Goal: Communication & Community: Answer question/provide support

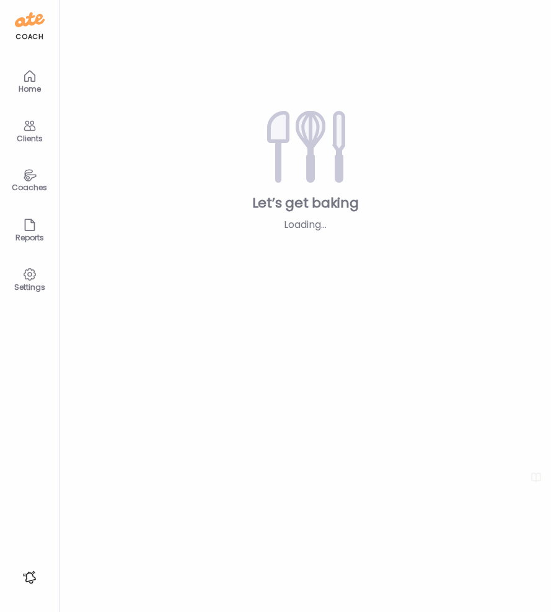
type input "**********"
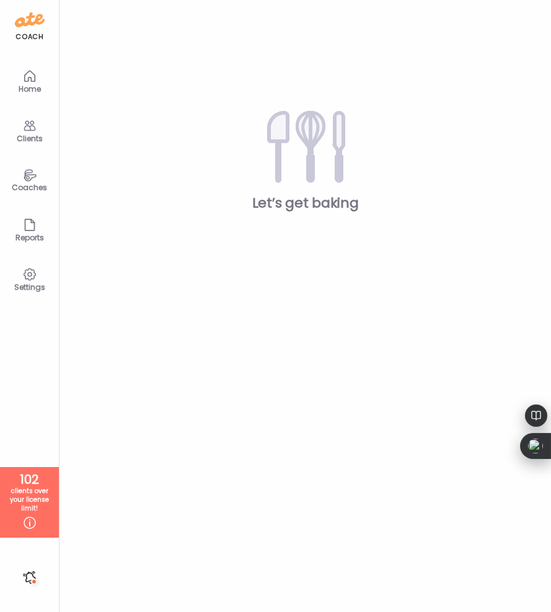
click at [32, 130] on icon at bounding box center [30, 126] width 12 height 11
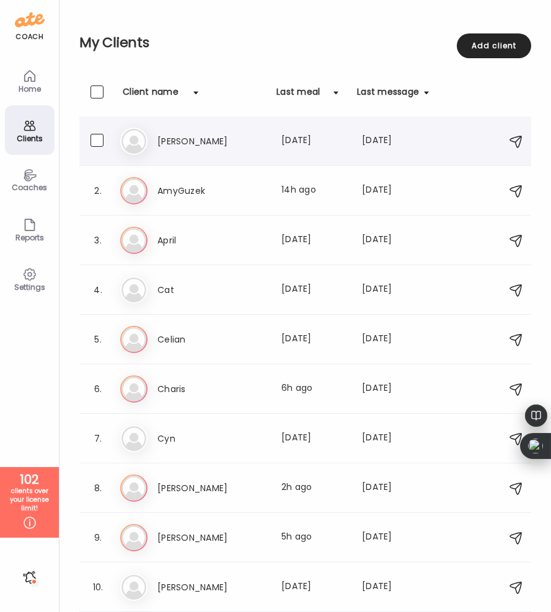
click at [172, 141] on h3 "[PERSON_NAME]" at bounding box center [211, 141] width 109 height 15
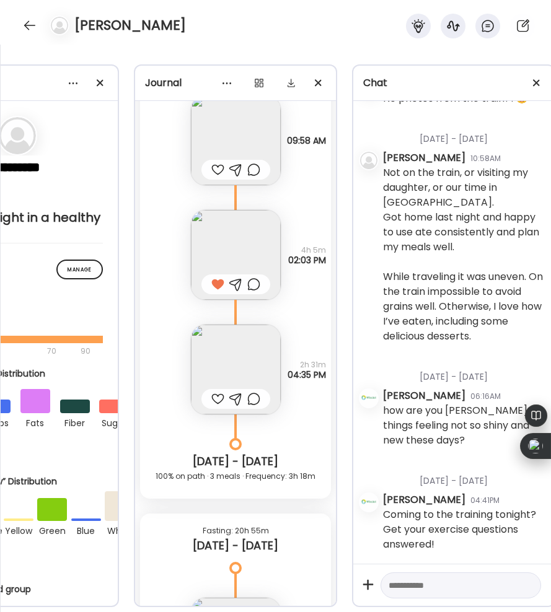
scroll to position [0, 124]
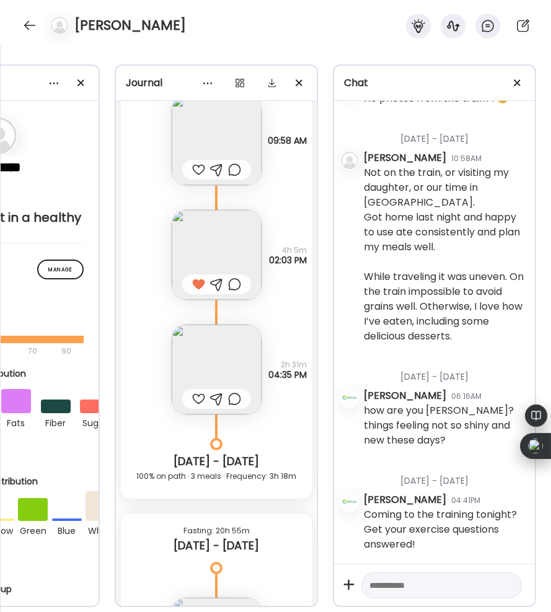
click at [391, 584] on textarea at bounding box center [430, 585] width 122 height 15
type textarea "**********"
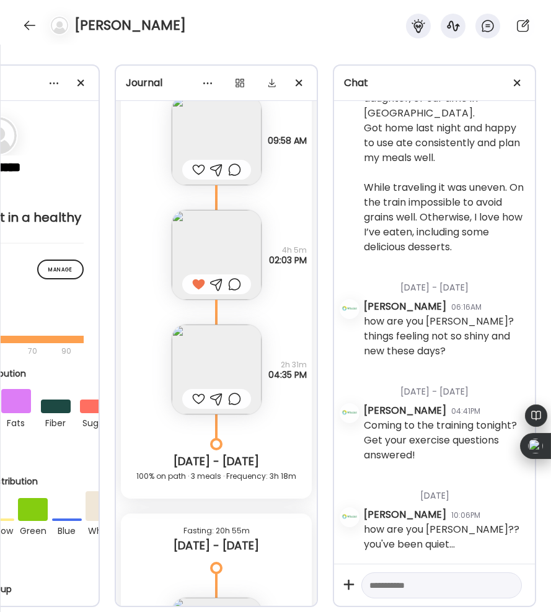
scroll to position [1980, 0]
click at [31, 26] on div at bounding box center [30, 25] width 20 height 20
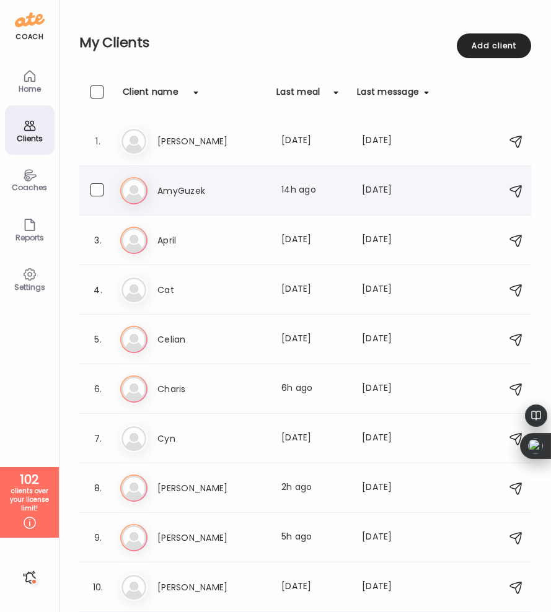
click at [174, 189] on h3 "AmyGuzek" at bounding box center [211, 190] width 109 height 15
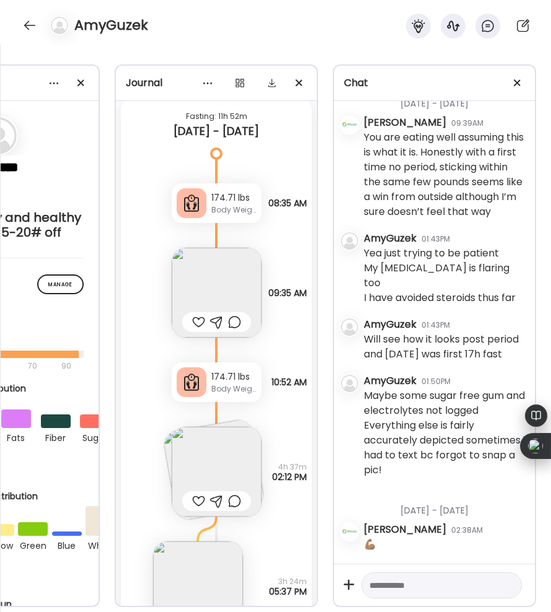
scroll to position [48302, 0]
click at [196, 314] on div at bounding box center [198, 321] width 13 height 15
click at [195, 493] on div at bounding box center [198, 500] width 13 height 15
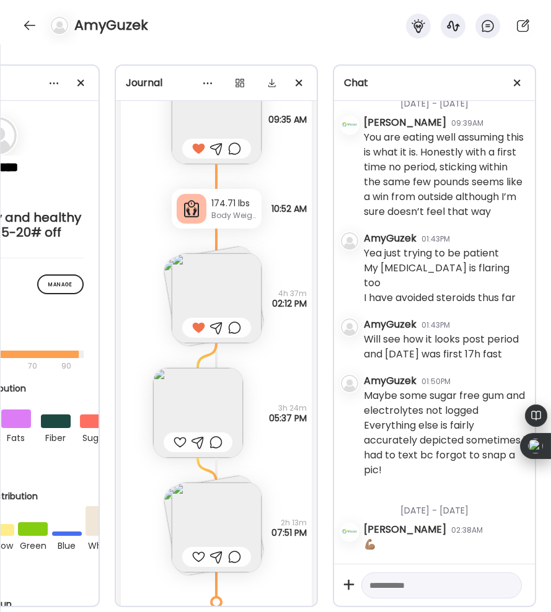
scroll to position [48485, 0]
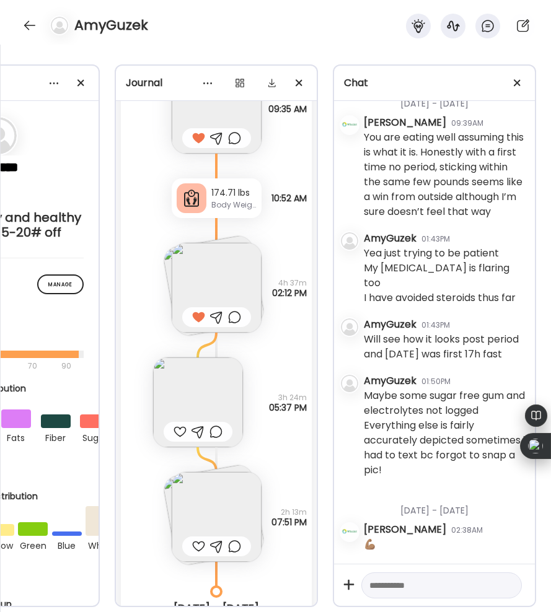
click at [188, 482] on img at bounding box center [217, 517] width 90 height 90
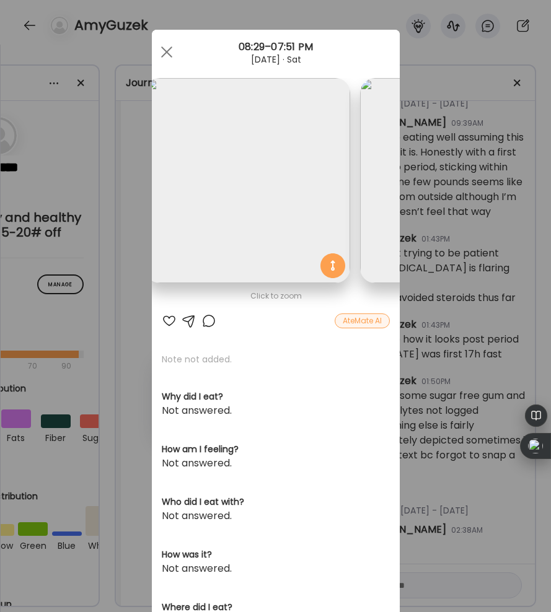
scroll to position [0, 0]
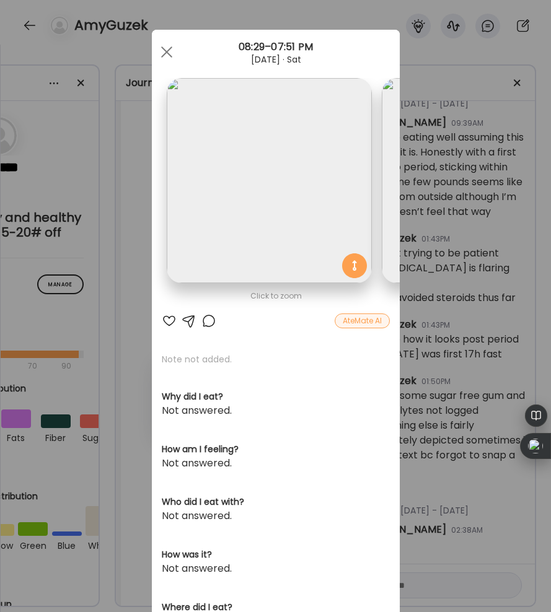
click at [165, 320] on div at bounding box center [169, 321] width 15 height 15
click at [169, 47] on div at bounding box center [166, 52] width 25 height 25
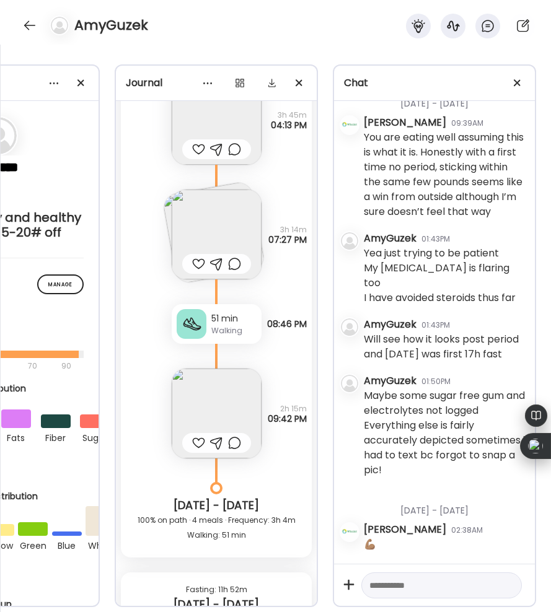
scroll to position [47821, 0]
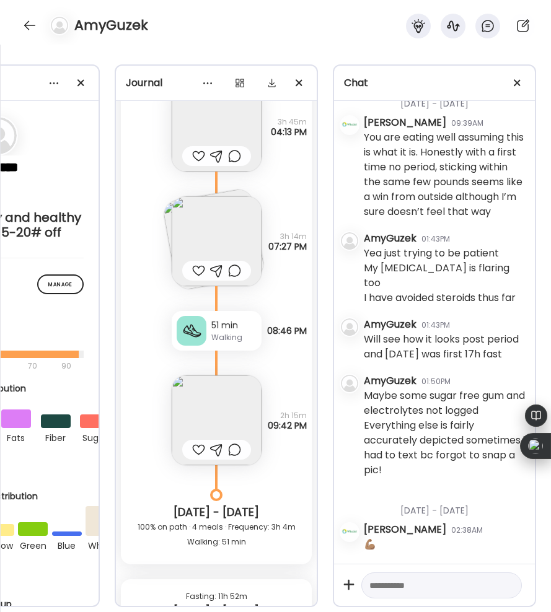
click at [180, 196] on img at bounding box center [217, 241] width 90 height 90
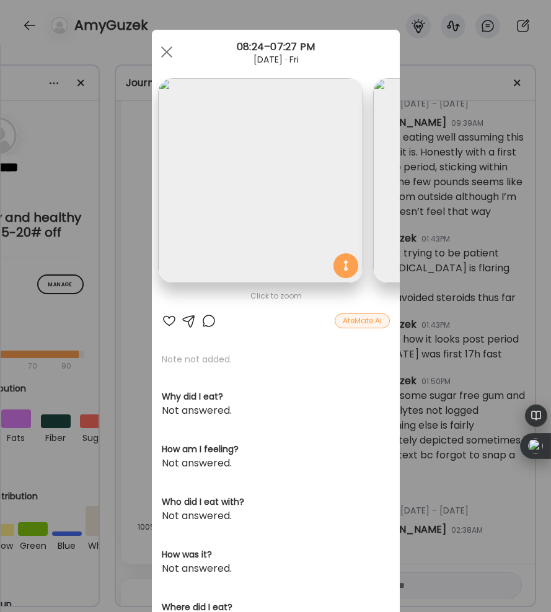
scroll to position [0, 0]
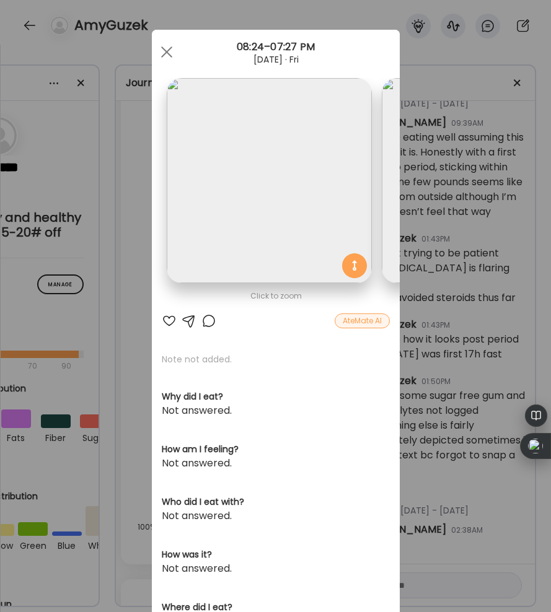
click at [168, 317] on div at bounding box center [169, 321] width 15 height 15
click at [163, 42] on div at bounding box center [166, 52] width 25 height 25
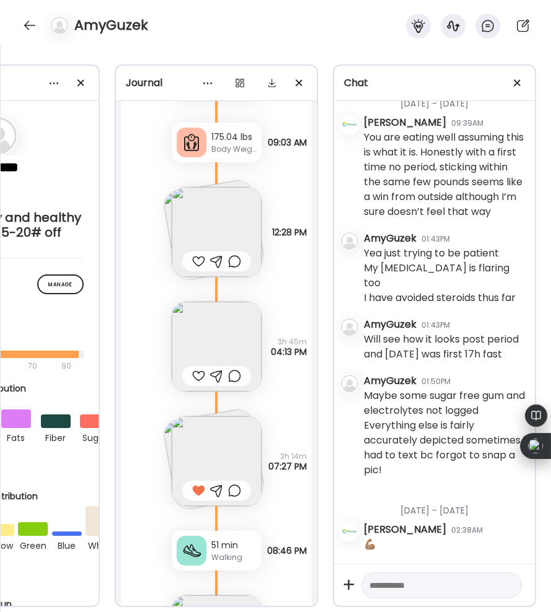
scroll to position [47600, 0]
click at [196, 255] on div at bounding box center [198, 262] width 13 height 15
click at [215, 200] on img at bounding box center [217, 233] width 90 height 90
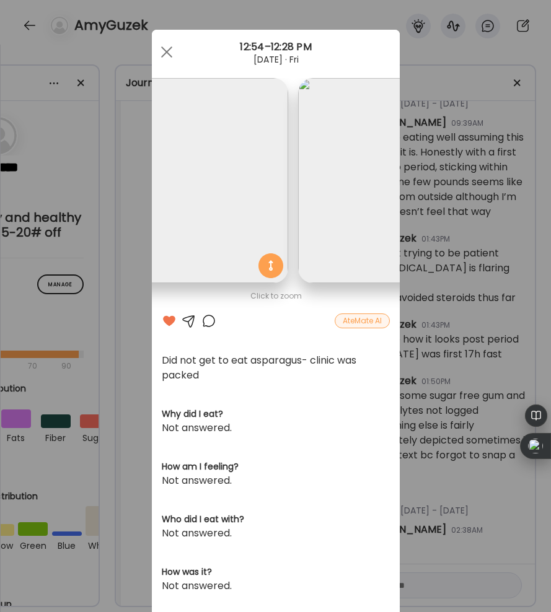
scroll to position [0, 202]
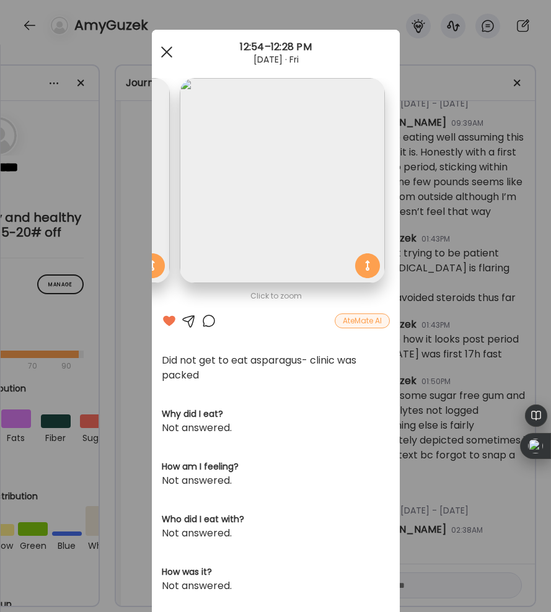
click at [169, 51] on div at bounding box center [166, 52] width 25 height 25
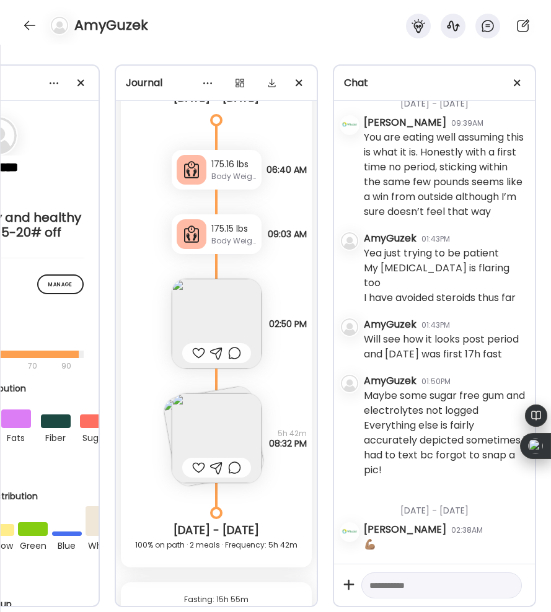
scroll to position [46994, 0]
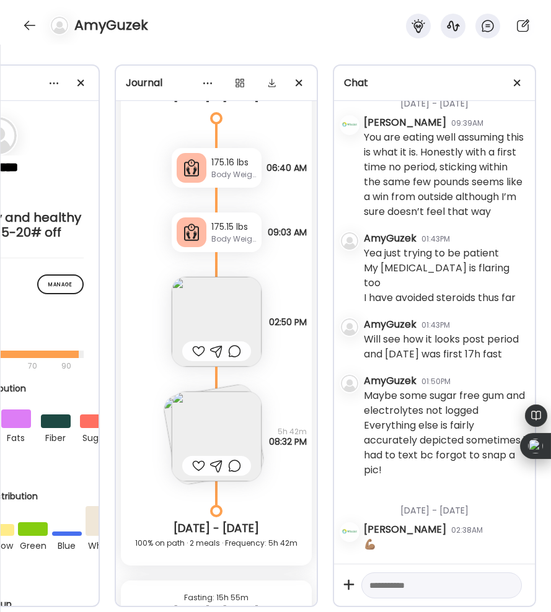
click at [167, 382] on img at bounding box center [213, 434] width 104 height 104
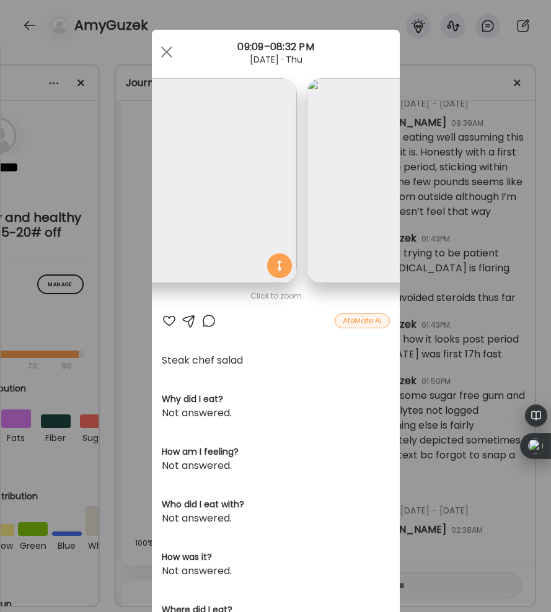
scroll to position [0, 0]
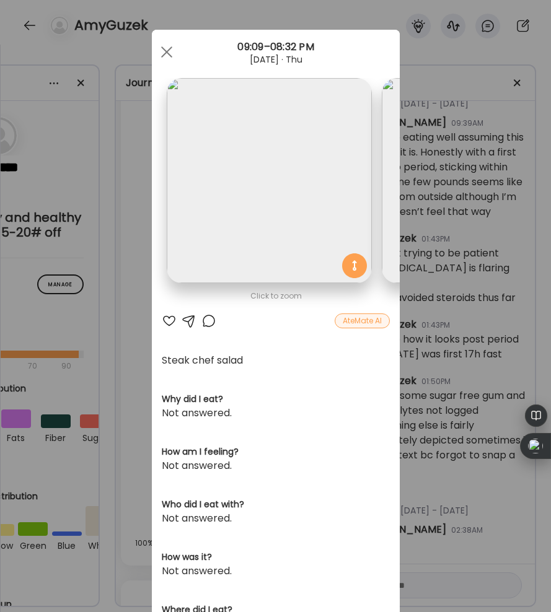
click at [167, 319] on div at bounding box center [169, 321] width 15 height 15
click at [166, 49] on div at bounding box center [166, 52] width 25 height 25
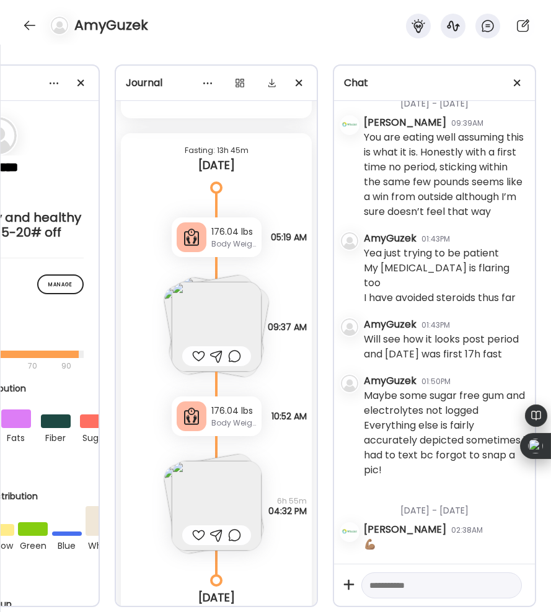
scroll to position [49014, 0]
click at [219, 281] on img at bounding box center [217, 326] width 90 height 90
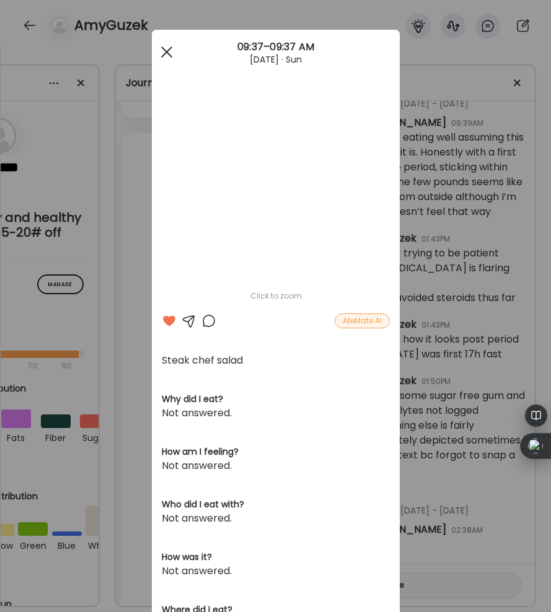
click at [172, 51] on div at bounding box center [166, 52] width 25 height 25
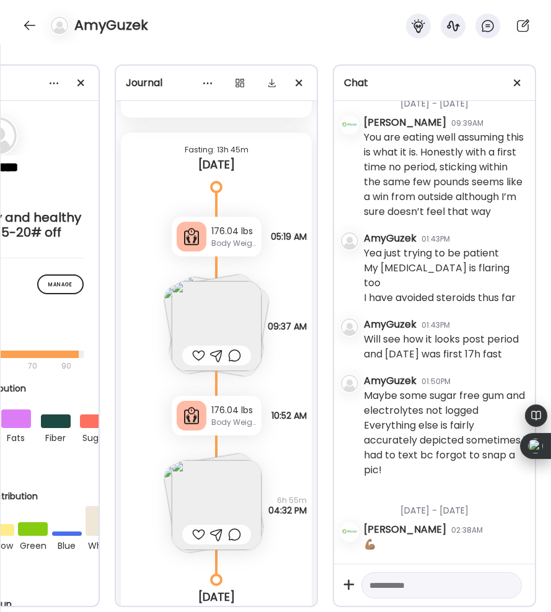
click at [200, 281] on img at bounding box center [217, 326] width 90 height 90
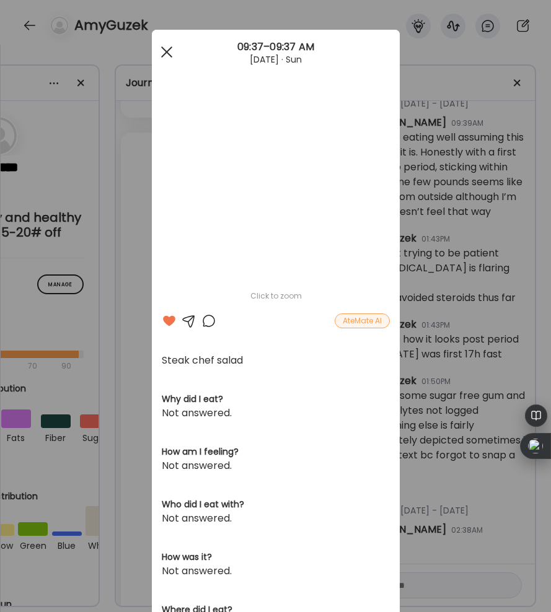
click at [166, 55] on div at bounding box center [166, 52] width 25 height 25
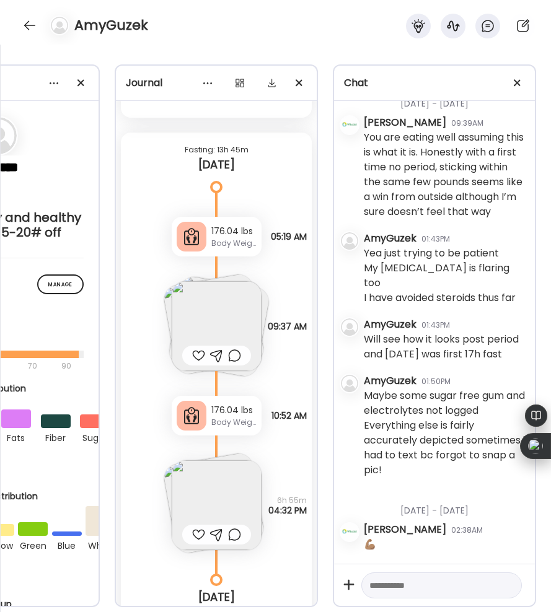
click at [205, 463] on img at bounding box center [217, 505] width 90 height 90
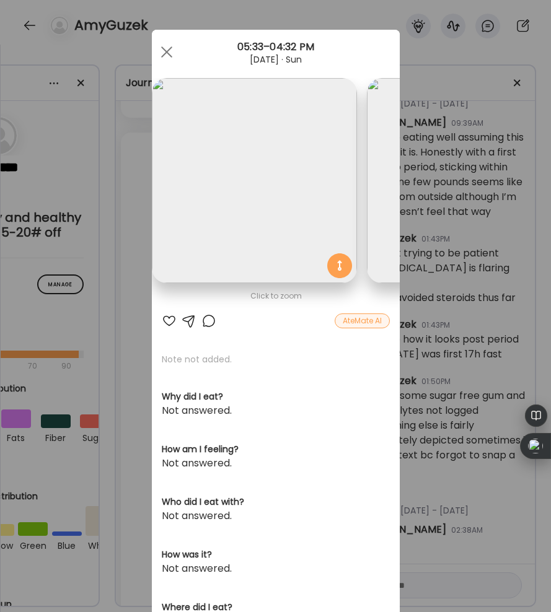
scroll to position [0, 0]
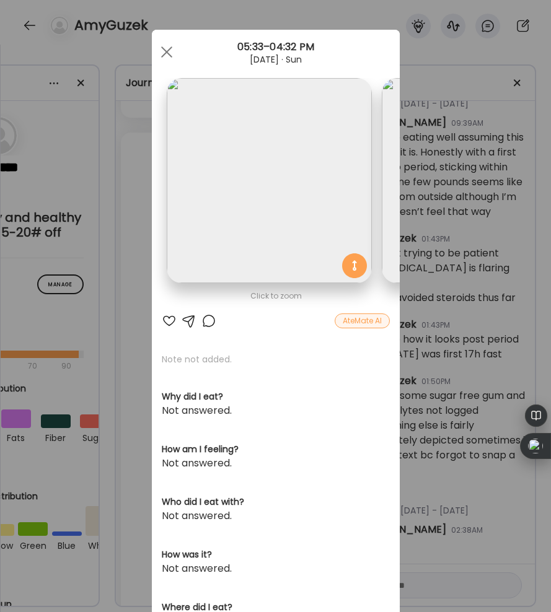
click at [169, 316] on div at bounding box center [169, 321] width 15 height 15
click at [167, 53] on span at bounding box center [166, 51] width 11 height 11
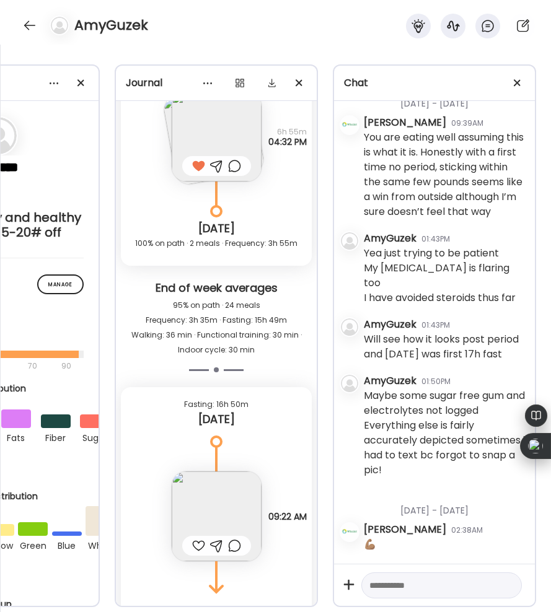
scroll to position [49412, 0]
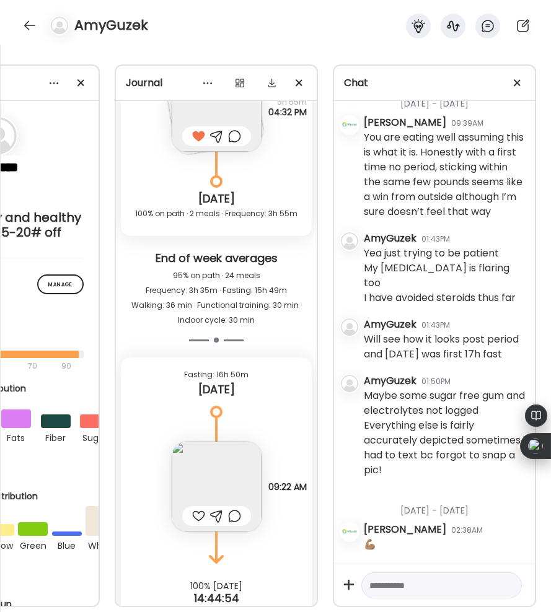
click at [200, 509] on div at bounding box center [198, 516] width 13 height 15
click at [380, 586] on textarea at bounding box center [430, 585] width 122 height 15
type textarea "**********"
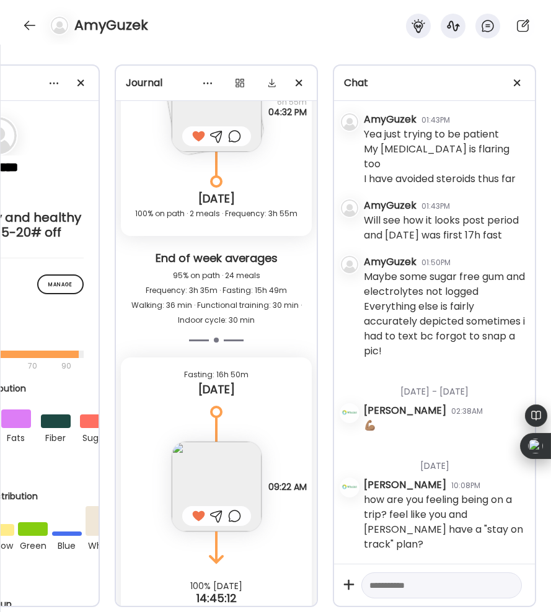
scroll to position [4712, 0]
click at [32, 18] on div at bounding box center [30, 25] width 20 height 20
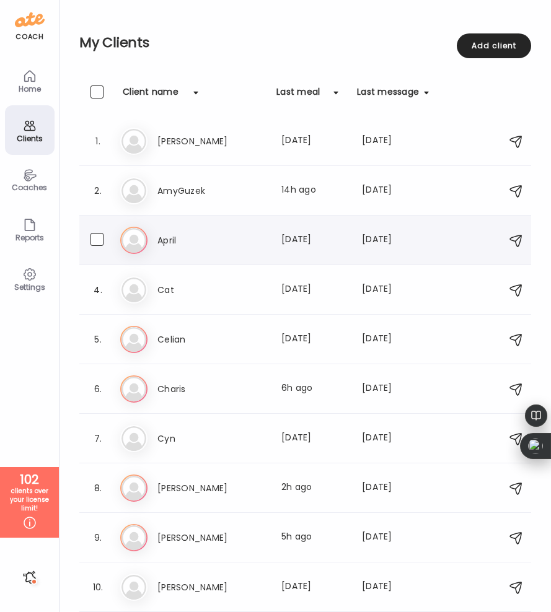
click at [198, 239] on h3 "April" at bounding box center [211, 240] width 109 height 15
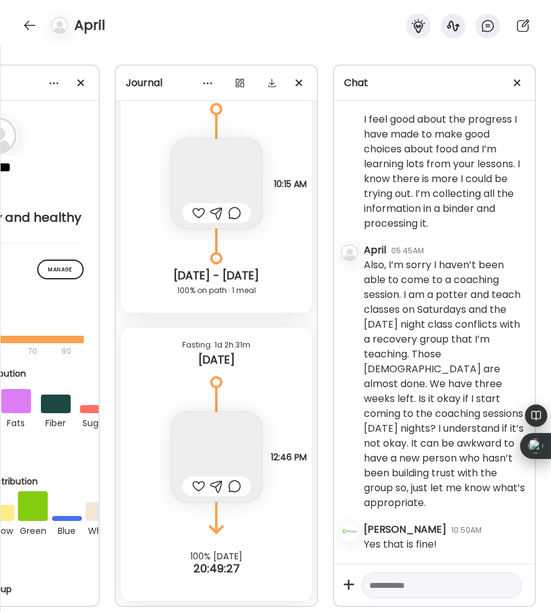
scroll to position [1911, 0]
click at [196, 482] on div at bounding box center [198, 486] width 13 height 15
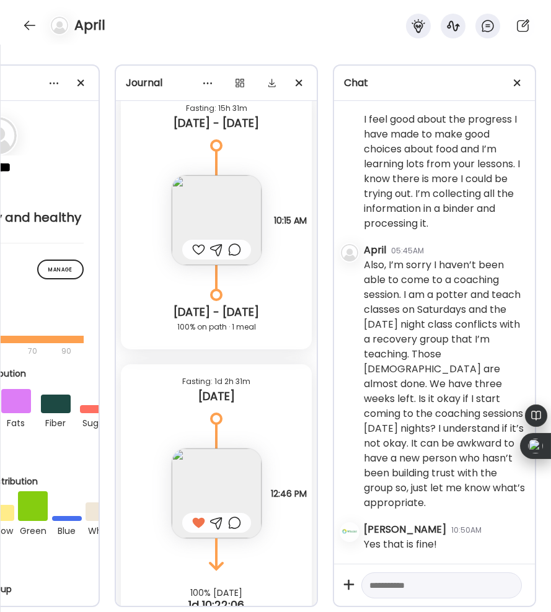
scroll to position [14089, 0]
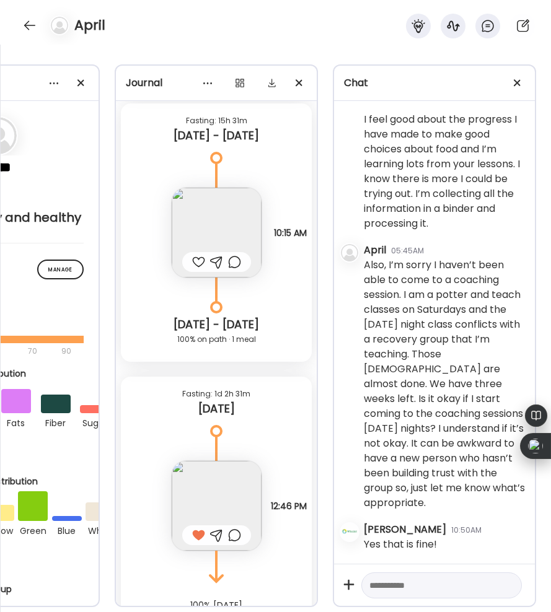
click at [197, 261] on div at bounding box center [198, 262] width 13 height 15
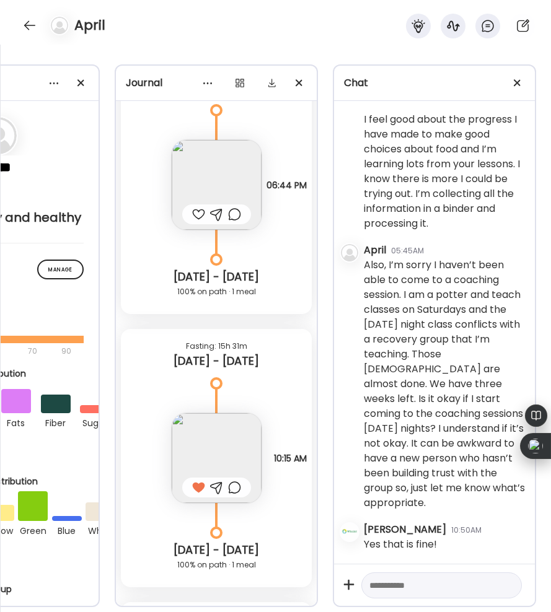
scroll to position [13848, 0]
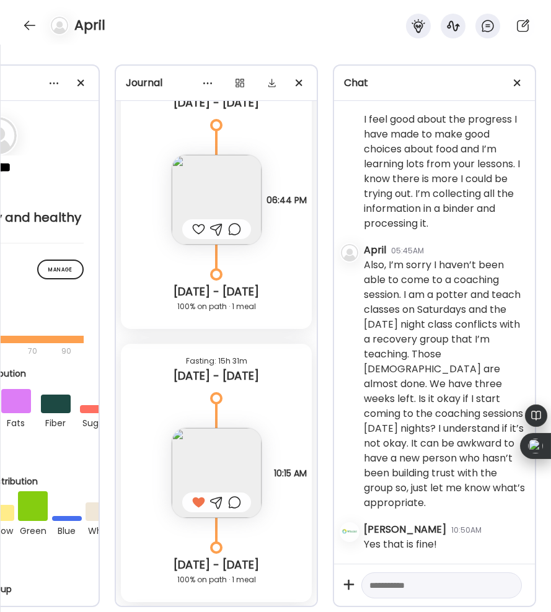
click at [388, 589] on textarea at bounding box center [430, 585] width 122 height 15
type textarea "**********"
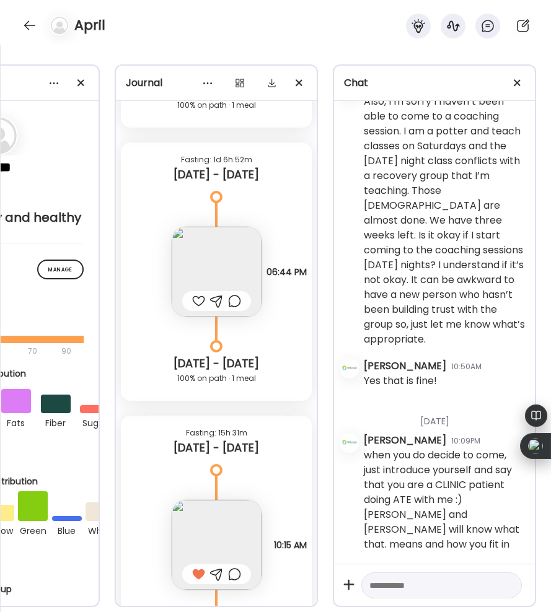
scroll to position [13778, 0]
click at [203, 294] on div at bounding box center [198, 300] width 13 height 15
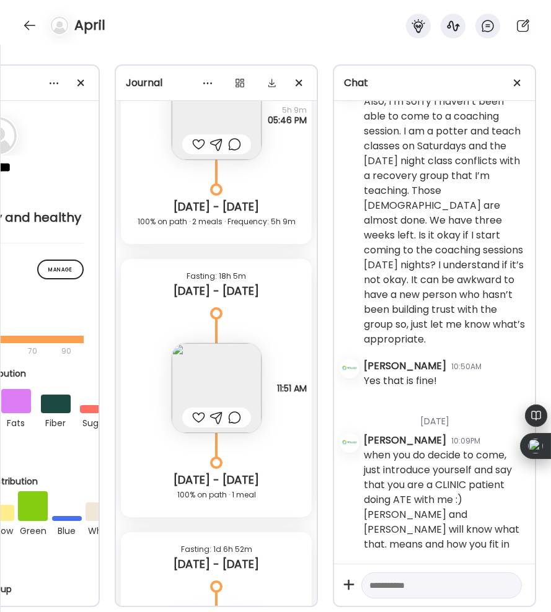
scroll to position [13366, 0]
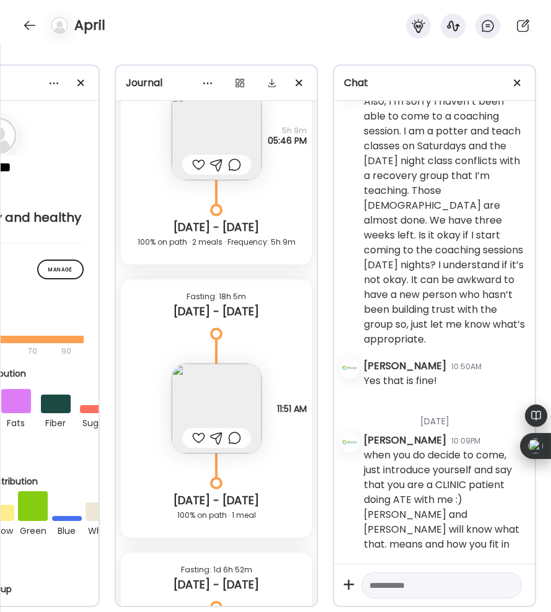
click at [196, 434] on div at bounding box center [198, 438] width 13 height 15
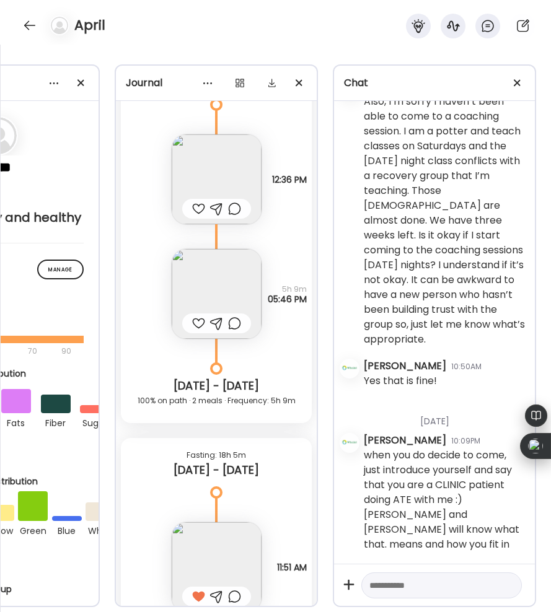
scroll to position [13206, 0]
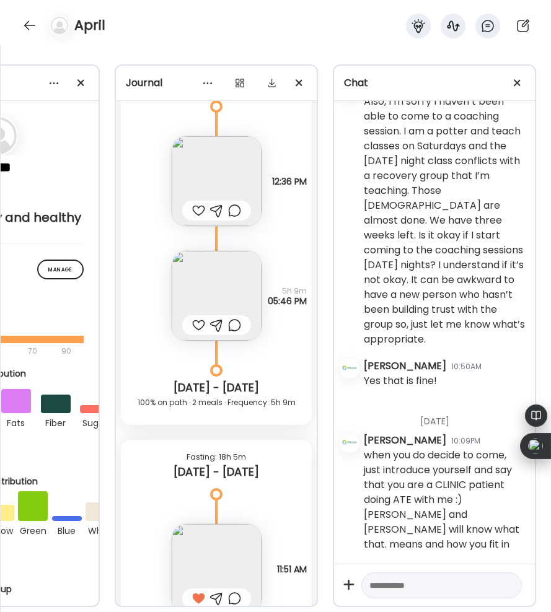
click at [198, 325] on div at bounding box center [198, 325] width 13 height 15
click at [200, 206] on div at bounding box center [198, 210] width 13 height 15
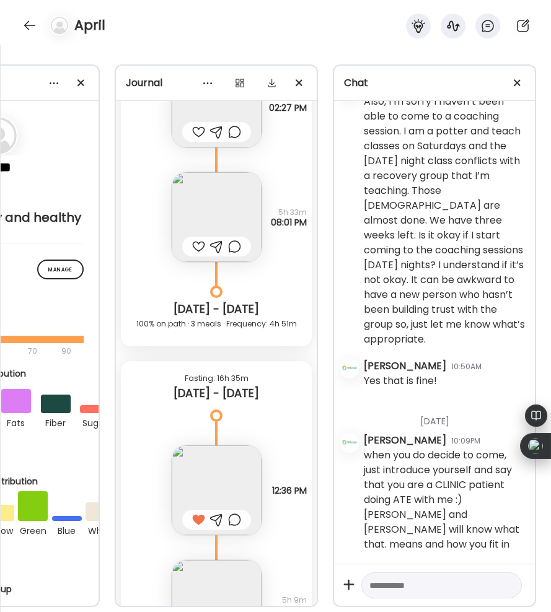
scroll to position [12892, 0]
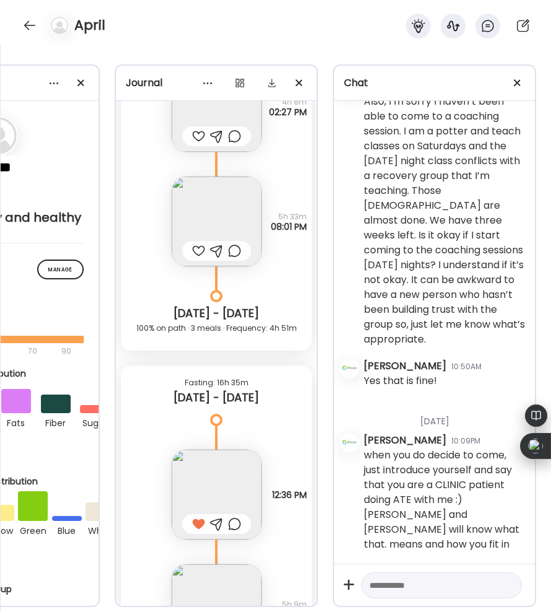
click at [196, 249] on div at bounding box center [198, 251] width 13 height 15
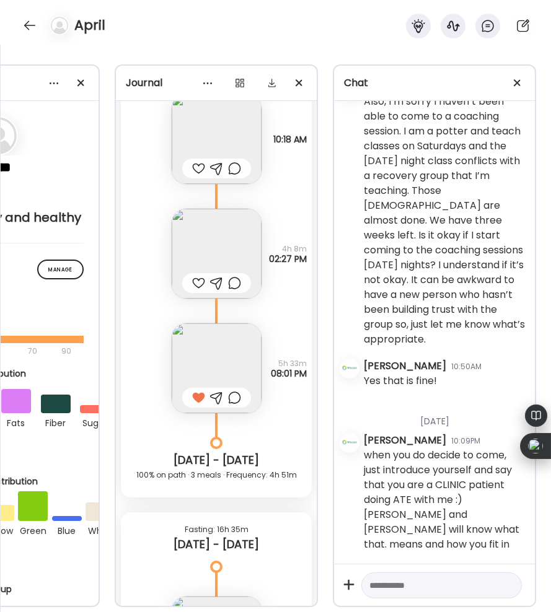
scroll to position [12745, 0]
click at [198, 282] on div at bounding box center [198, 283] width 13 height 15
click at [195, 167] on div at bounding box center [198, 169] width 13 height 15
click at [33, 28] on div at bounding box center [30, 25] width 20 height 20
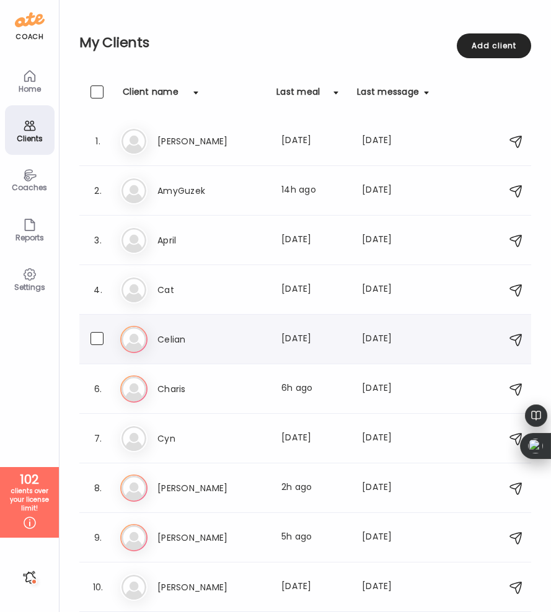
click at [226, 344] on h3 "Celian" at bounding box center [211, 339] width 109 height 15
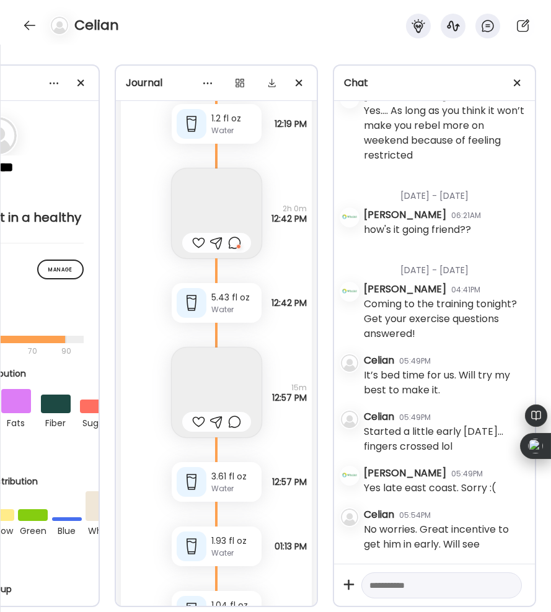
scroll to position [80660, 0]
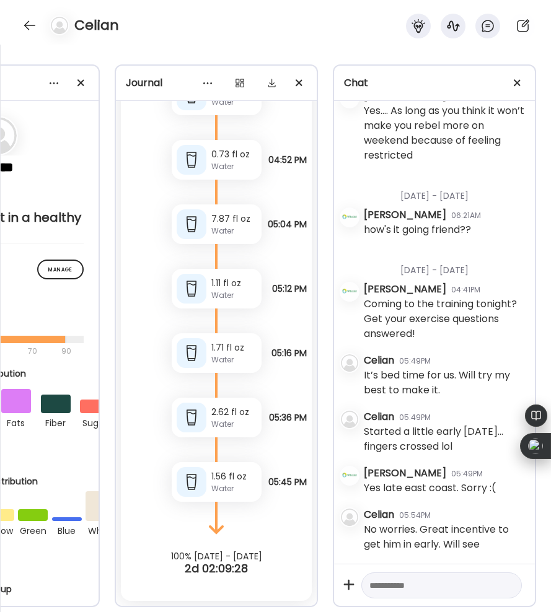
click at [390, 585] on textarea at bounding box center [430, 585] width 122 height 15
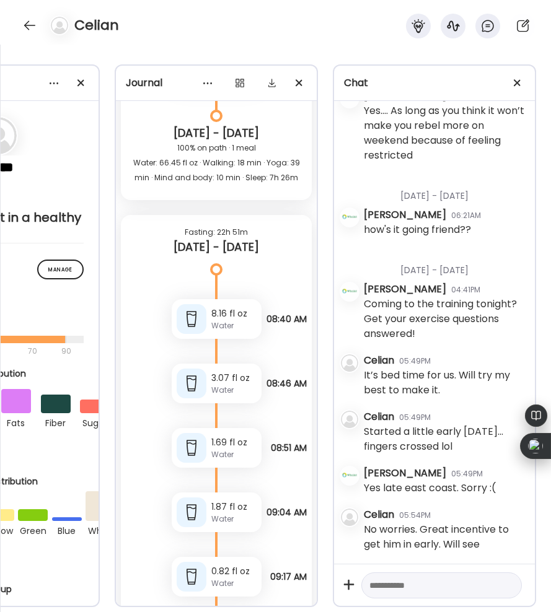
scroll to position [78707, 0]
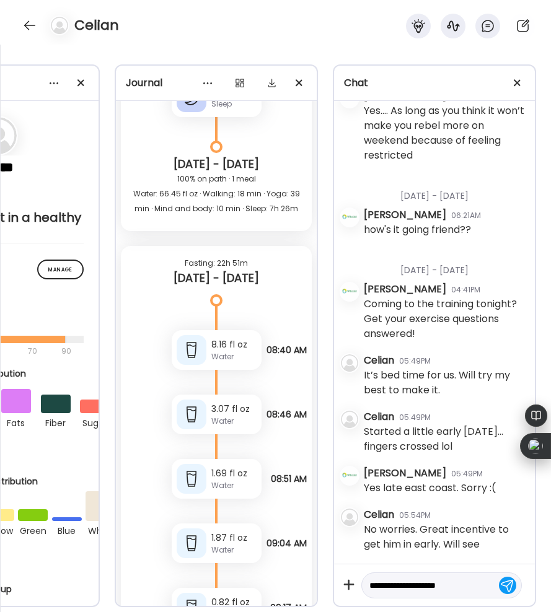
type textarea "**********"
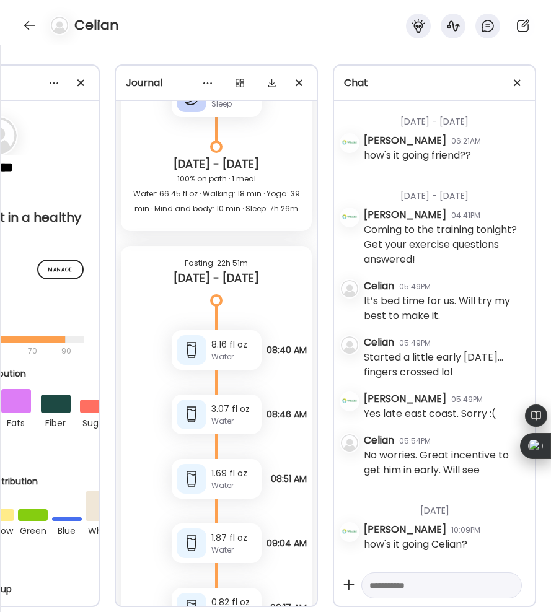
scroll to position [7680, 0]
click at [30, 27] on div at bounding box center [30, 25] width 20 height 20
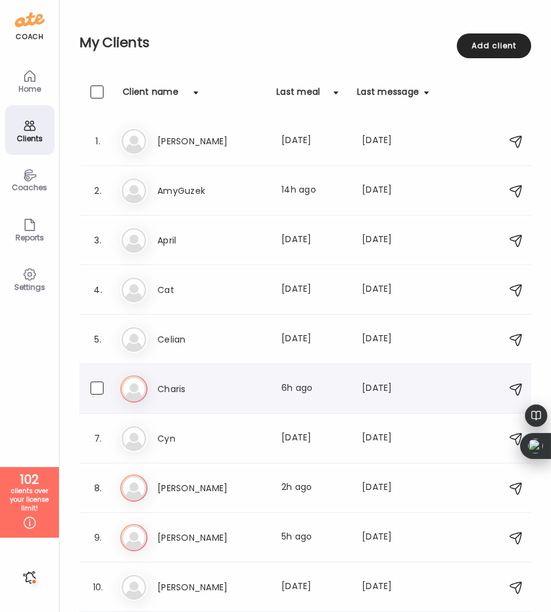
click at [207, 382] on h3 "Charis" at bounding box center [211, 389] width 109 height 15
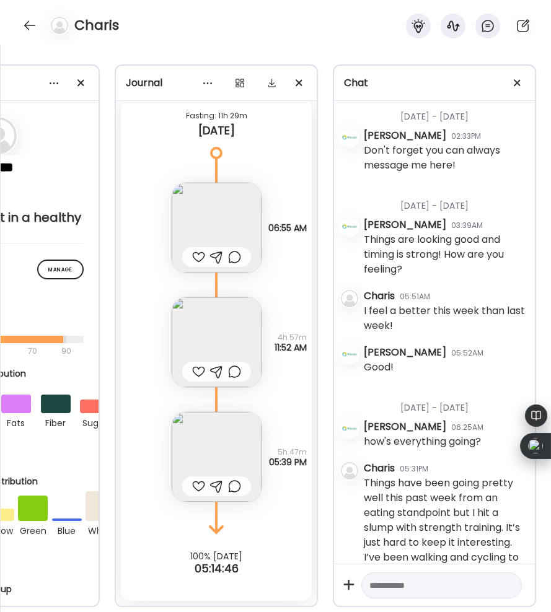
scroll to position [2943, 0]
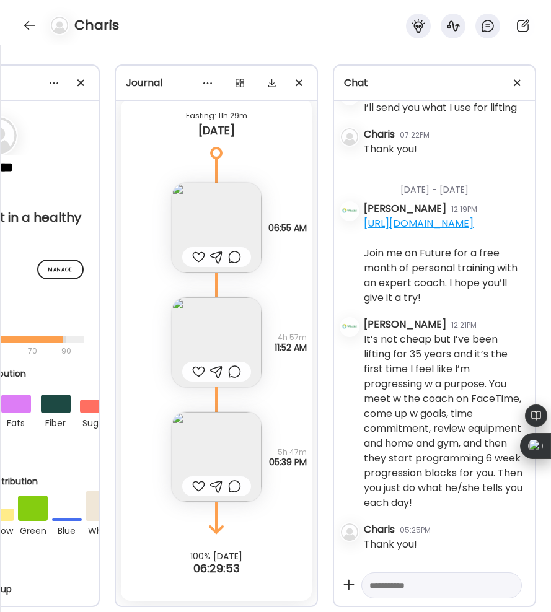
click at [378, 584] on textarea at bounding box center [430, 585] width 122 height 15
type textarea "**********"
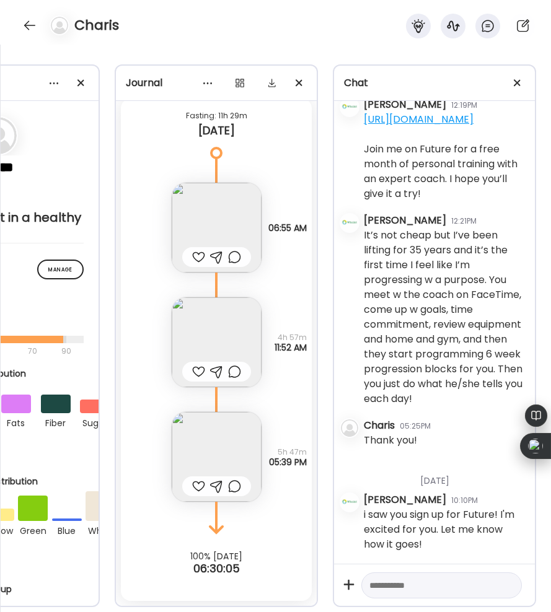
scroll to position [3047, 0]
click at [197, 484] on div at bounding box center [198, 486] width 13 height 15
click at [198, 370] on div at bounding box center [198, 371] width 13 height 15
click at [198, 253] on div at bounding box center [198, 257] width 13 height 15
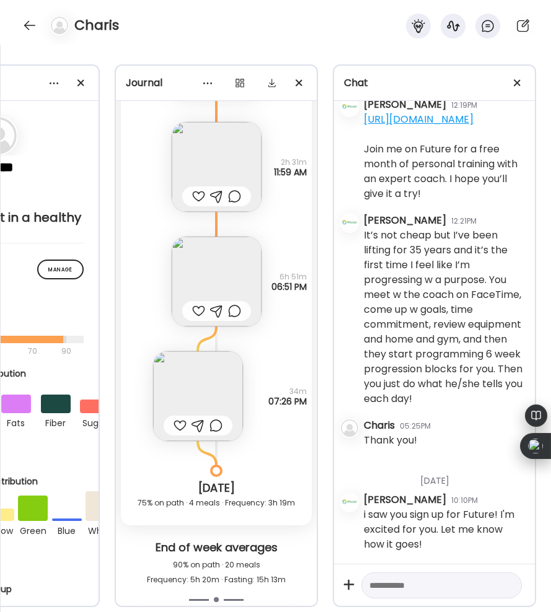
scroll to position [16331, 0]
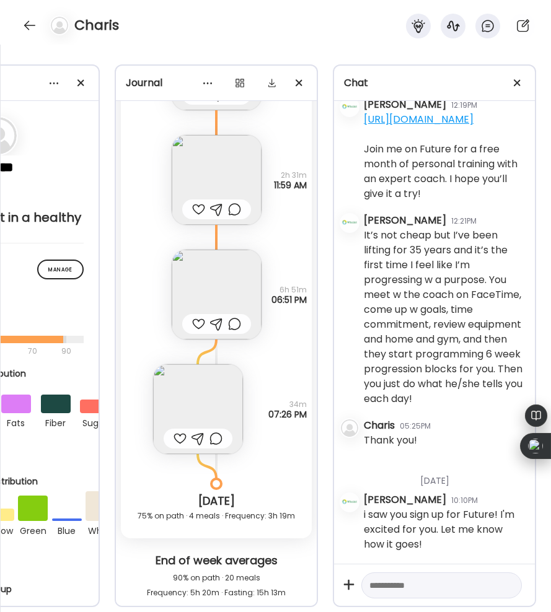
click at [197, 320] on div at bounding box center [198, 324] width 13 height 15
click at [198, 208] on div at bounding box center [198, 209] width 13 height 15
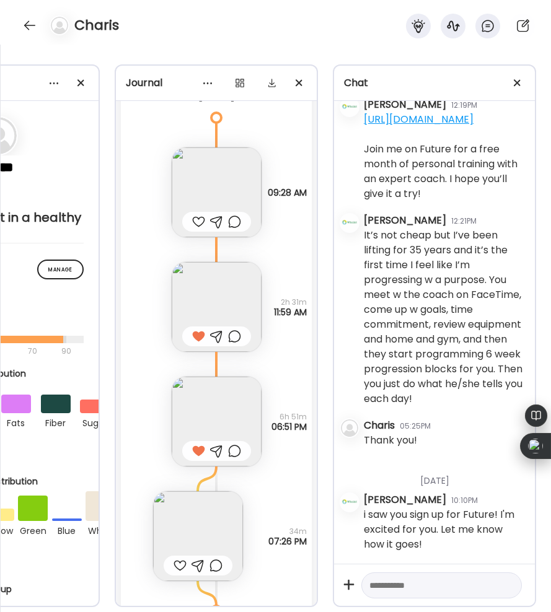
scroll to position [16190, 0]
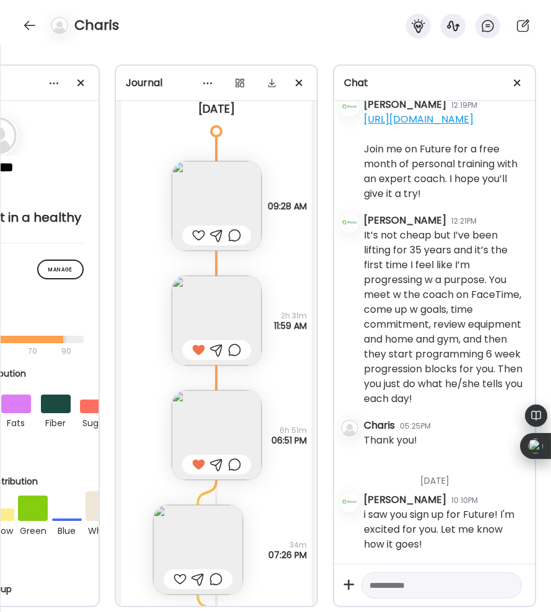
click at [198, 226] on div at bounding box center [216, 236] width 69 height 20
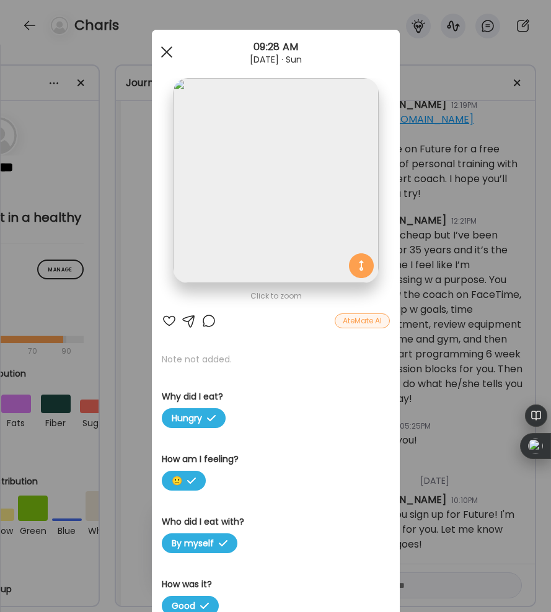
click at [166, 50] on div at bounding box center [166, 52] width 25 height 25
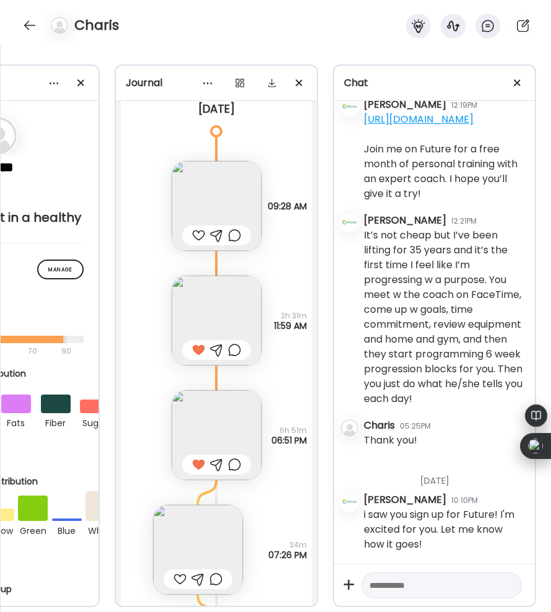
click at [193, 229] on div at bounding box center [198, 235] width 13 height 15
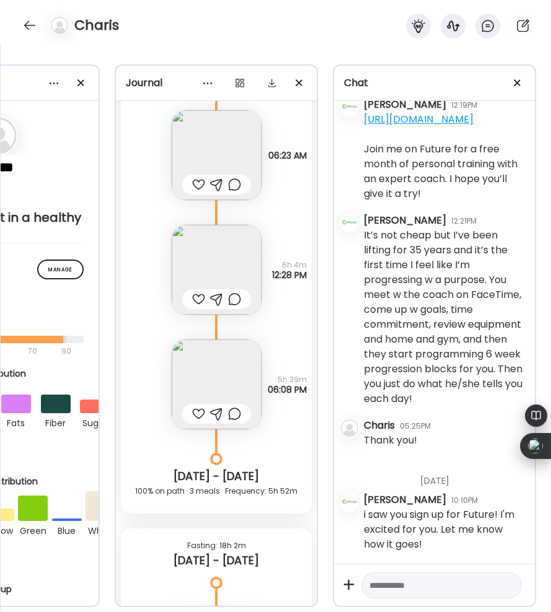
scroll to position [15349, 0]
click at [199, 411] on div at bounding box center [198, 415] width 13 height 15
click at [196, 296] on div at bounding box center [198, 300] width 13 height 15
click at [196, 182] on div at bounding box center [198, 185] width 13 height 15
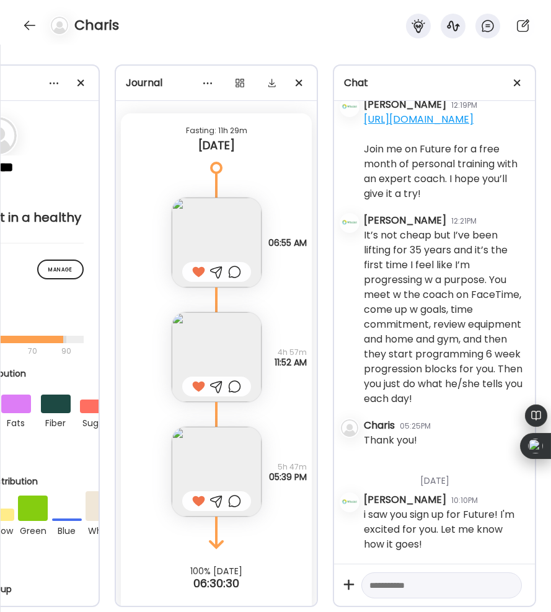
scroll to position [16862, 0]
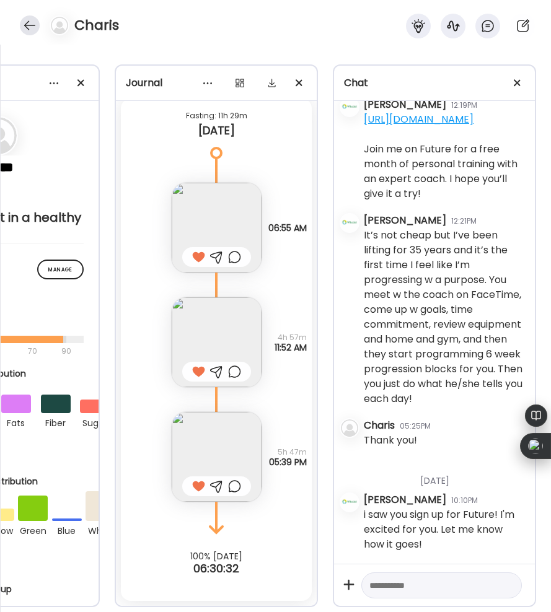
click at [25, 23] on div at bounding box center [30, 25] width 20 height 20
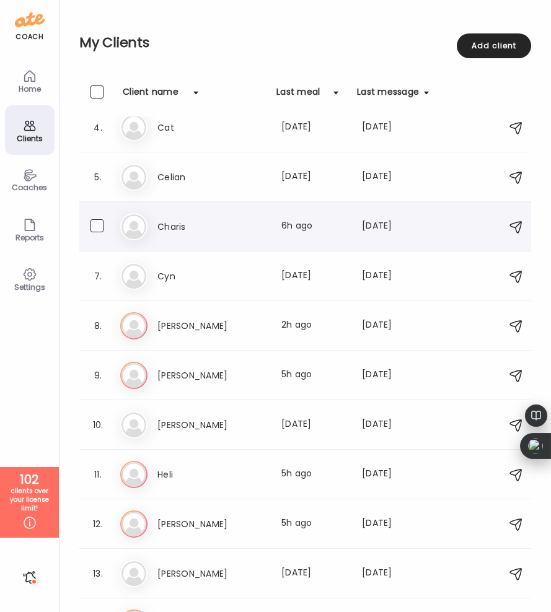
scroll to position [192, 0]
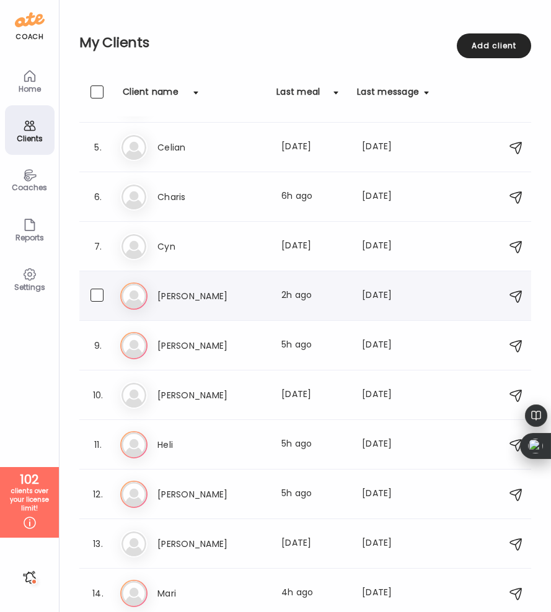
click at [276, 294] on div "[PERSON_NAME] Last meal: 2h ago Last message: [DATE] You: I know:… [PERSON_NAME…" at bounding box center [292, 296] width 271 height 15
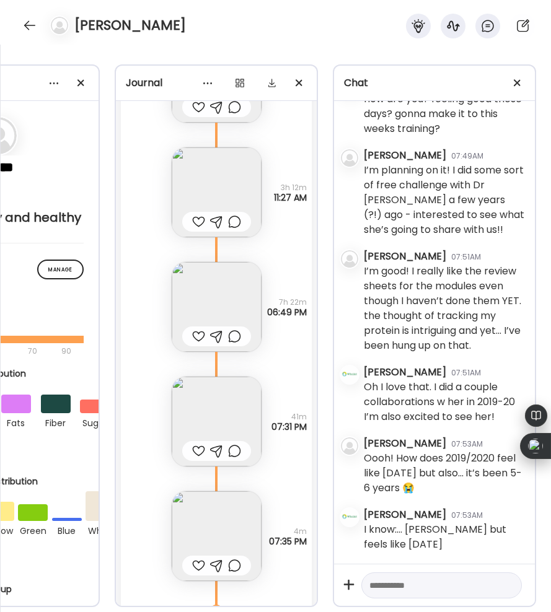
scroll to position [22458, 0]
click at [200, 446] on div at bounding box center [198, 448] width 13 height 15
click at [223, 390] on img at bounding box center [217, 419] width 90 height 90
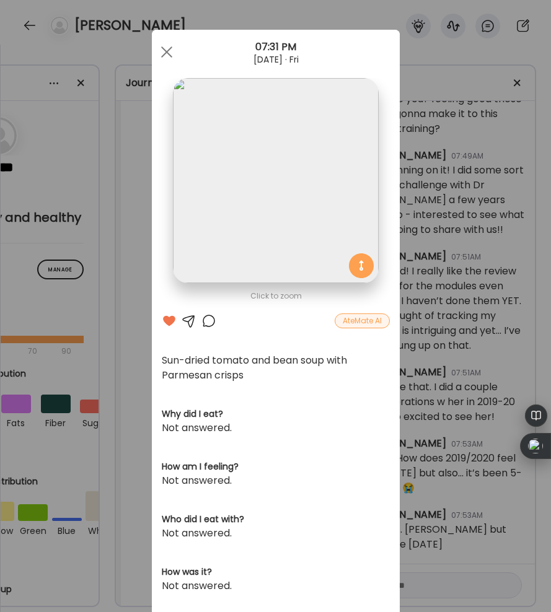
click at [210, 320] on div at bounding box center [208, 321] width 15 height 15
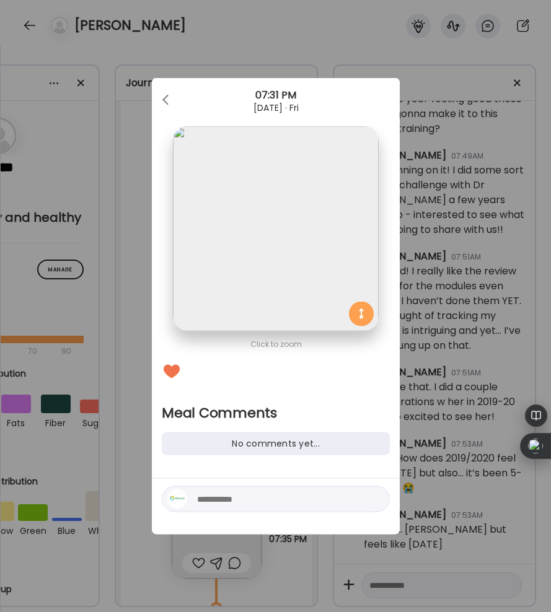
click at [206, 496] on textarea at bounding box center [280, 499] width 167 height 15
type textarea "**********"
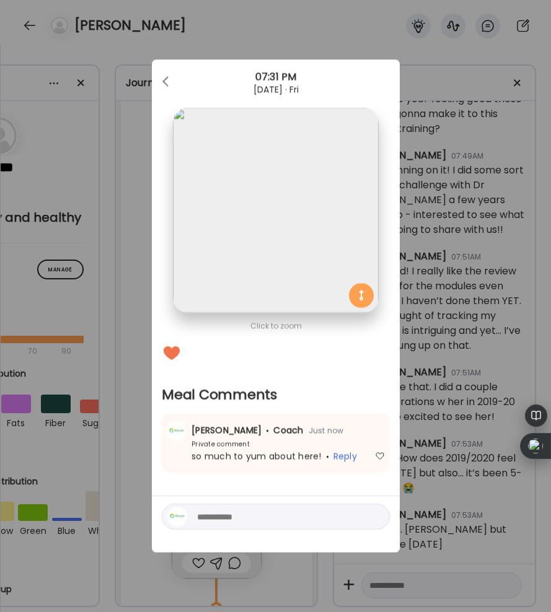
click at [185, 42] on div "Ate Coach Dashboard Wahoo! It’s official Take a moment to set up your Coach Pro…" at bounding box center [275, 306] width 551 height 612
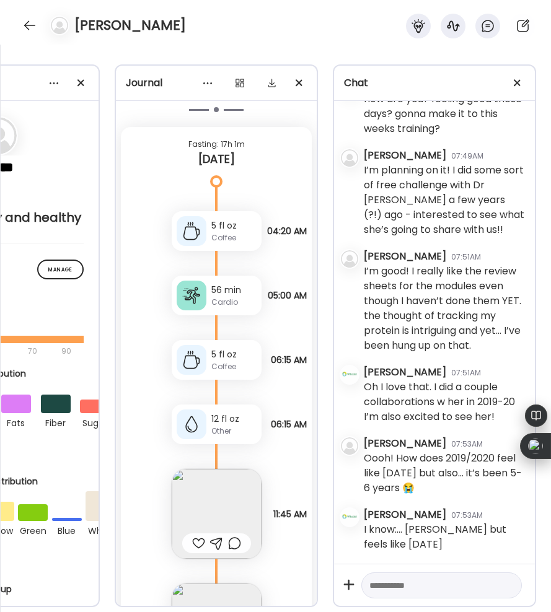
scroll to position [24380, 0]
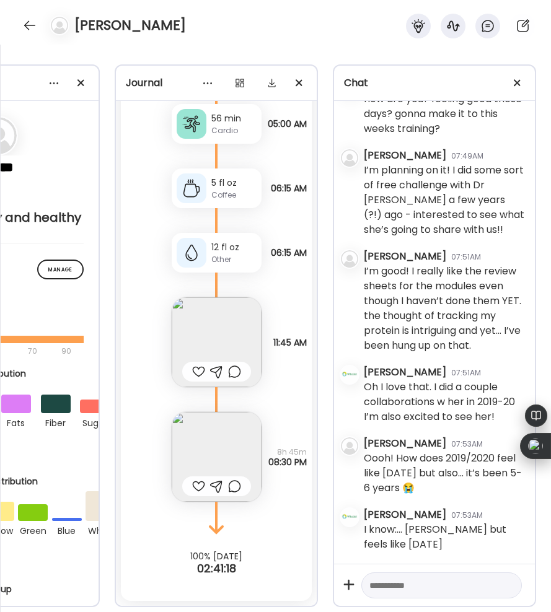
click at [198, 371] on div at bounding box center [198, 371] width 13 height 15
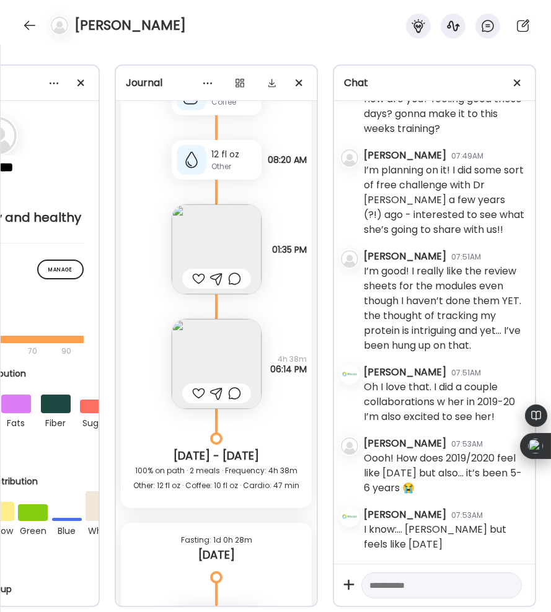
scroll to position [23275, 0]
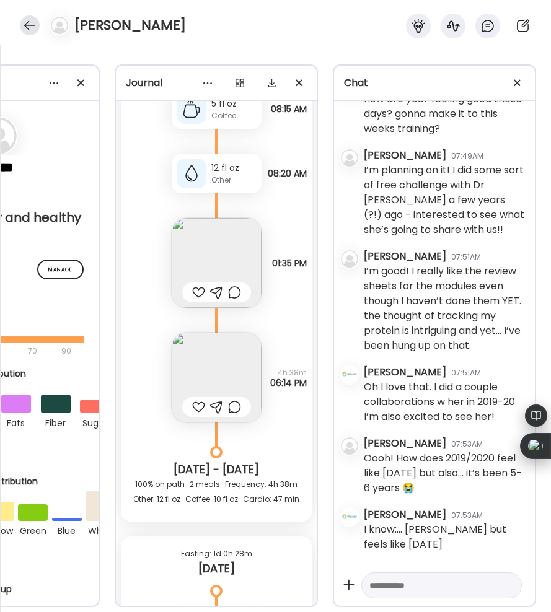
click at [30, 24] on div at bounding box center [30, 25] width 20 height 20
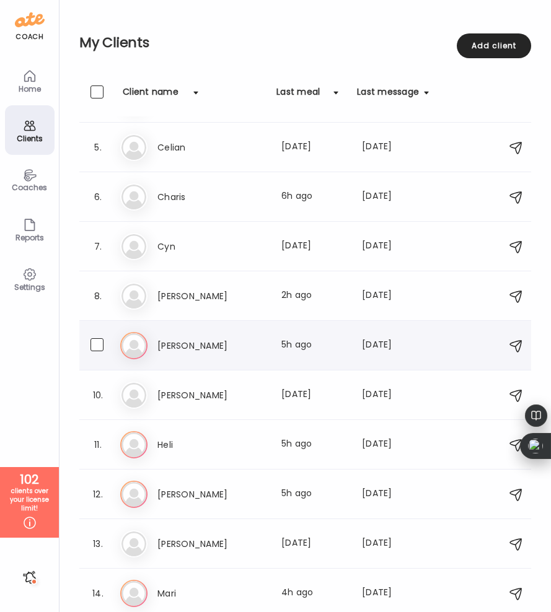
click at [185, 341] on h3 "[PERSON_NAME]" at bounding box center [211, 345] width 109 height 15
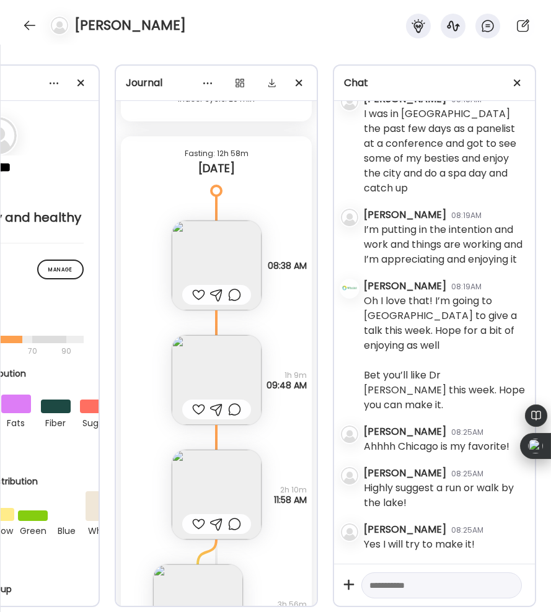
scroll to position [31898, 0]
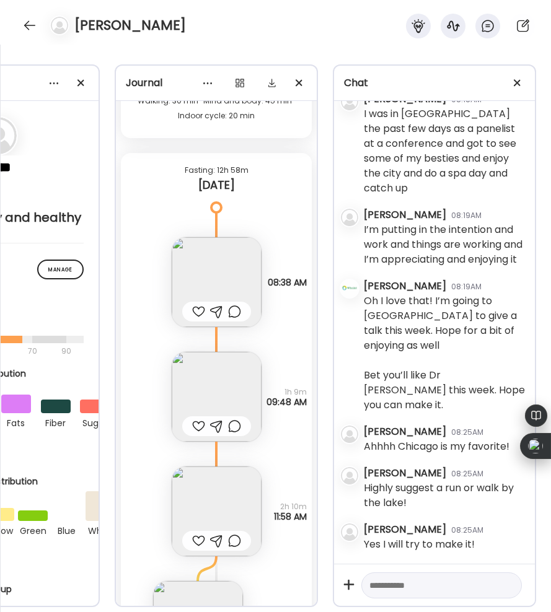
click at [198, 304] on div at bounding box center [198, 311] width 13 height 15
click at [220, 467] on img at bounding box center [217, 512] width 90 height 90
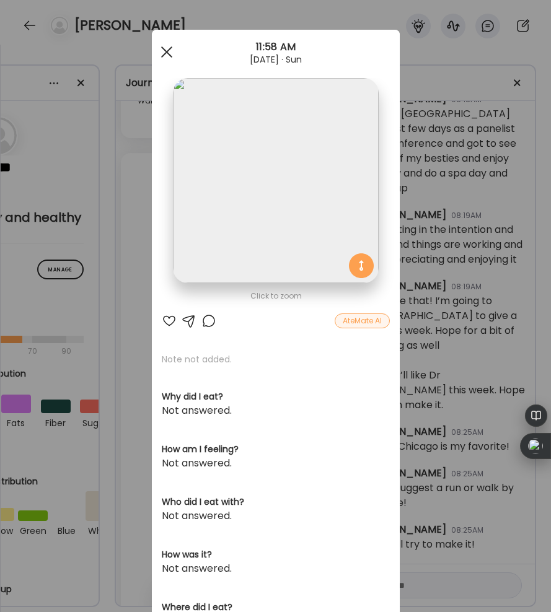
click at [169, 52] on div at bounding box center [166, 52] width 25 height 25
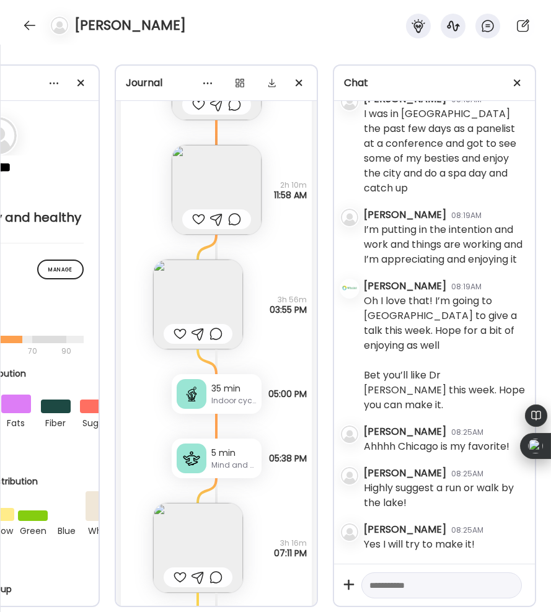
scroll to position [32227, 0]
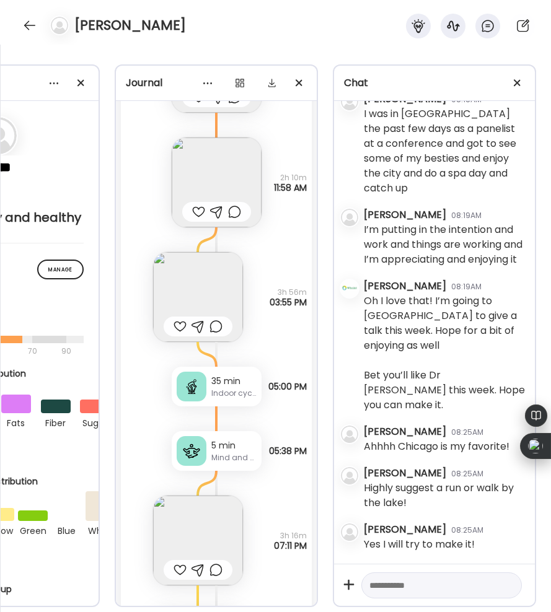
click at [198, 267] on img at bounding box center [198, 297] width 90 height 90
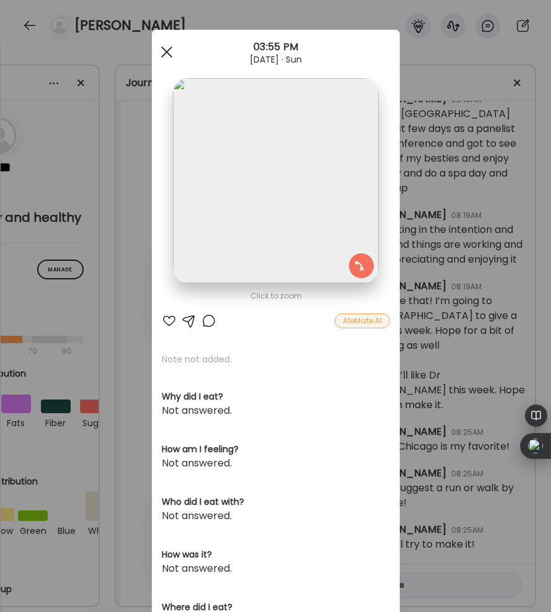
click at [168, 51] on div at bounding box center [166, 52] width 25 height 25
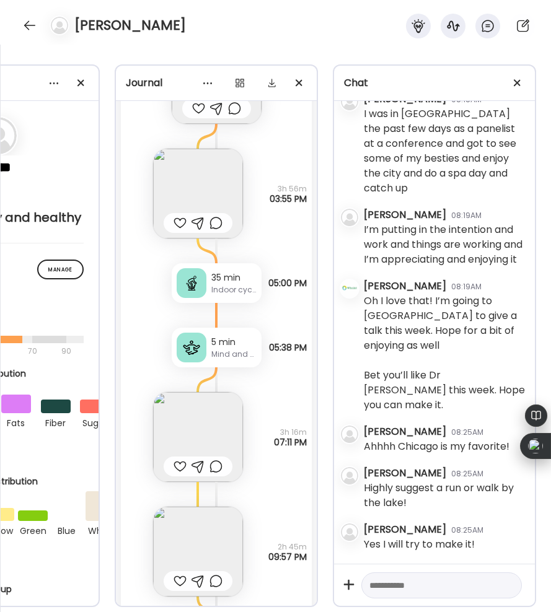
scroll to position [32336, 0]
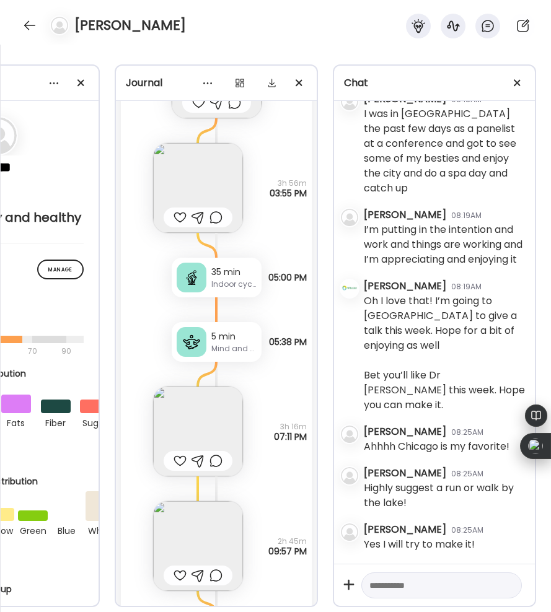
click at [187, 399] on img at bounding box center [198, 432] width 90 height 90
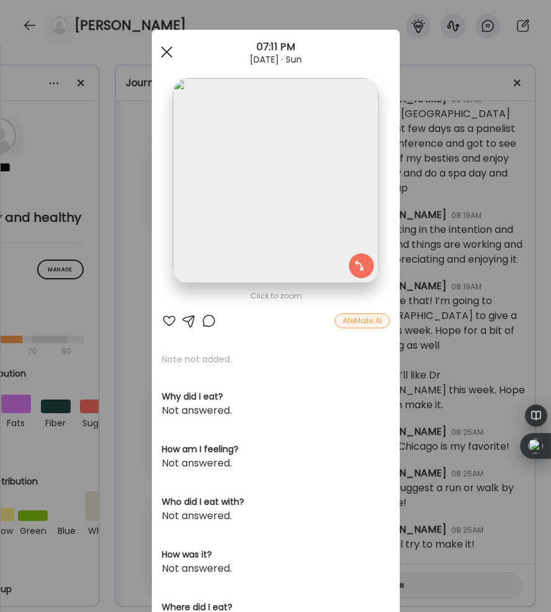
click at [171, 48] on div at bounding box center [166, 52] width 25 height 25
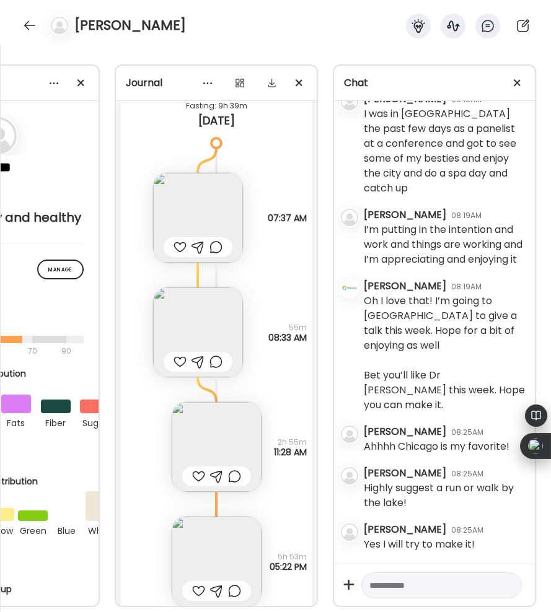
scroll to position [33060, 0]
click at [216, 407] on img at bounding box center [217, 447] width 90 height 90
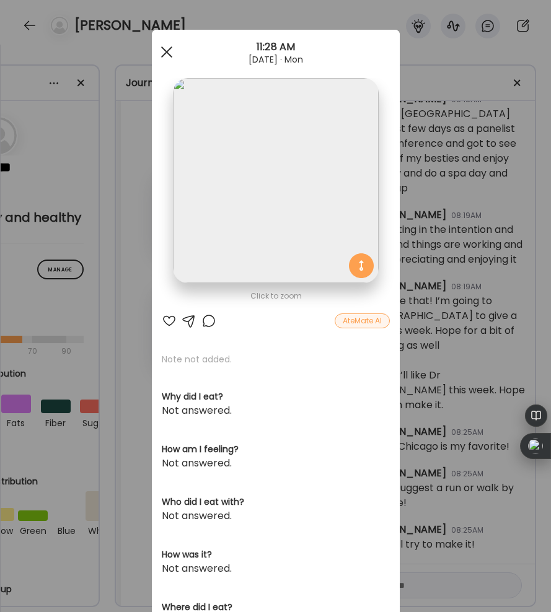
click at [168, 54] on span at bounding box center [166, 51] width 11 height 11
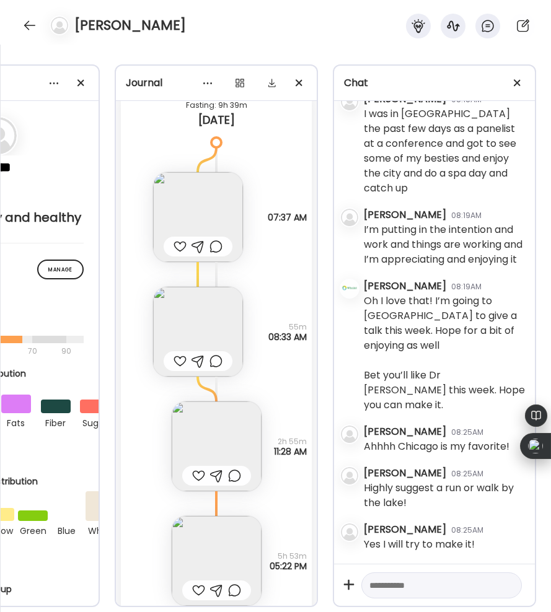
click at [195, 469] on div at bounding box center [198, 476] width 13 height 15
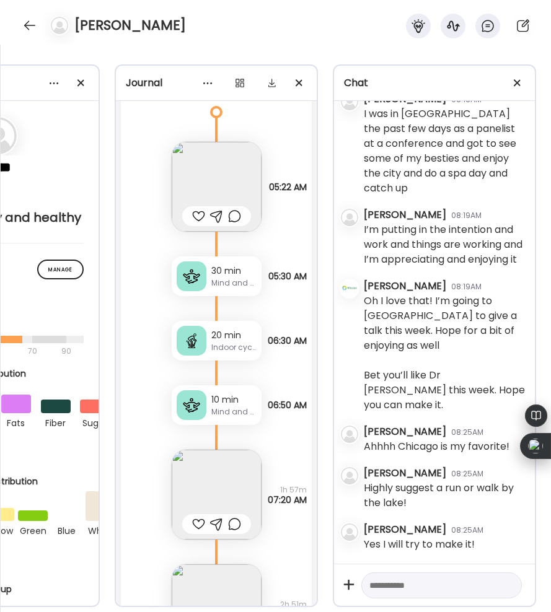
scroll to position [30843, 0]
click at [196, 518] on div at bounding box center [198, 525] width 13 height 15
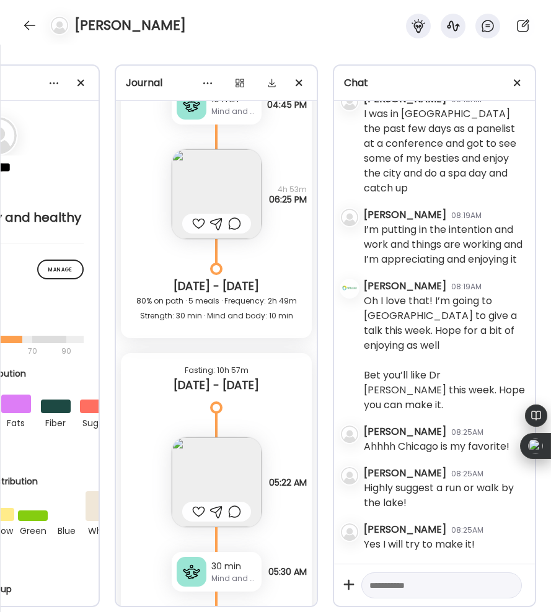
scroll to position [30542, 0]
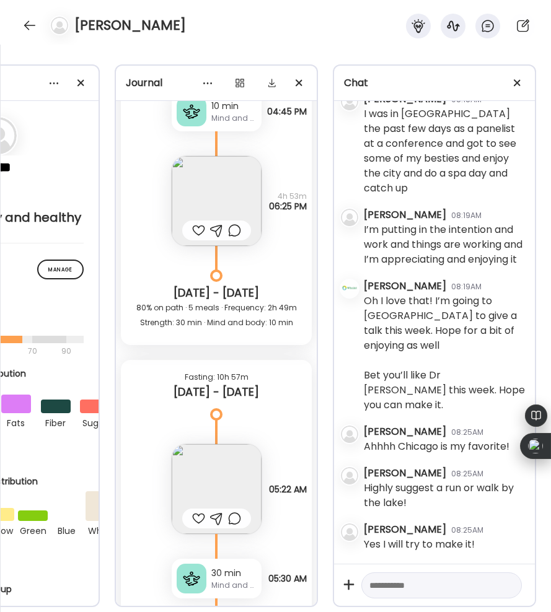
click at [212, 458] on img at bounding box center [217, 489] width 90 height 90
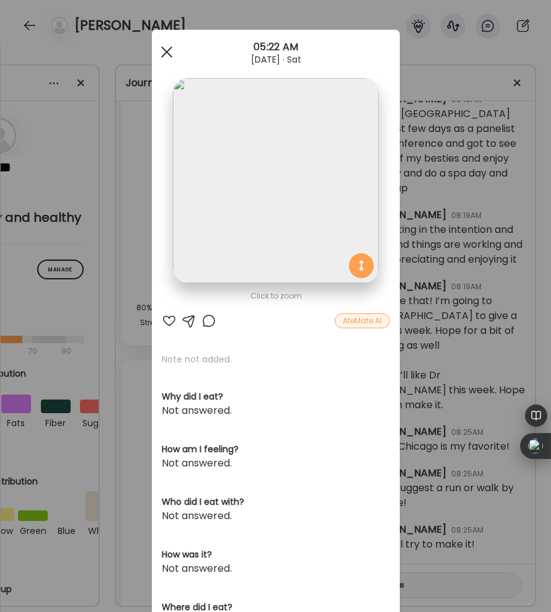
click at [171, 50] on div at bounding box center [166, 52] width 25 height 25
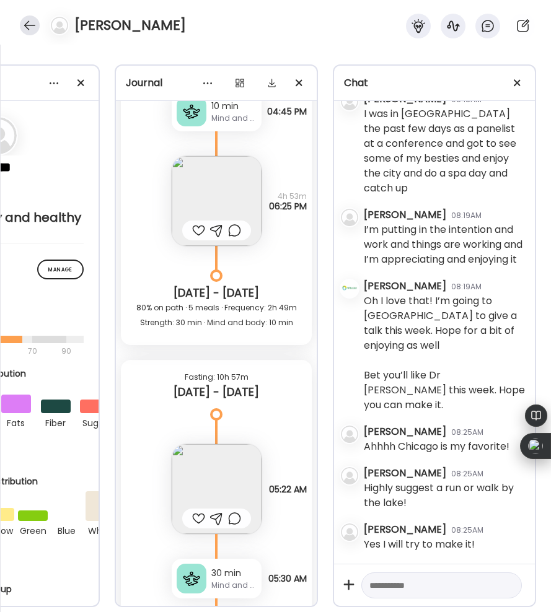
click at [32, 27] on div at bounding box center [30, 25] width 20 height 20
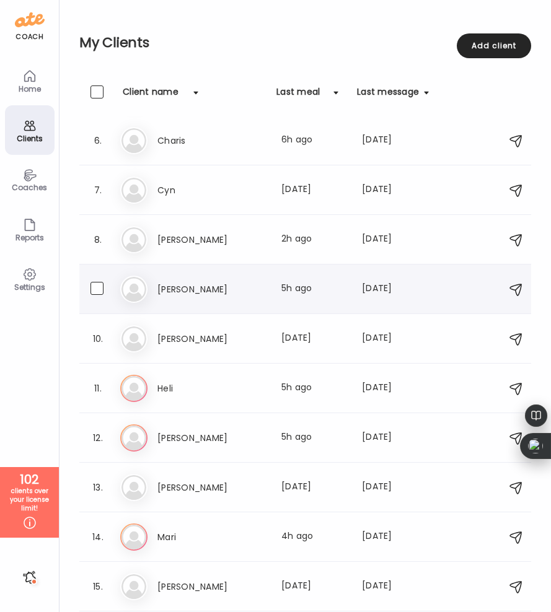
scroll to position [253, 0]
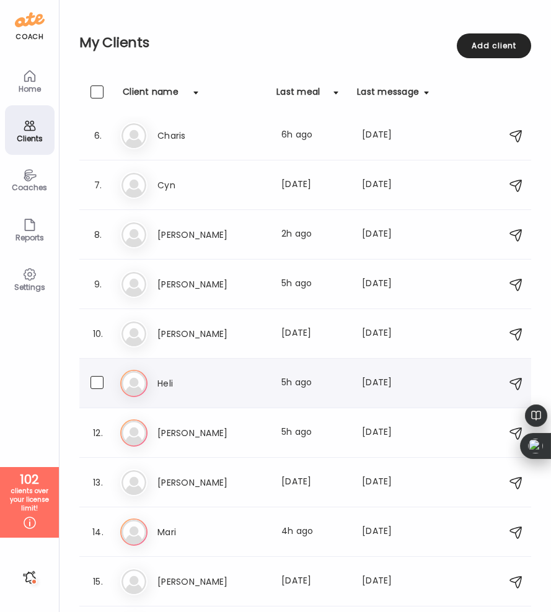
click at [201, 378] on h3 "Heli" at bounding box center [211, 383] width 109 height 15
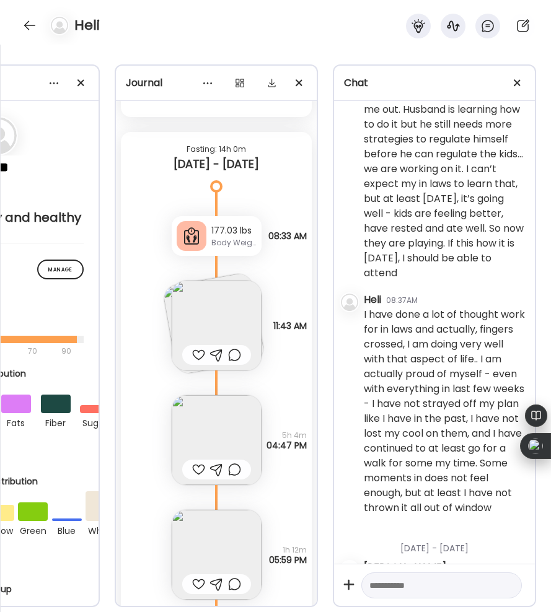
scroll to position [17204, 0]
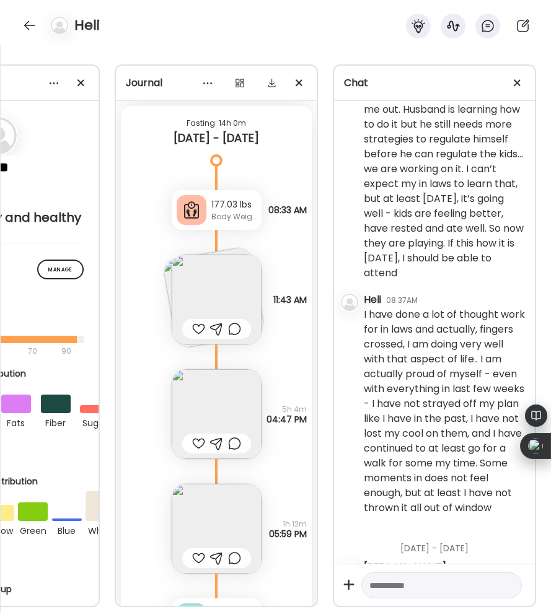
click at [195, 322] on div at bounding box center [198, 329] width 13 height 15
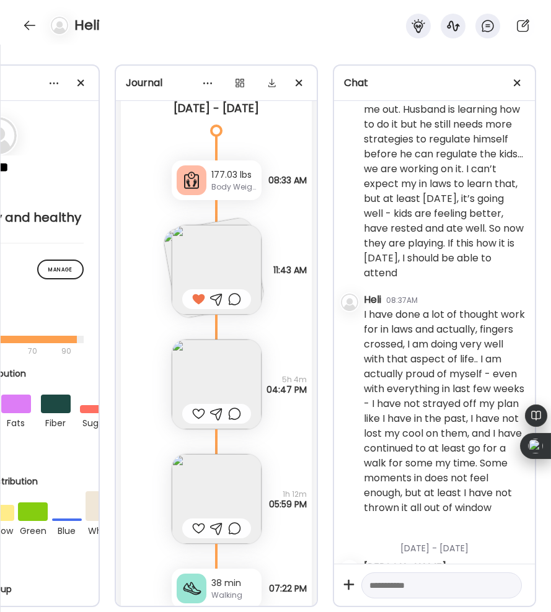
scroll to position [17245, 0]
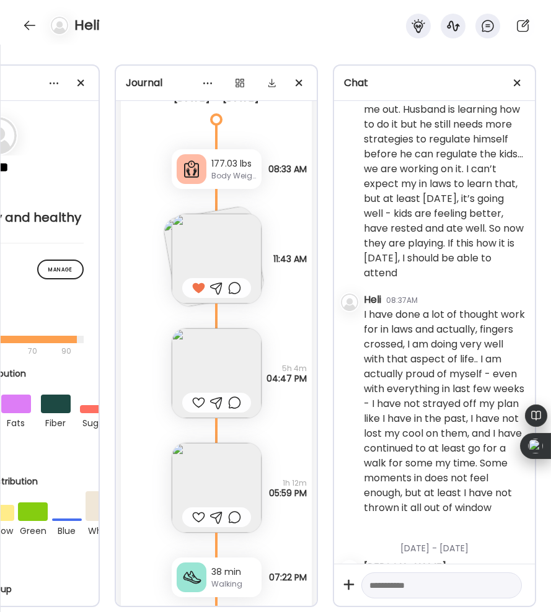
click at [198, 402] on div at bounding box center [198, 402] width 13 height 15
click at [193, 508] on div at bounding box center [216, 518] width 69 height 20
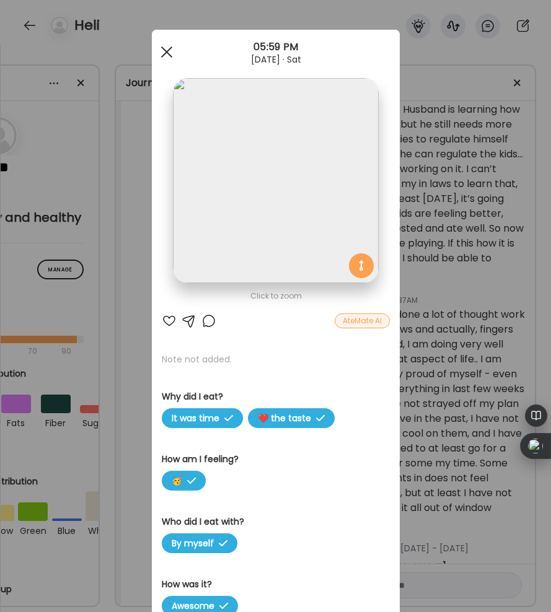
click at [170, 50] on div at bounding box center [166, 52] width 25 height 25
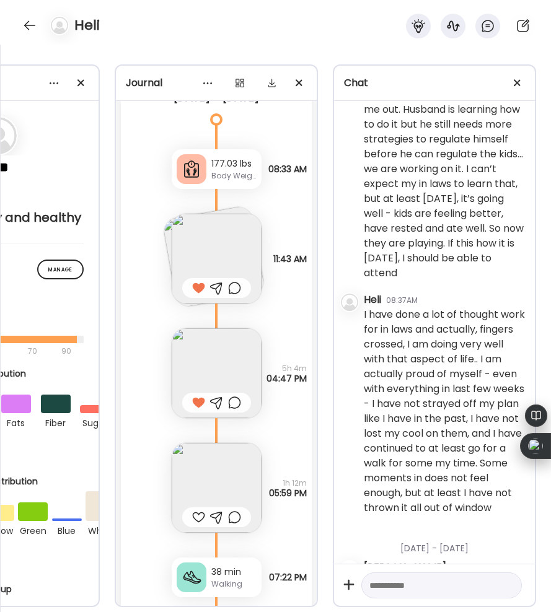
click at [195, 514] on div at bounding box center [198, 517] width 13 height 15
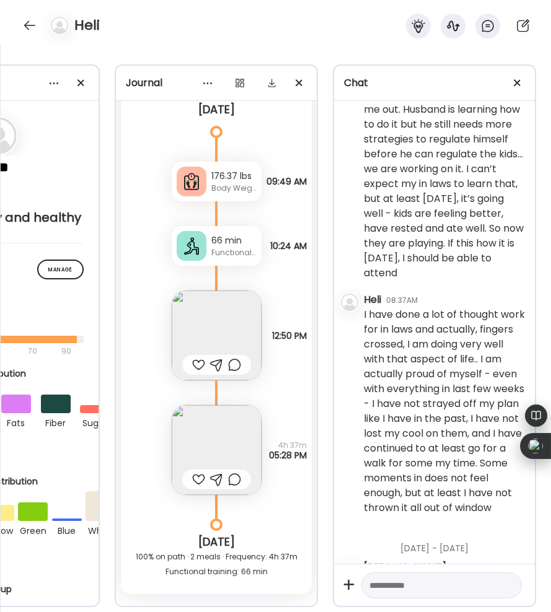
scroll to position [17947, 0]
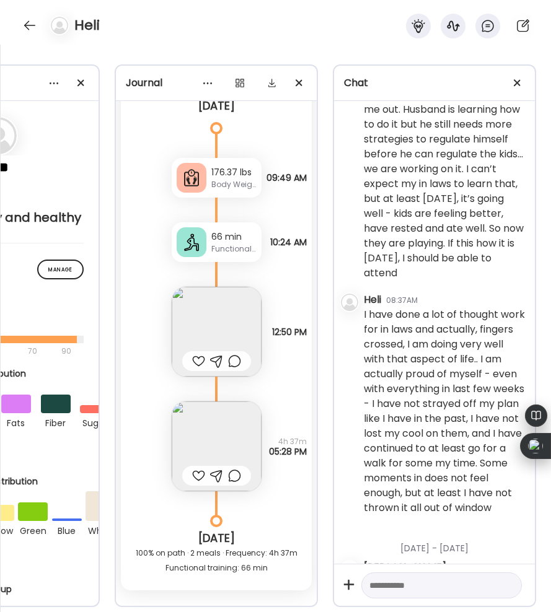
click at [196, 360] on div at bounding box center [198, 361] width 13 height 15
click at [196, 472] on div at bounding box center [198, 476] width 13 height 15
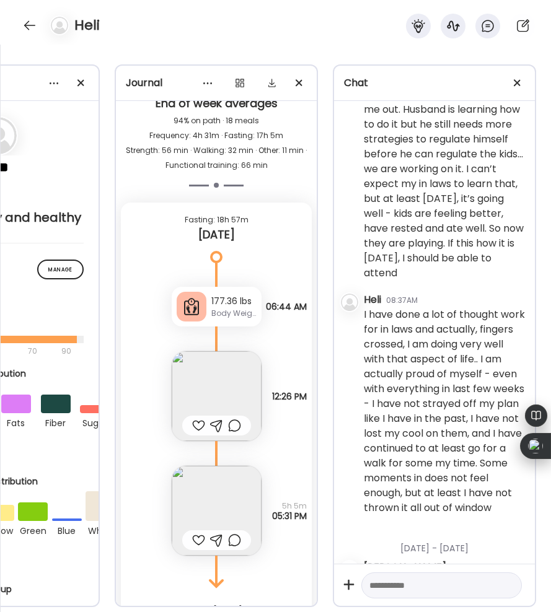
scroll to position [18460, 0]
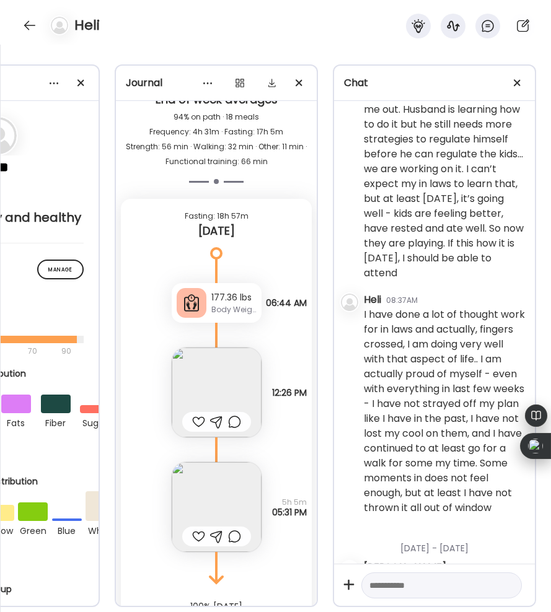
click at [198, 422] on div at bounding box center [198, 422] width 13 height 15
click at [197, 533] on div at bounding box center [198, 536] width 13 height 15
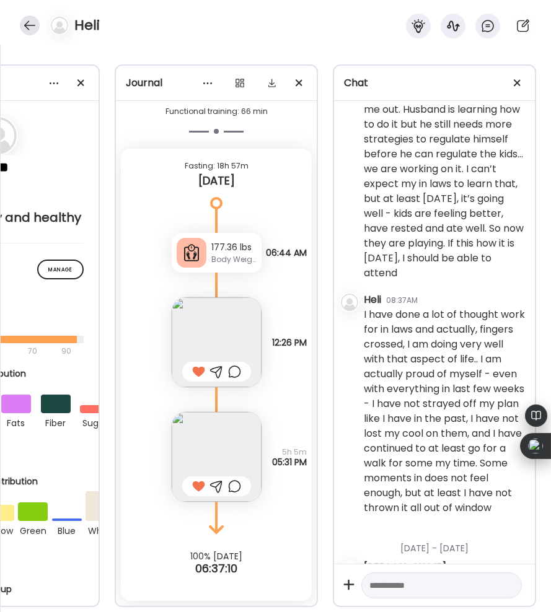
click at [32, 25] on div at bounding box center [30, 25] width 20 height 20
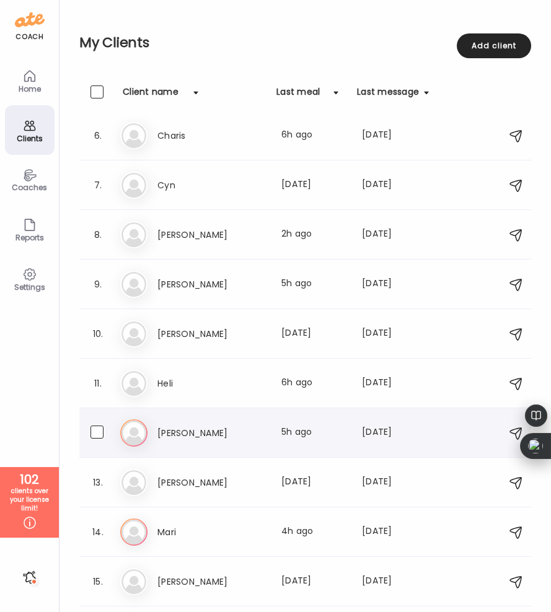
click at [205, 429] on h3 "[PERSON_NAME]" at bounding box center [211, 433] width 109 height 15
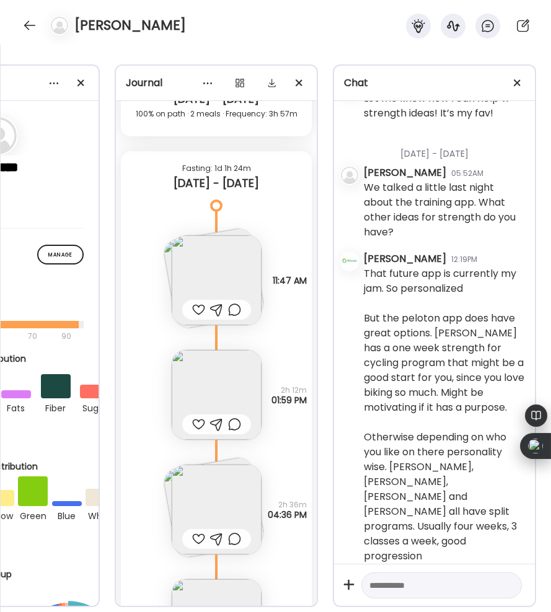
scroll to position [23355, 0]
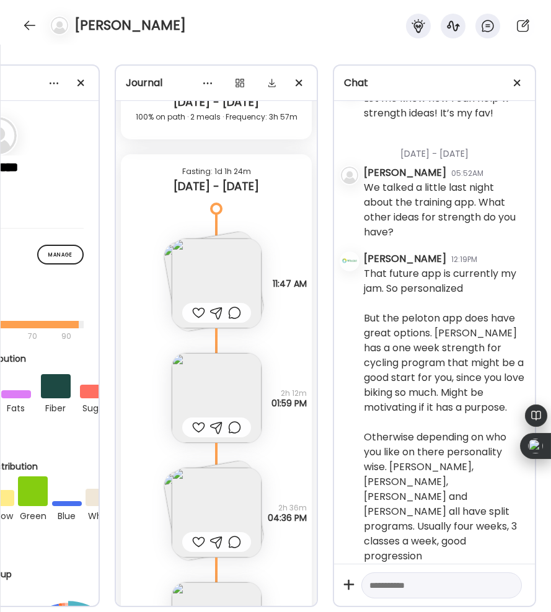
click at [198, 313] on div at bounding box center [198, 313] width 13 height 15
click at [194, 420] on div at bounding box center [198, 427] width 13 height 15
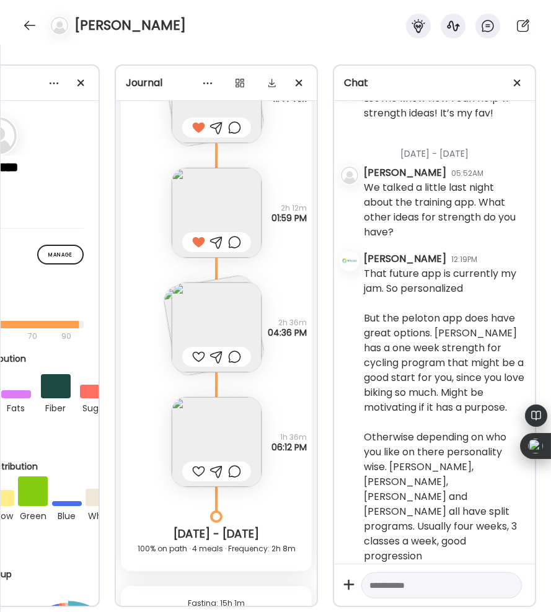
scroll to position [23546, 0]
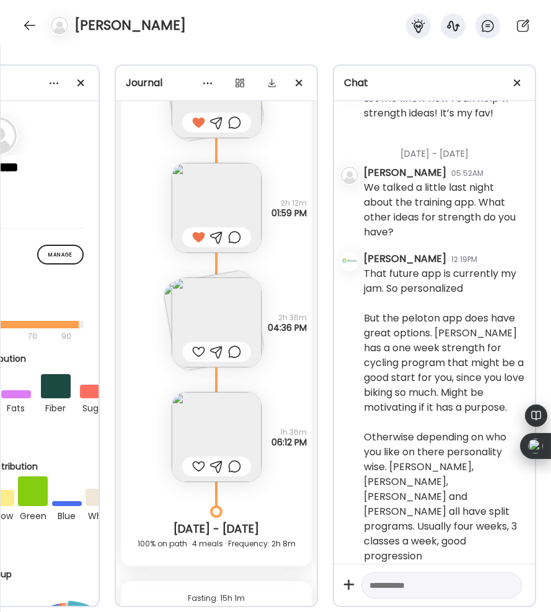
click at [192, 304] on img at bounding box center [217, 323] width 90 height 90
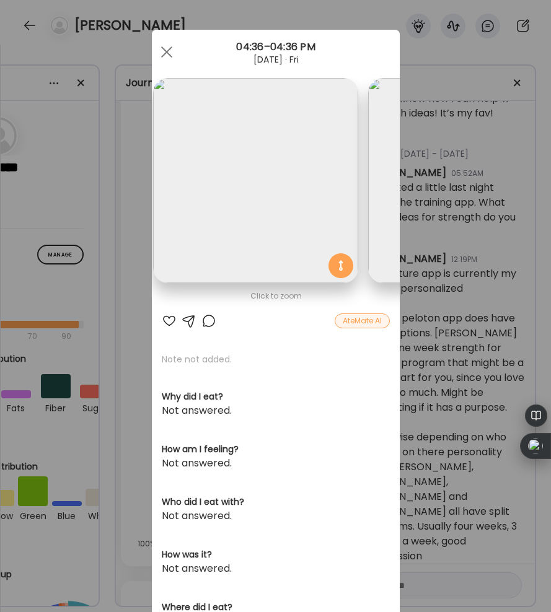
scroll to position [0, 0]
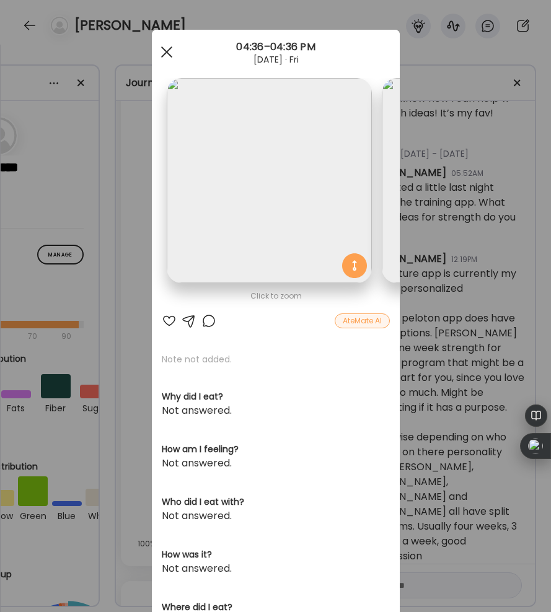
click at [161, 53] on div at bounding box center [166, 52] width 25 height 25
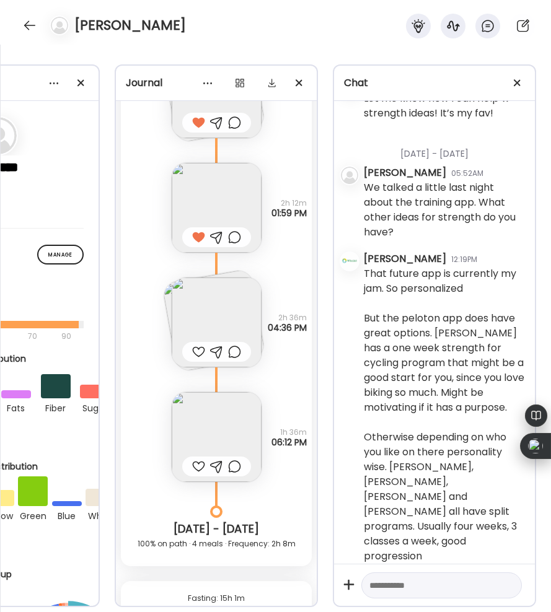
click at [195, 346] on div at bounding box center [198, 352] width 13 height 15
click at [195, 462] on div at bounding box center [198, 466] width 13 height 15
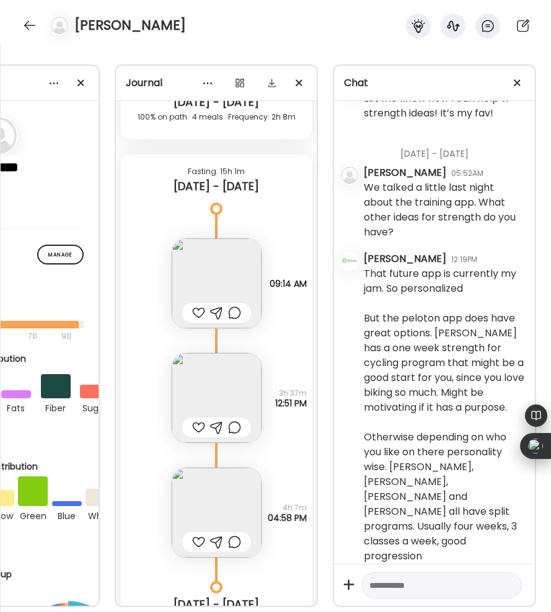
scroll to position [23999, 0]
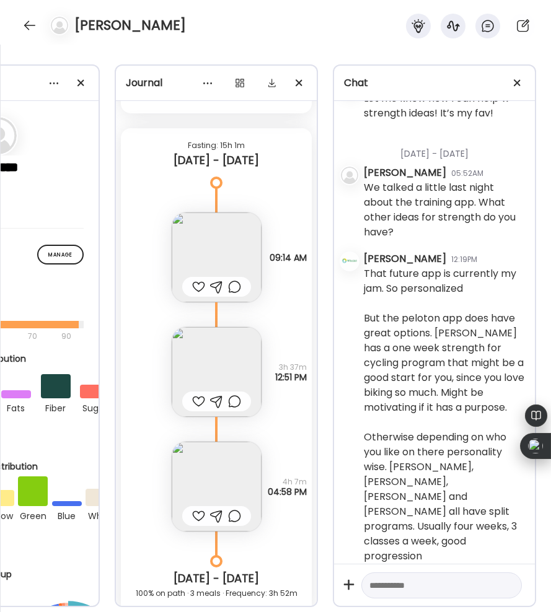
click at [200, 283] on div at bounding box center [198, 287] width 13 height 15
click at [194, 397] on div at bounding box center [198, 401] width 13 height 15
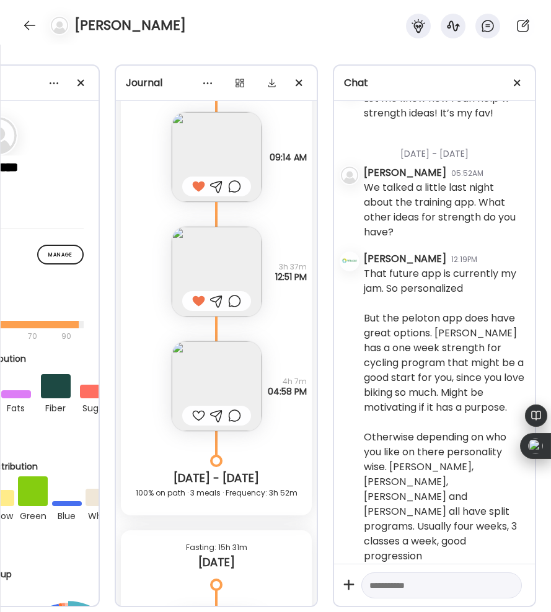
click at [198, 412] on div at bounding box center [198, 415] width 13 height 15
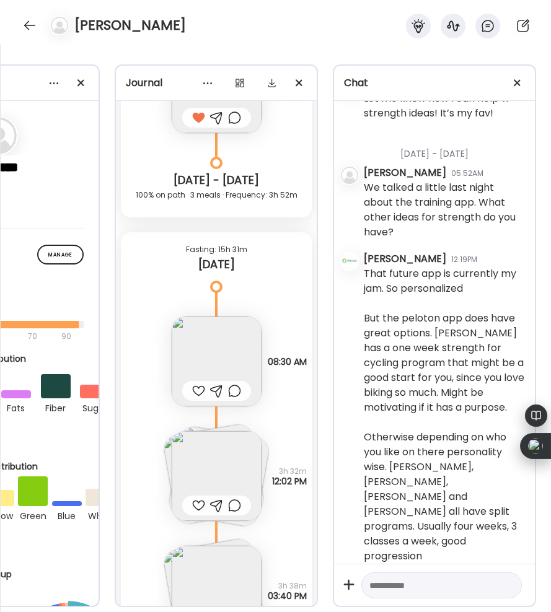
scroll to position [24410, 0]
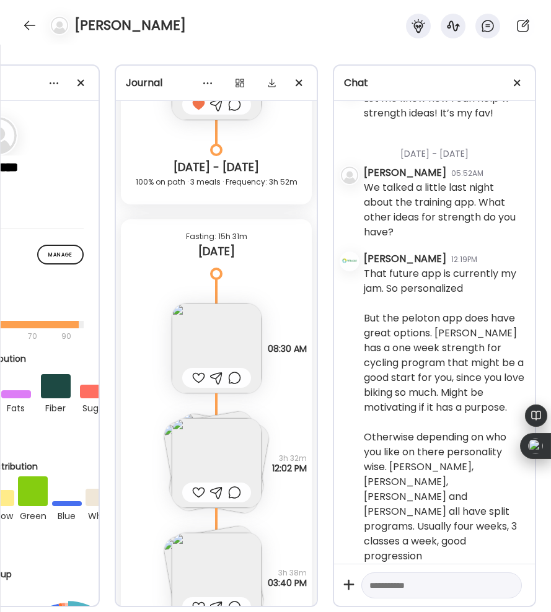
click at [195, 376] on div at bounding box center [198, 378] width 13 height 15
click at [193, 488] on div at bounding box center [198, 492] width 13 height 15
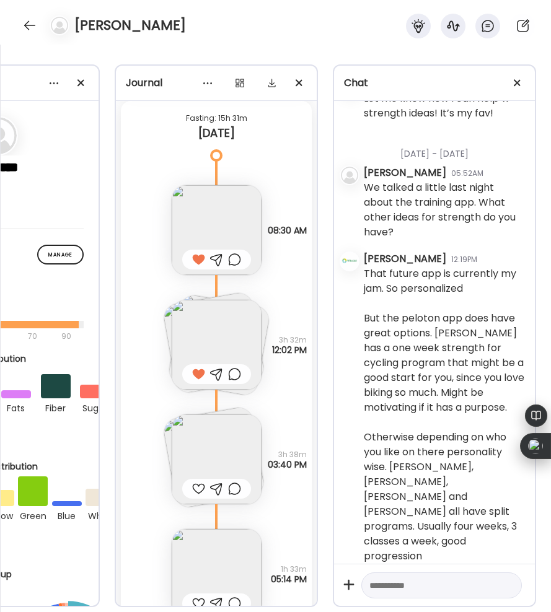
scroll to position [24548, 0]
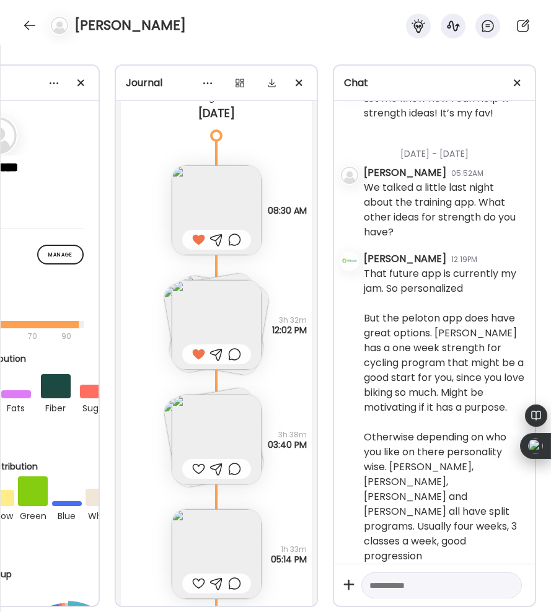
click at [196, 469] on div at bounding box center [198, 469] width 13 height 15
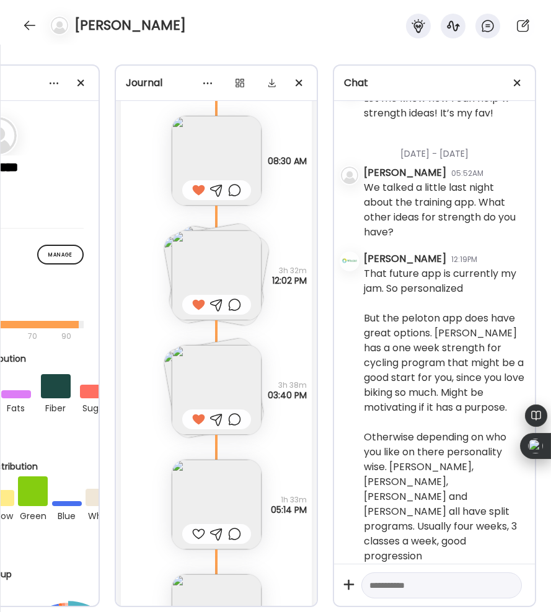
scroll to position [24604, 0]
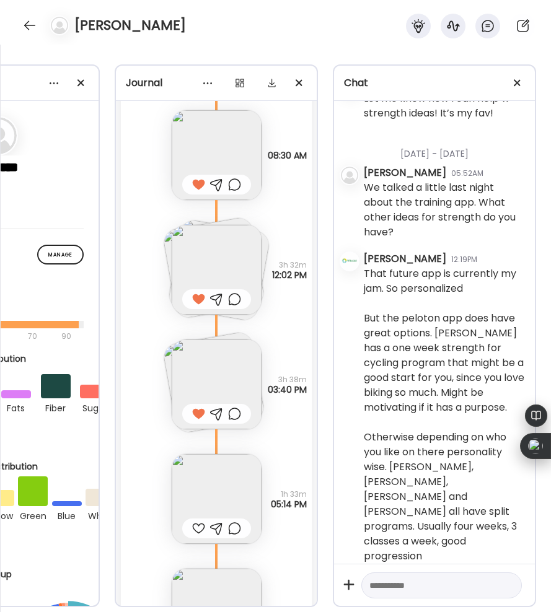
click at [198, 522] on div at bounding box center [198, 528] width 13 height 15
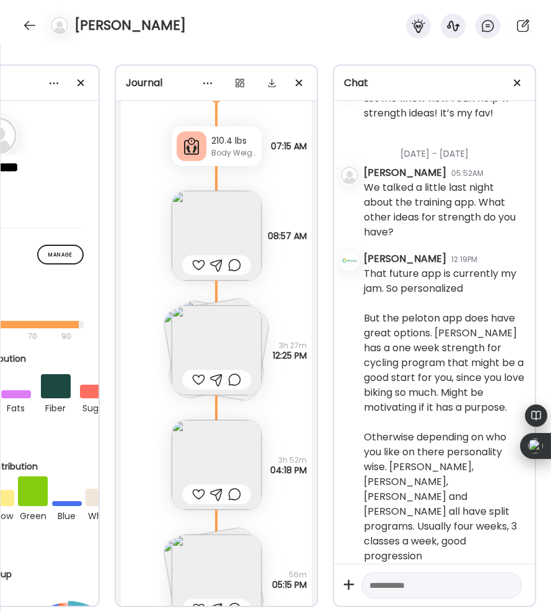
scroll to position [25448, 0]
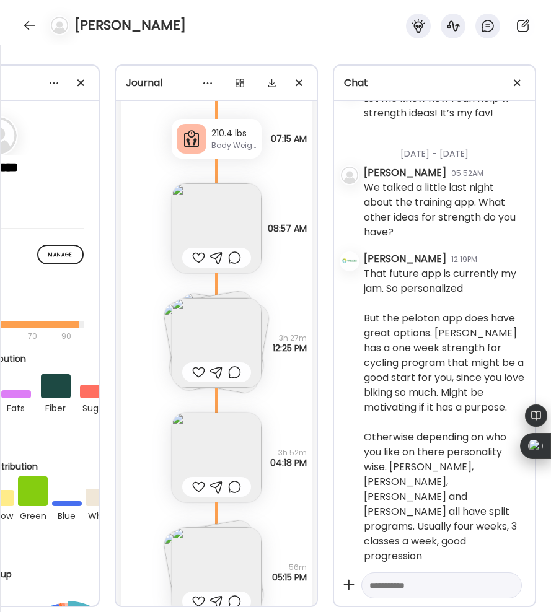
click at [195, 258] on div at bounding box center [198, 257] width 13 height 15
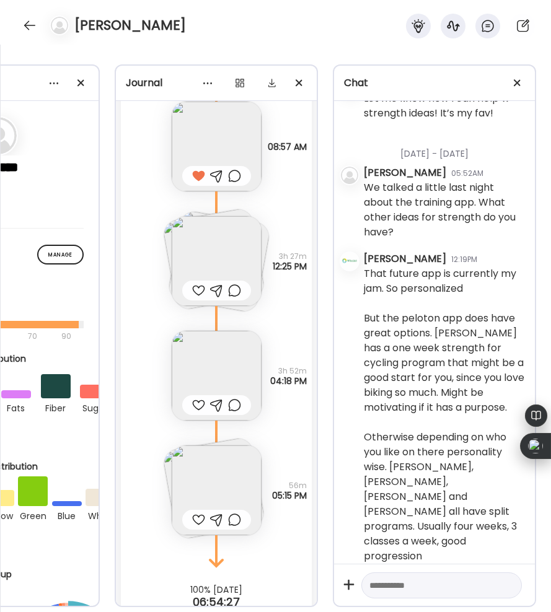
scroll to position [25529, 0]
click at [196, 286] on div at bounding box center [198, 291] width 13 height 15
click at [204, 256] on img at bounding box center [217, 263] width 90 height 90
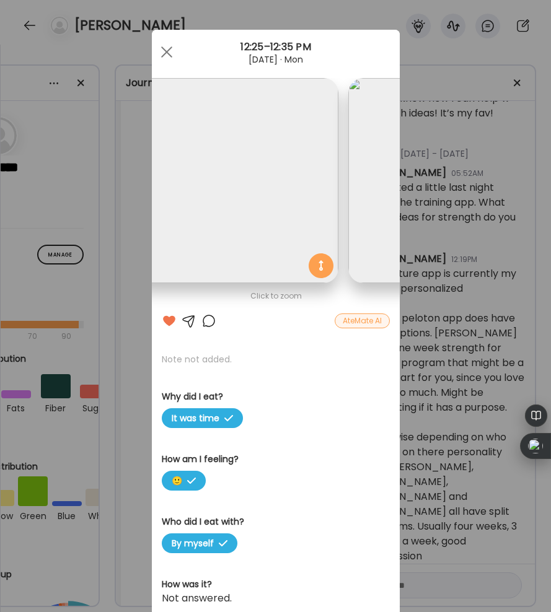
scroll to position [0, 0]
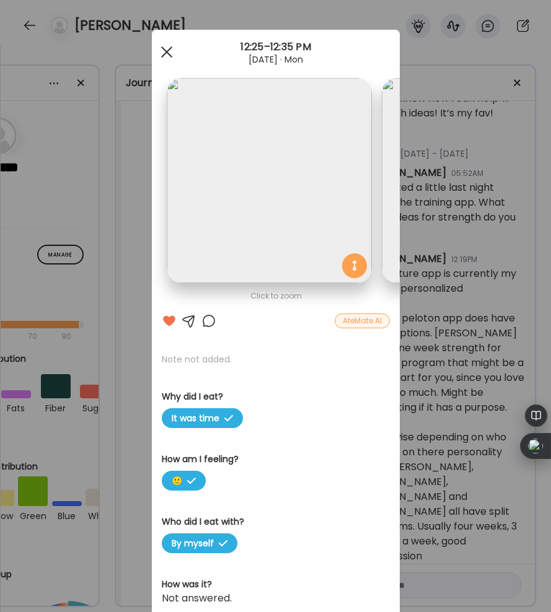
click at [167, 56] on div at bounding box center [166, 52] width 25 height 25
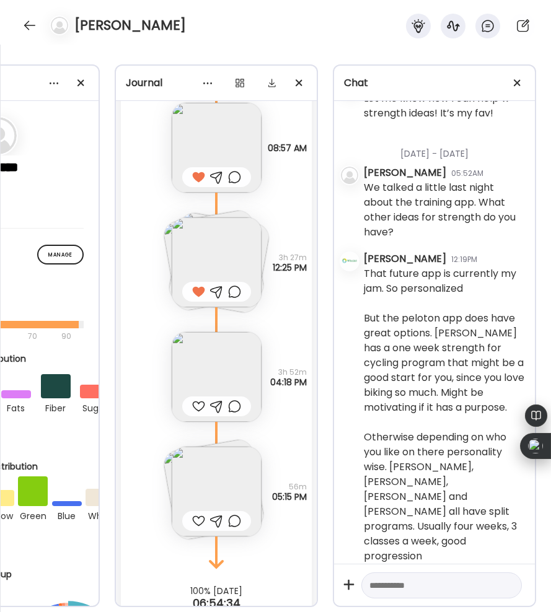
click at [194, 405] on div at bounding box center [198, 406] width 13 height 15
click at [175, 471] on img at bounding box center [217, 492] width 90 height 90
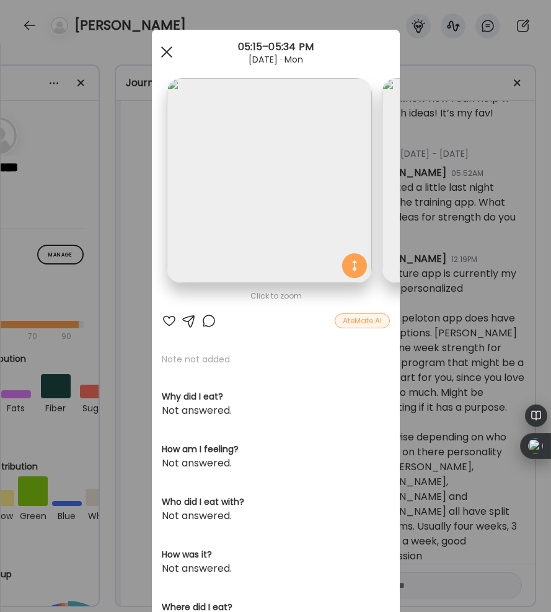
click at [169, 53] on div at bounding box center [166, 52] width 25 height 25
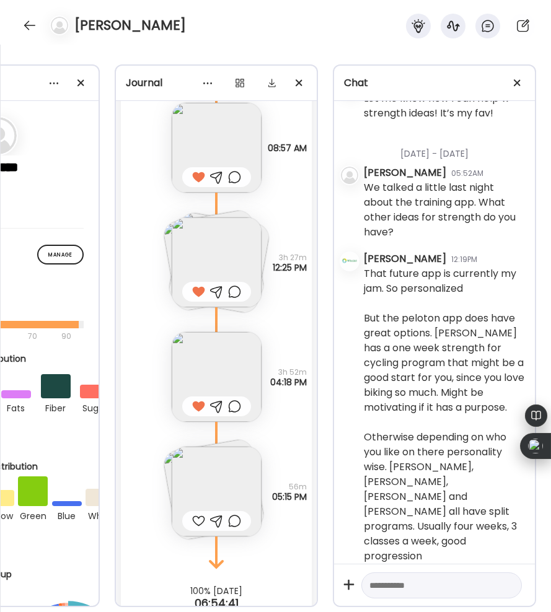
click at [195, 524] on div at bounding box center [198, 521] width 13 height 15
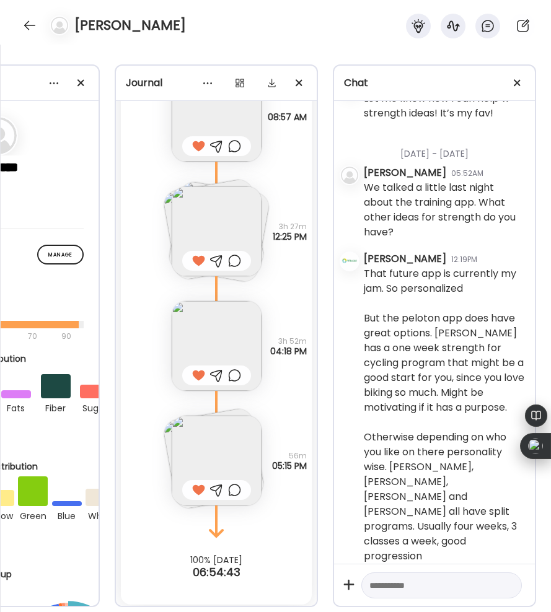
scroll to position [25564, 0]
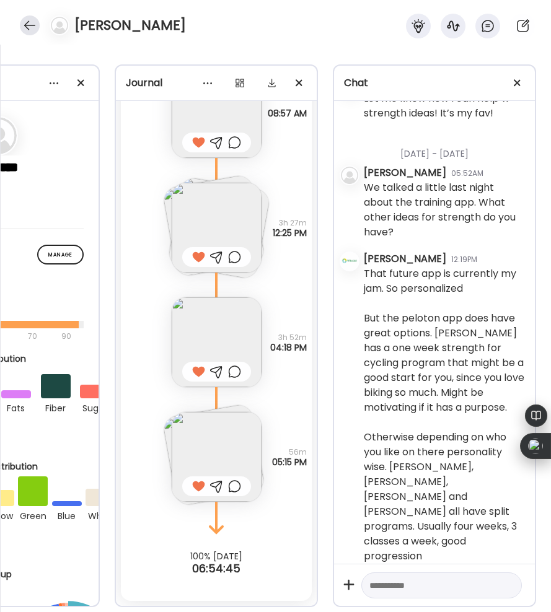
click at [27, 24] on div at bounding box center [30, 25] width 20 height 20
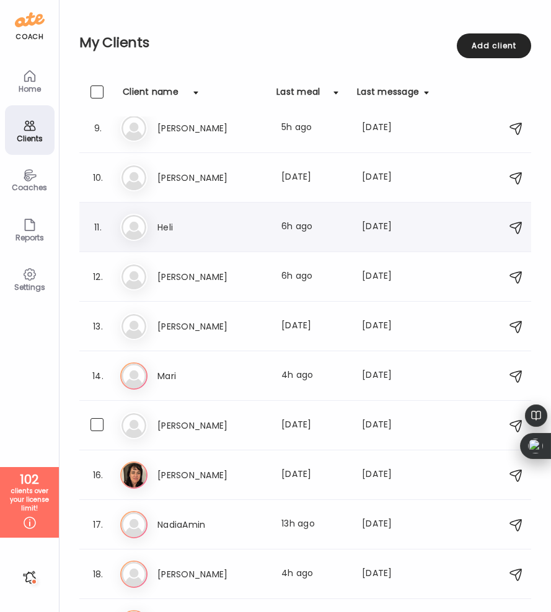
scroll to position [418, 0]
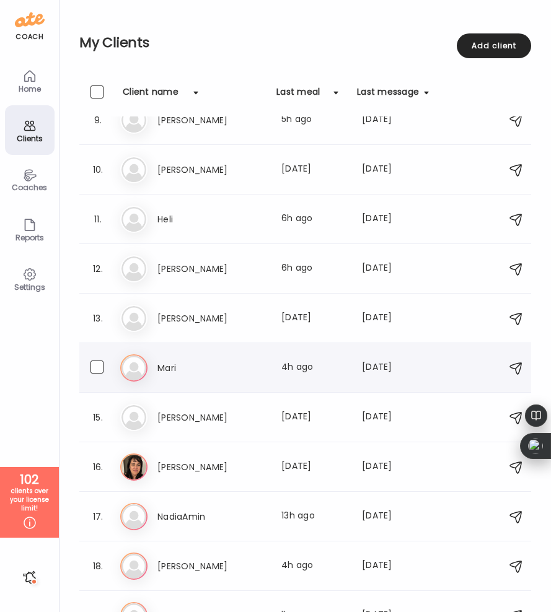
click at [266, 359] on div "Ma [PERSON_NAME] Last meal: 4h ago Last message: [DATE] Yes, it definitely feel…" at bounding box center [307, 368] width 374 height 27
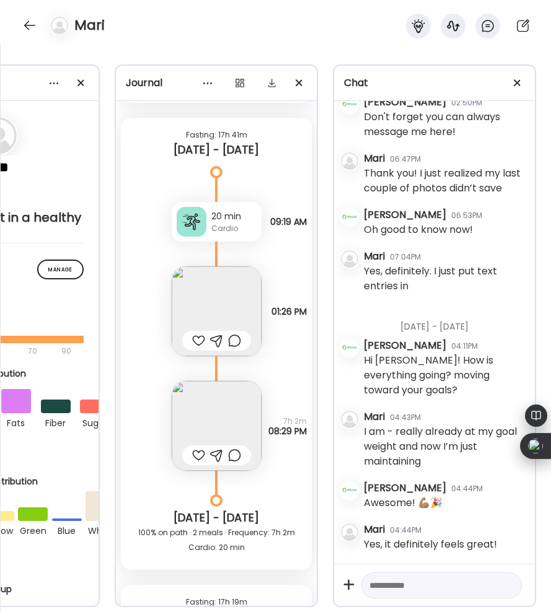
scroll to position [17795, 0]
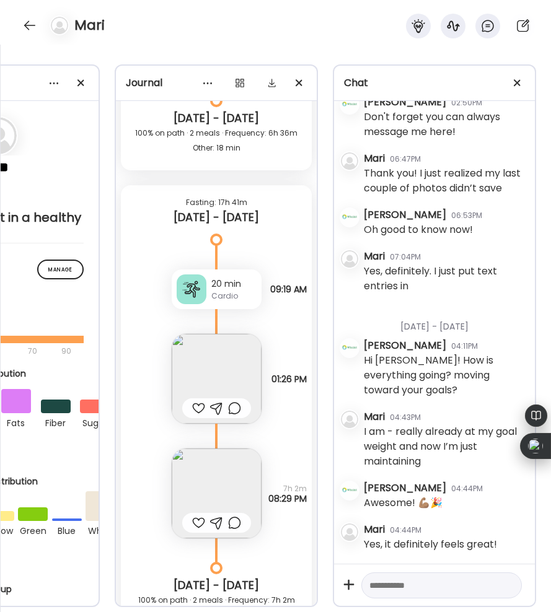
click at [194, 406] on div at bounding box center [198, 408] width 13 height 15
click at [194, 518] on div at bounding box center [198, 523] width 13 height 15
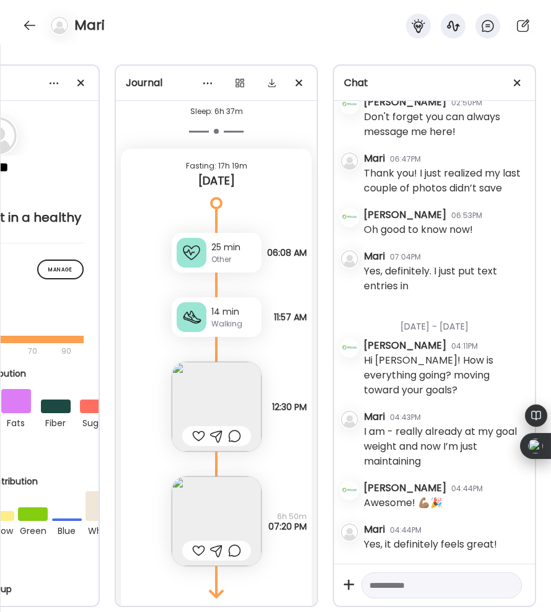
scroll to position [19081, 0]
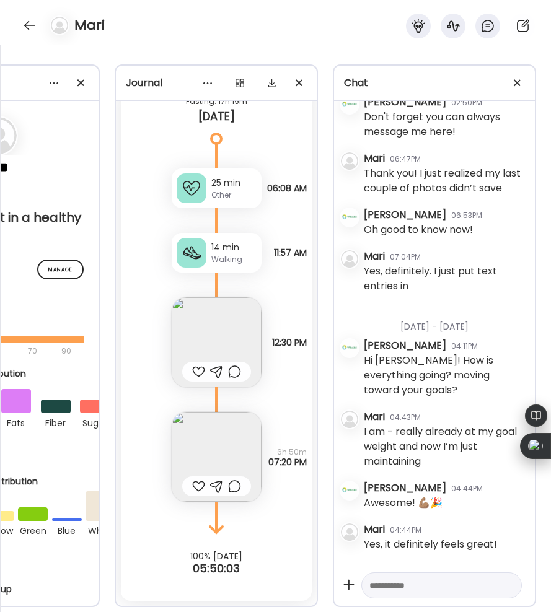
click at [198, 369] on div at bounding box center [198, 371] width 13 height 15
click at [196, 482] on div at bounding box center [198, 486] width 13 height 15
click at [30, 20] on div at bounding box center [30, 25] width 20 height 20
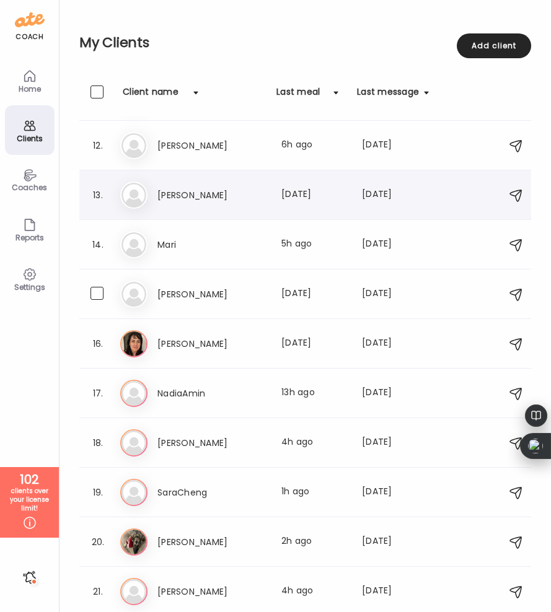
scroll to position [561, 0]
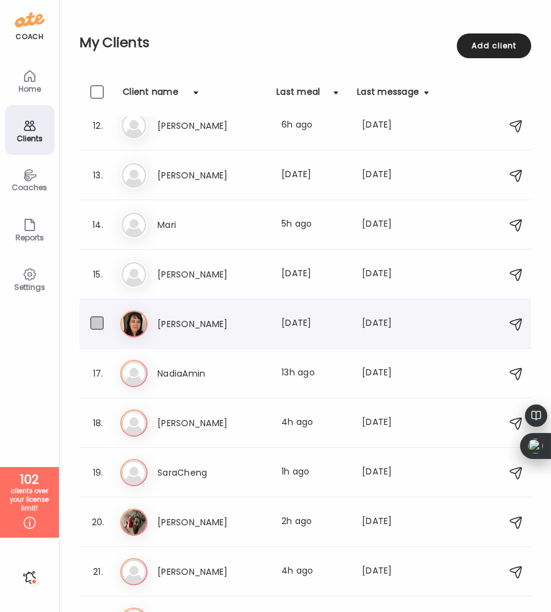
click at [102, 320] on span at bounding box center [96, 323] width 13 height 13
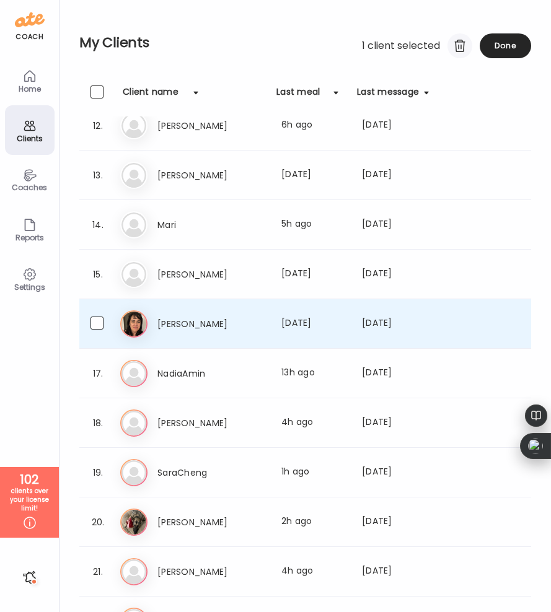
click at [457, 46] on div at bounding box center [459, 45] width 25 height 25
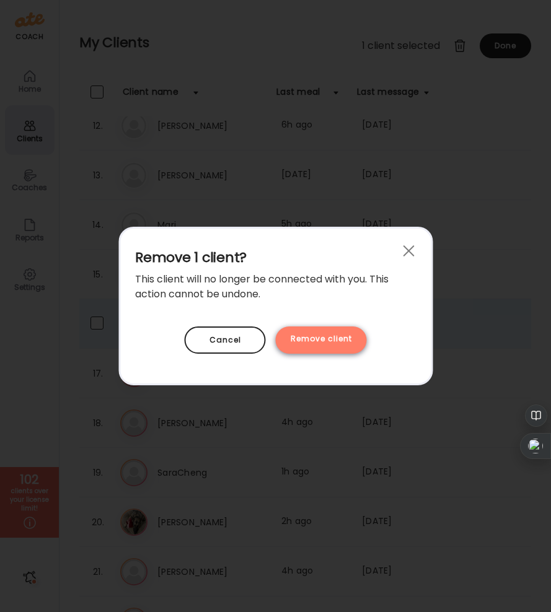
click at [322, 335] on div "Remove client" at bounding box center [321, 340] width 91 height 27
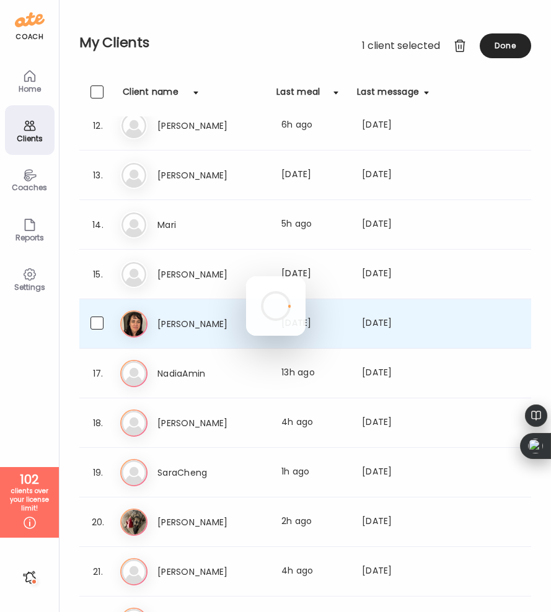
scroll to position [544, 0]
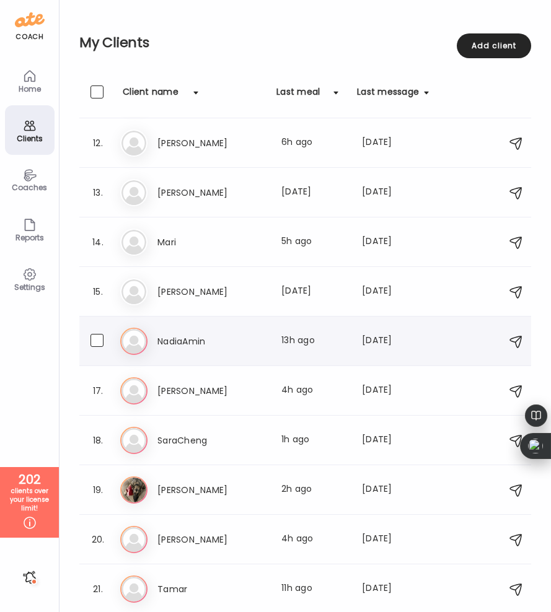
click at [288, 343] on div "Last meal: 13h ago" at bounding box center [314, 341] width 66 height 15
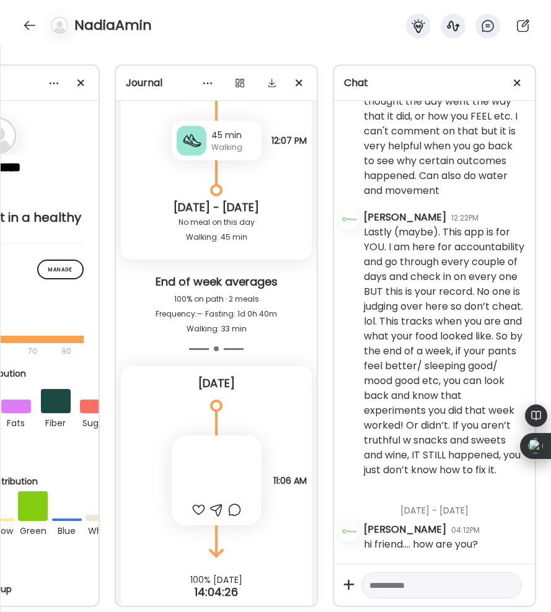
scroll to position [6011, 0]
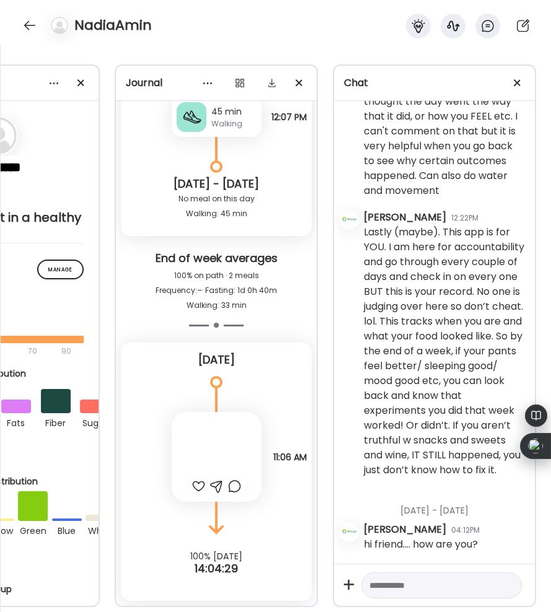
click at [214, 443] on div at bounding box center [217, 457] width 90 height 90
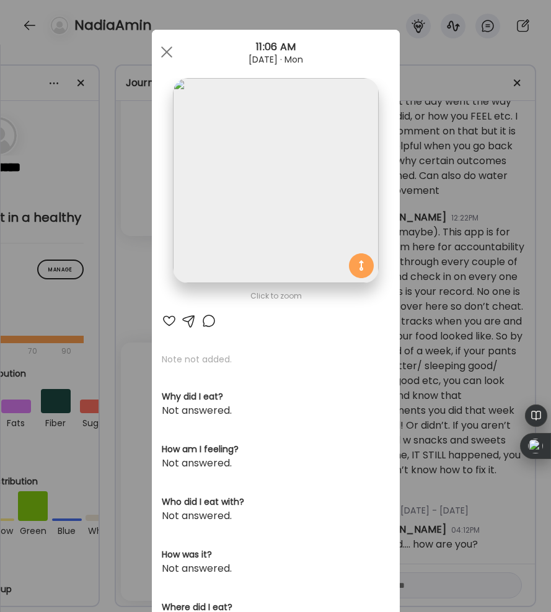
click at [167, 317] on div at bounding box center [169, 321] width 15 height 15
click at [204, 320] on div at bounding box center [208, 321] width 15 height 15
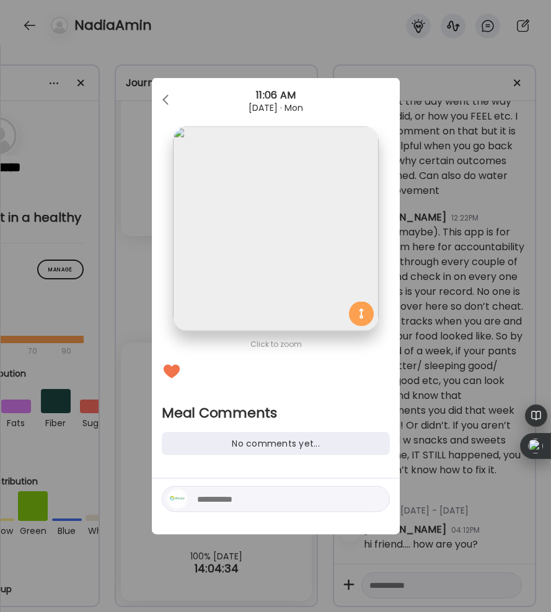
click at [219, 498] on textarea at bounding box center [280, 499] width 167 height 15
type textarea "**********"
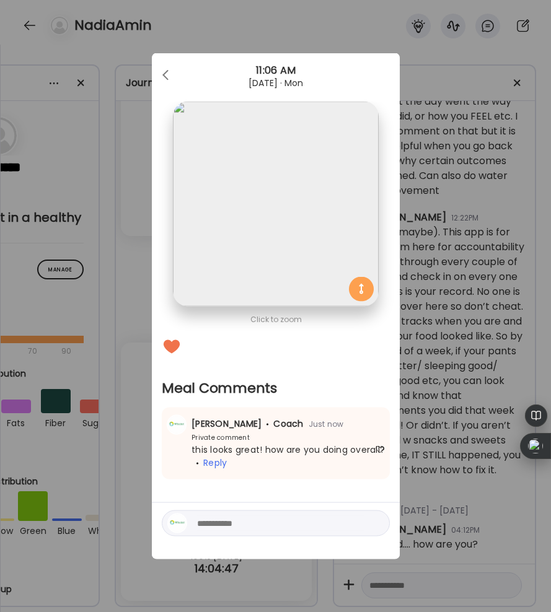
click at [214, 11] on div "Ate Coach Dashboard Wahoo! It’s official Take a moment to set up your Coach Pro…" at bounding box center [275, 306] width 551 height 612
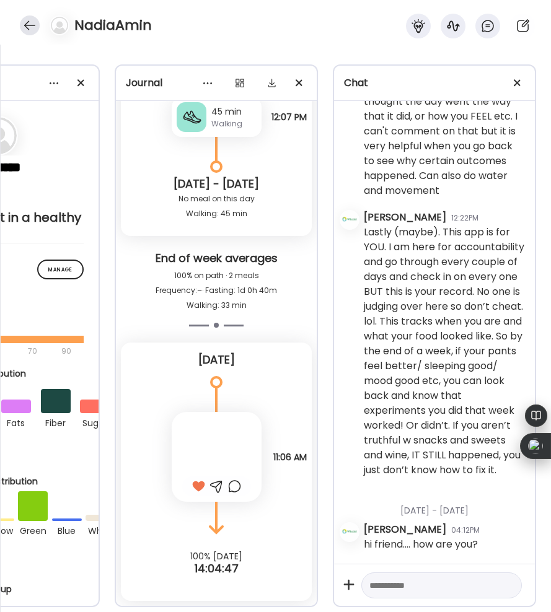
click at [33, 22] on div at bounding box center [30, 25] width 20 height 20
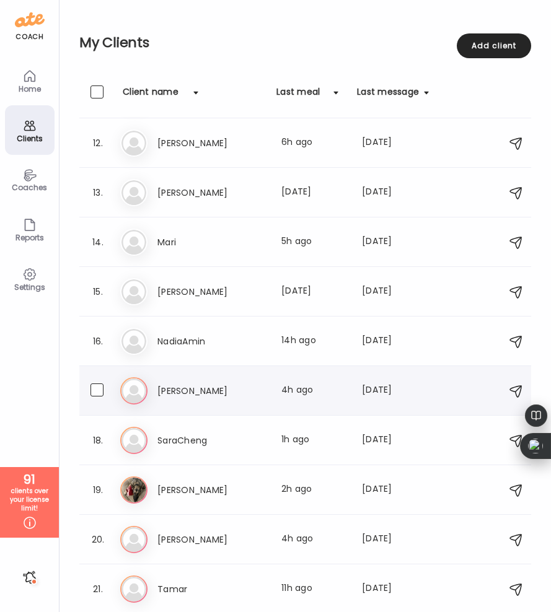
click at [214, 384] on h3 "[PERSON_NAME]" at bounding box center [211, 391] width 109 height 15
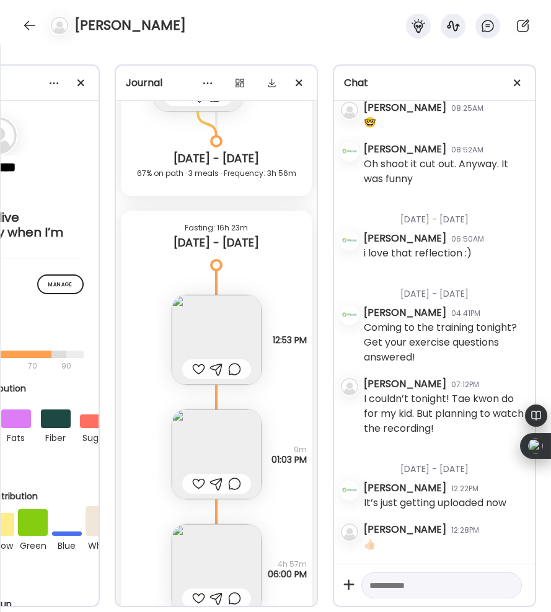
scroll to position [24287, 0]
click at [194, 479] on div at bounding box center [198, 482] width 13 height 15
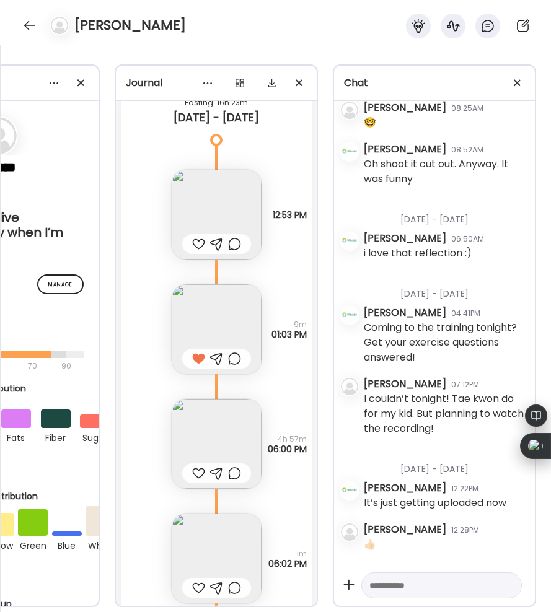
click at [194, 475] on div at bounding box center [198, 473] width 13 height 15
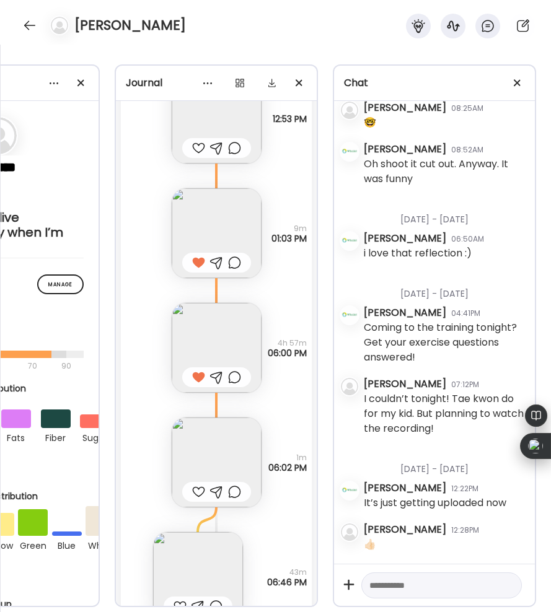
scroll to position [24512, 0]
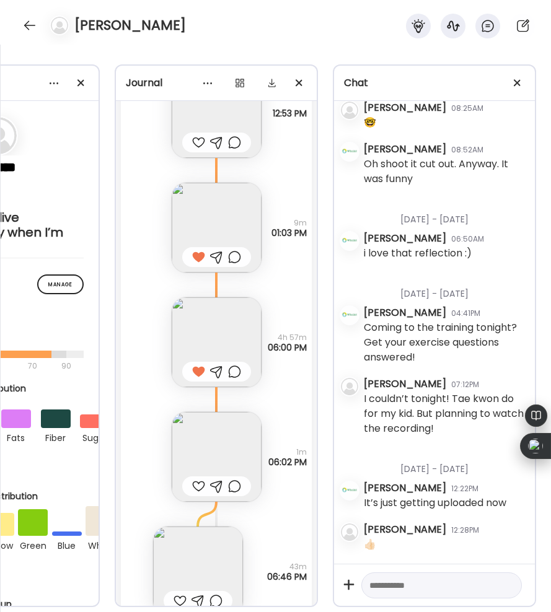
click at [195, 482] on div at bounding box center [198, 486] width 13 height 15
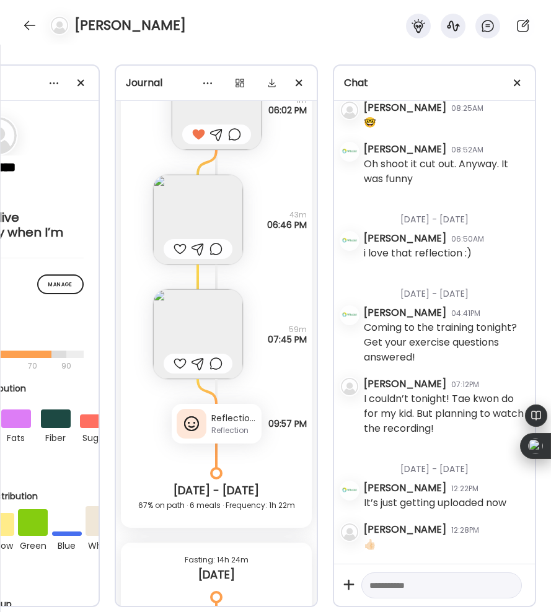
scroll to position [24871, 0]
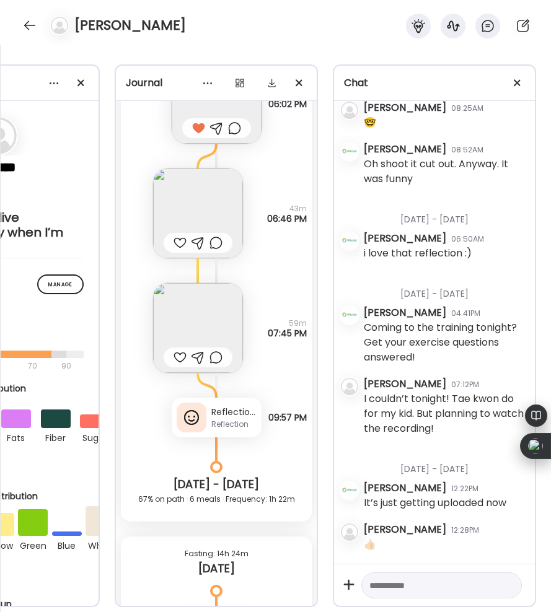
click at [229, 428] on div "Reflection" at bounding box center [233, 424] width 45 height 11
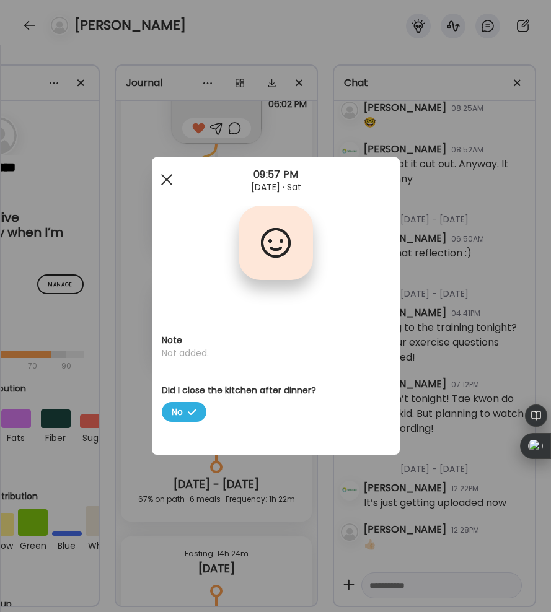
click at [162, 175] on span at bounding box center [166, 179] width 11 height 11
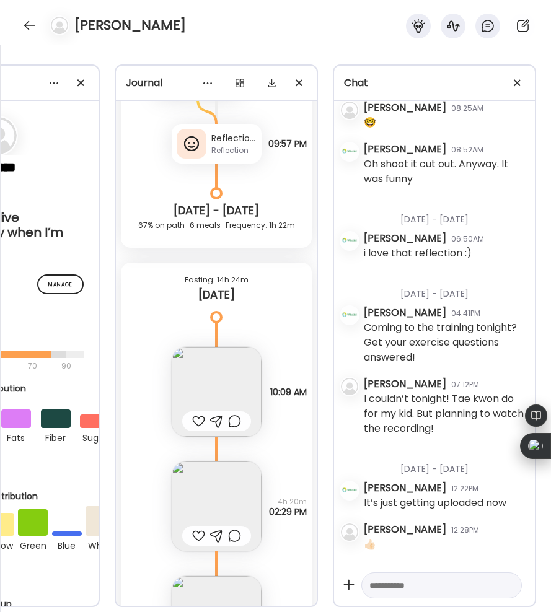
scroll to position [25148, 0]
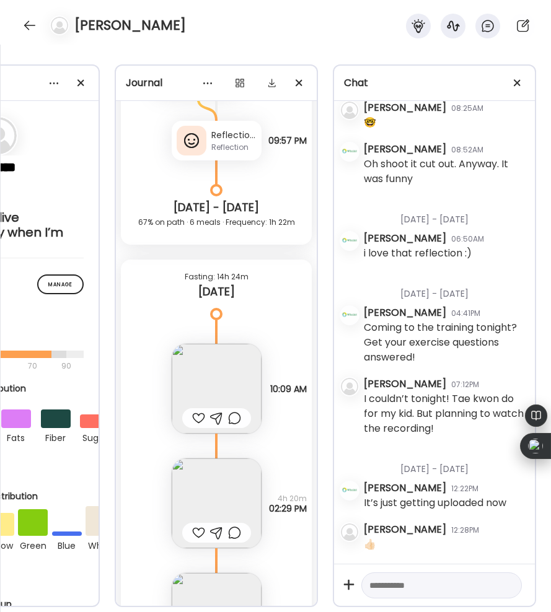
click at [195, 411] on div at bounding box center [198, 418] width 13 height 15
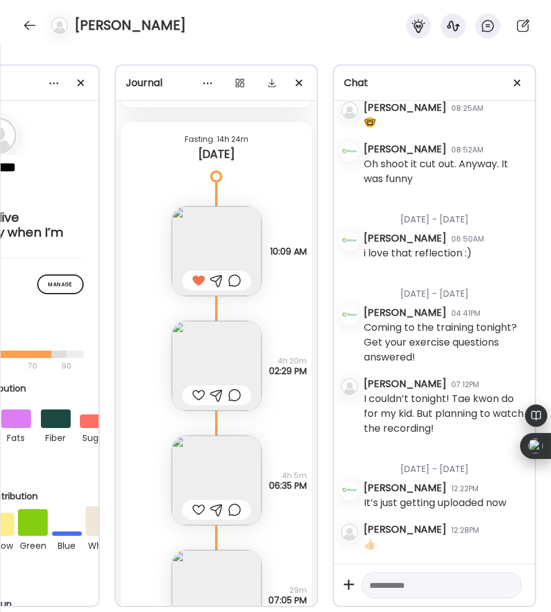
scroll to position [25286, 0]
click at [197, 395] on div at bounding box center [198, 394] width 13 height 15
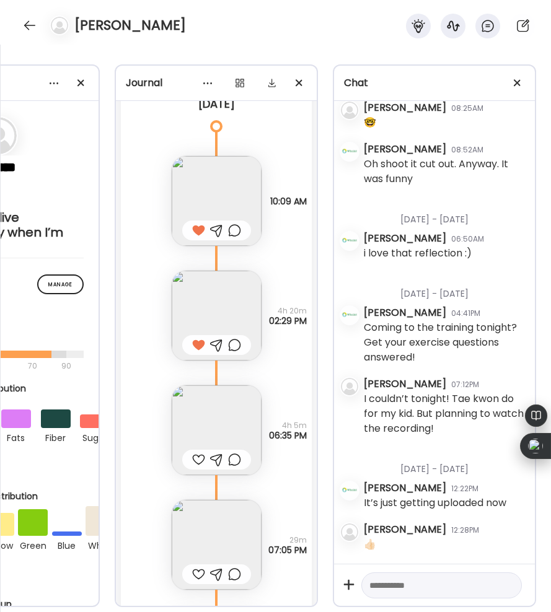
scroll to position [25357, 0]
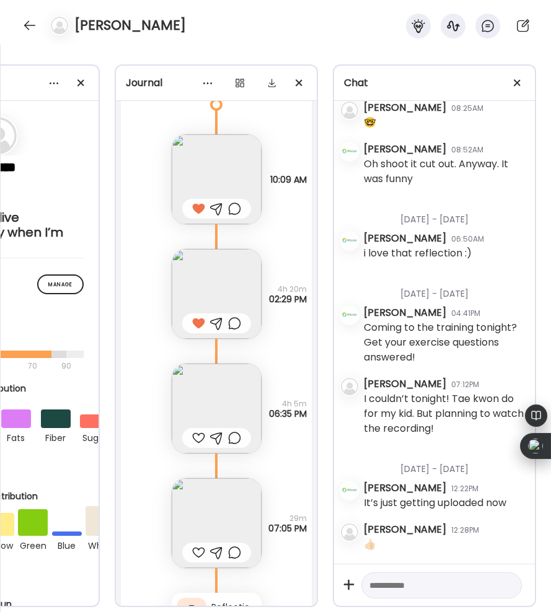
click at [200, 545] on div at bounding box center [198, 552] width 13 height 15
click at [238, 407] on img at bounding box center [217, 409] width 90 height 90
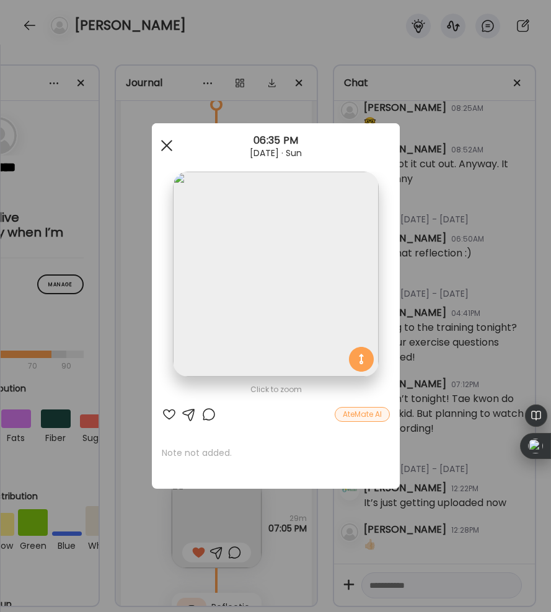
click at [170, 139] on div at bounding box center [166, 145] width 25 height 25
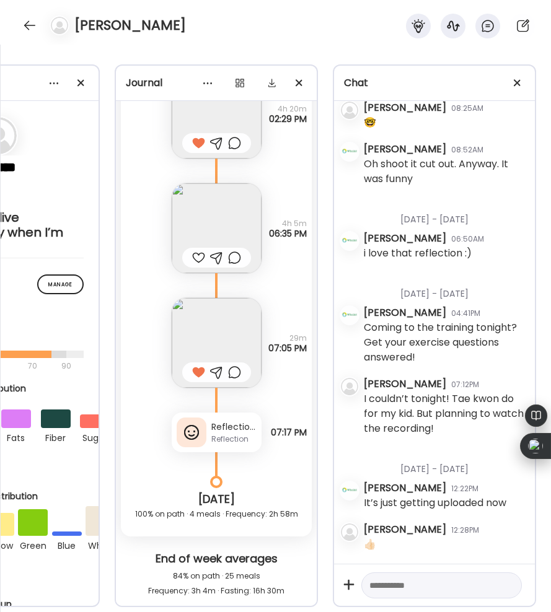
scroll to position [25538, 0]
click at [221, 429] on div "Reflection added" at bounding box center [233, 426] width 45 height 13
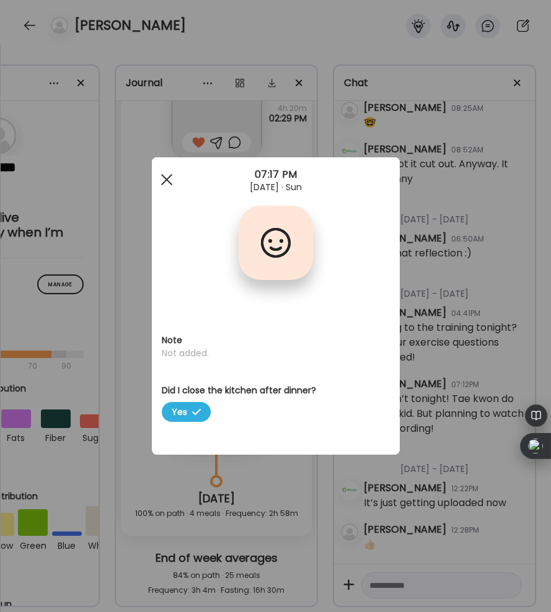
click at [169, 180] on div at bounding box center [166, 179] width 25 height 25
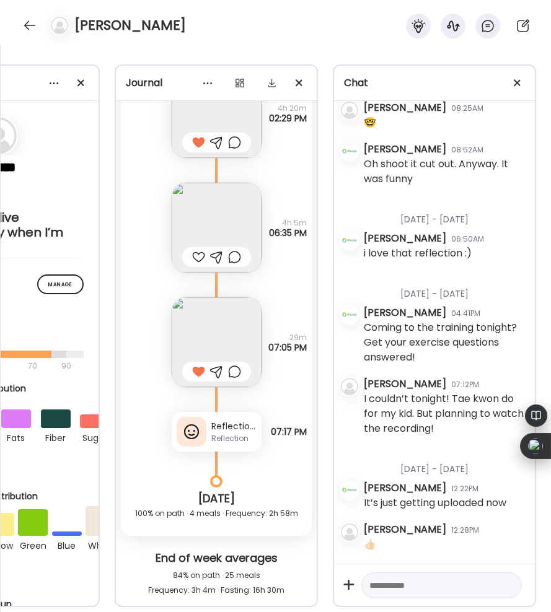
click at [237, 252] on div at bounding box center [234, 257] width 13 height 15
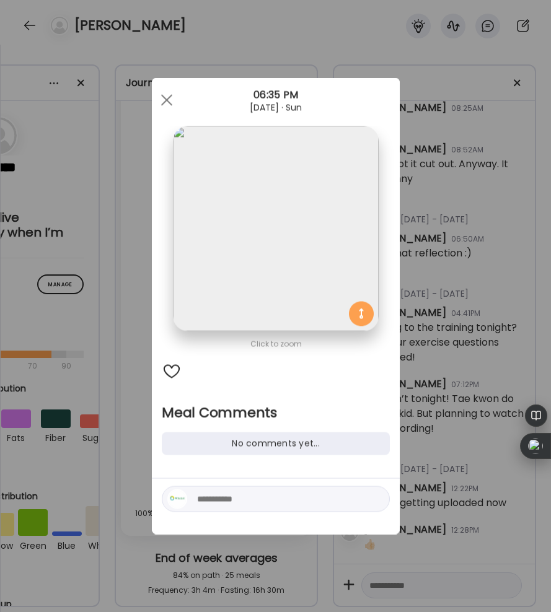
click at [211, 496] on textarea at bounding box center [280, 499] width 167 height 15
type textarea "*"
click at [167, 98] on span at bounding box center [166, 99] width 11 height 11
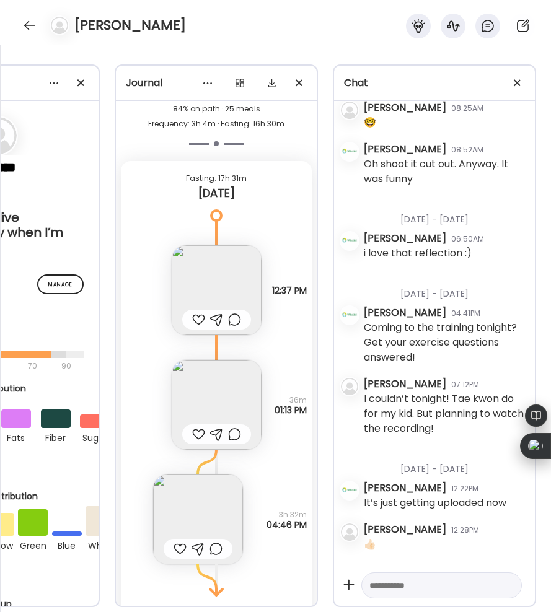
scroll to position [26007, 0]
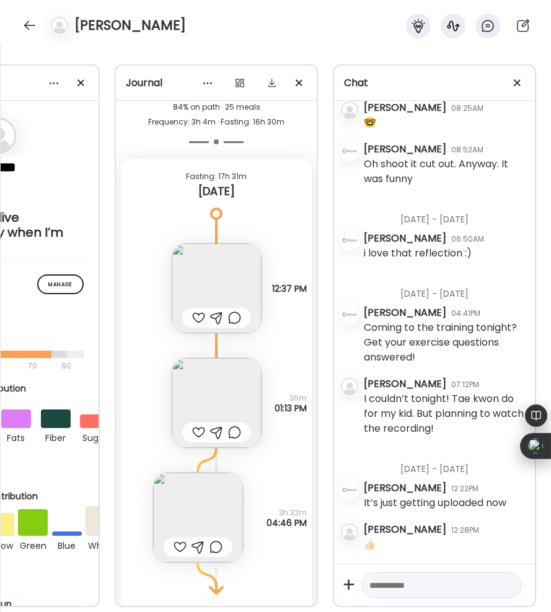
click at [198, 315] on div at bounding box center [198, 318] width 13 height 15
click at [197, 428] on div at bounding box center [198, 432] width 13 height 15
click at [194, 497] on img at bounding box center [198, 518] width 90 height 90
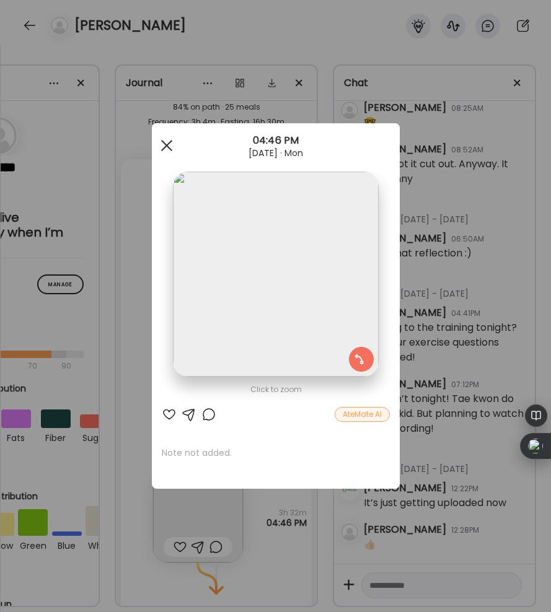
click at [169, 140] on div at bounding box center [166, 145] width 25 height 25
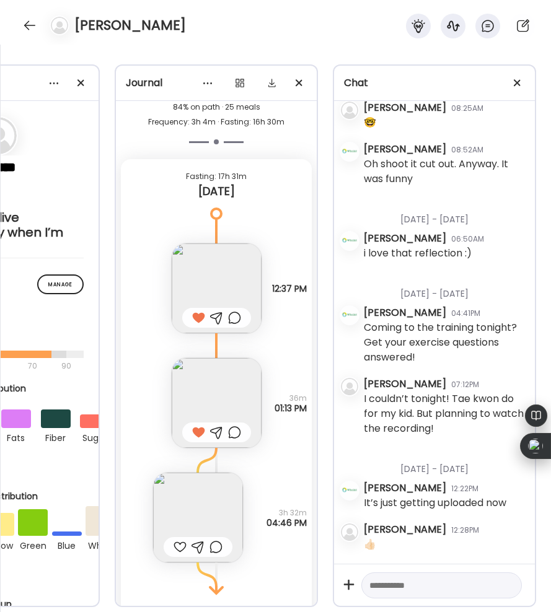
scroll to position [26067, 0]
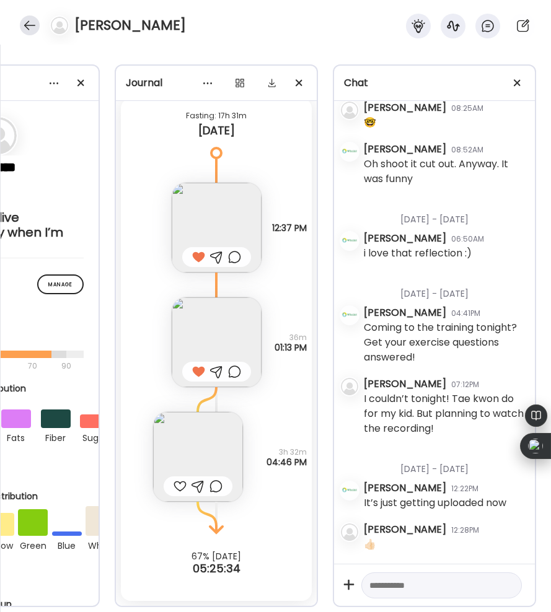
click at [31, 25] on div at bounding box center [30, 25] width 20 height 20
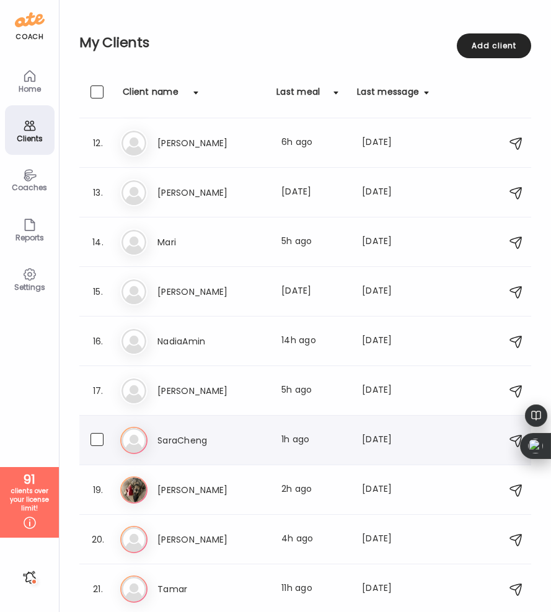
click at [267, 441] on div "SaraCheng Last meal: 1h ago Last message: [DATE] You: how's manhatten??" at bounding box center [292, 440] width 271 height 15
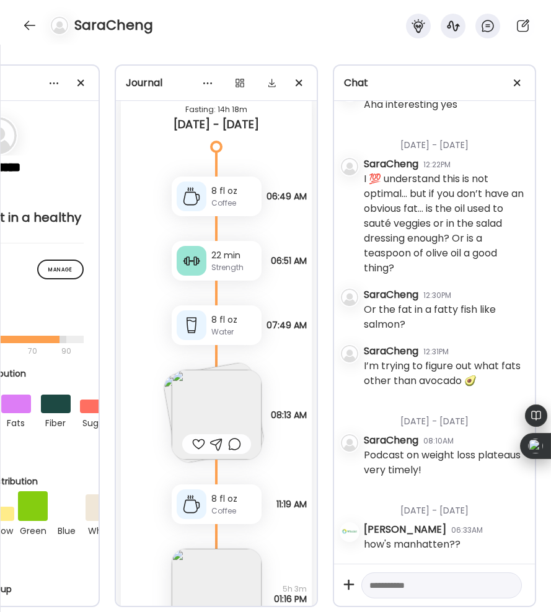
scroll to position [34227, 0]
click at [209, 385] on img at bounding box center [217, 414] width 90 height 90
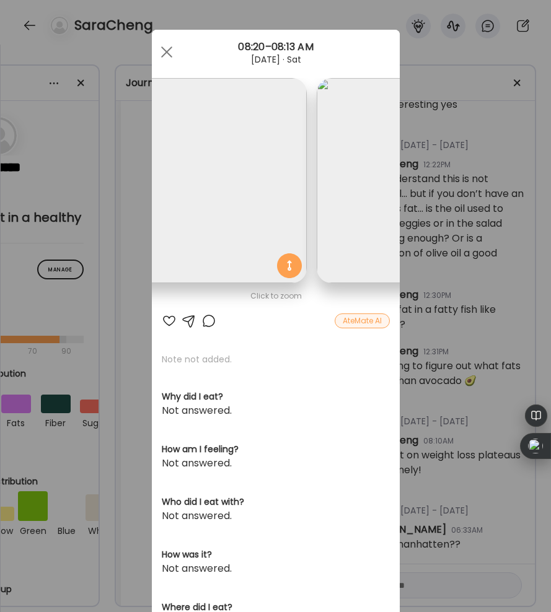
scroll to position [0, 0]
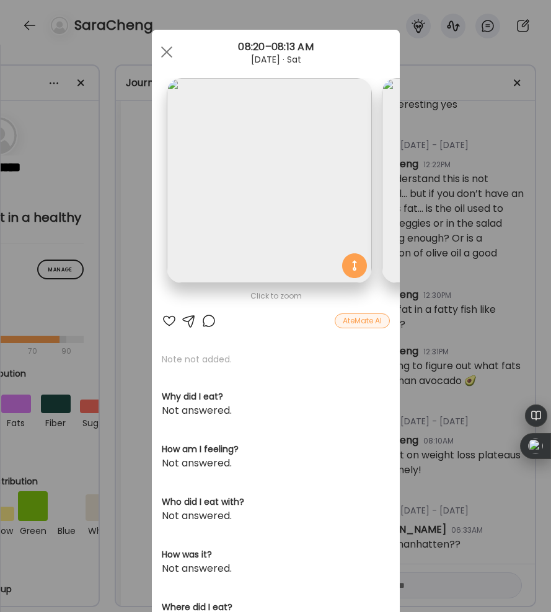
click at [169, 315] on div at bounding box center [169, 321] width 15 height 15
click at [167, 57] on div at bounding box center [166, 52] width 25 height 25
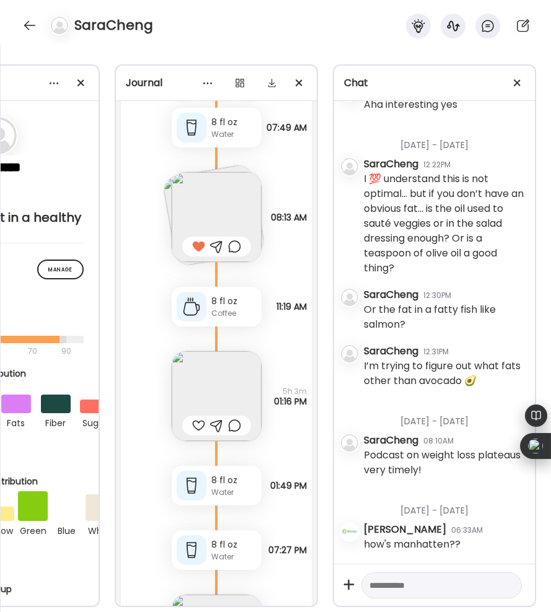
scroll to position [34445, 0]
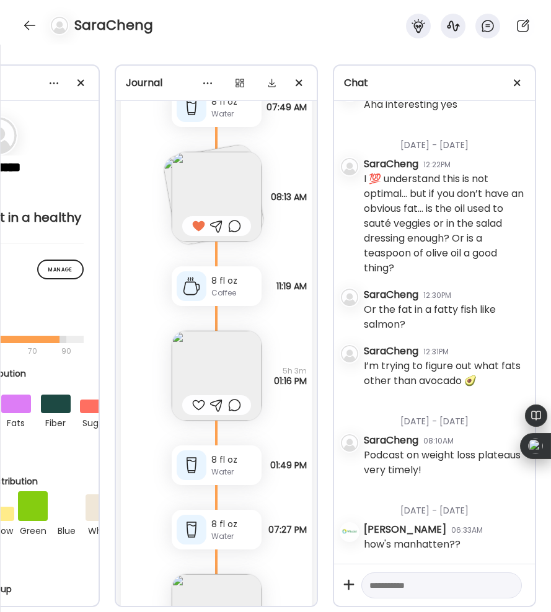
click at [195, 398] on div at bounding box center [198, 405] width 13 height 15
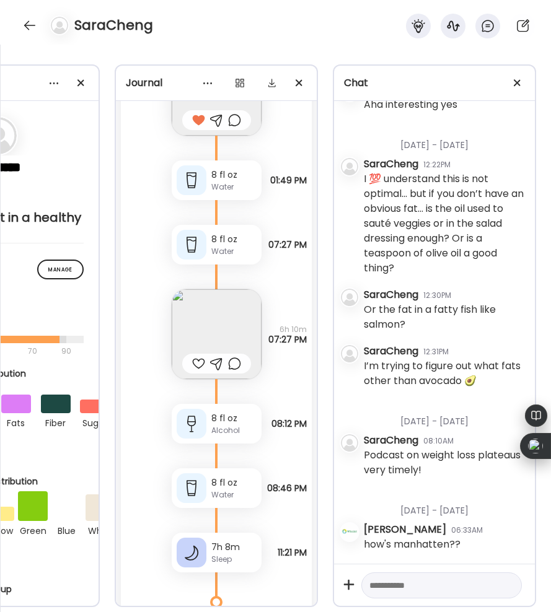
scroll to position [34736, 0]
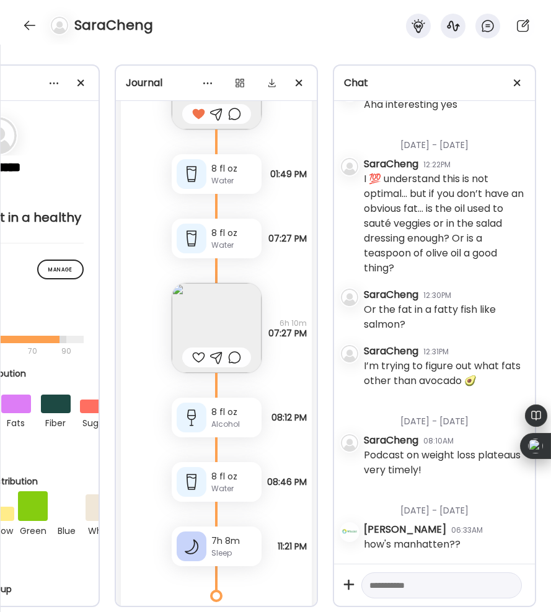
click at [198, 350] on div at bounding box center [198, 357] width 13 height 15
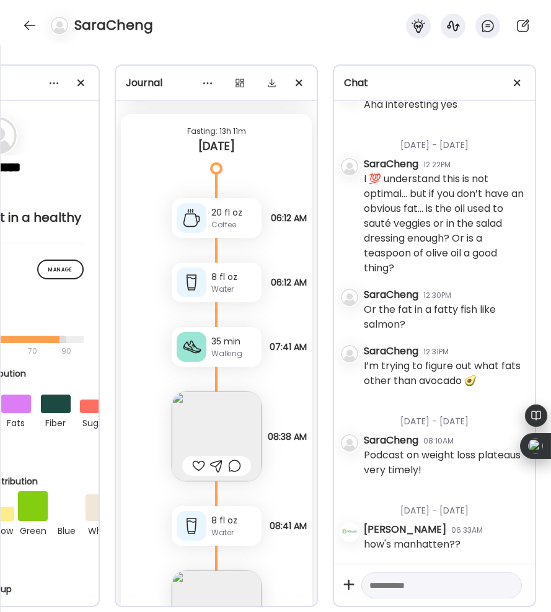
scroll to position [35319, 0]
click at [197, 457] on div at bounding box center [198, 464] width 13 height 15
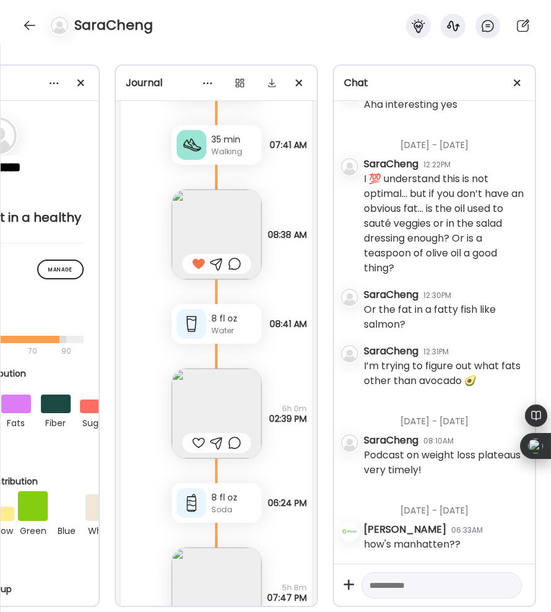
scroll to position [35522, 0]
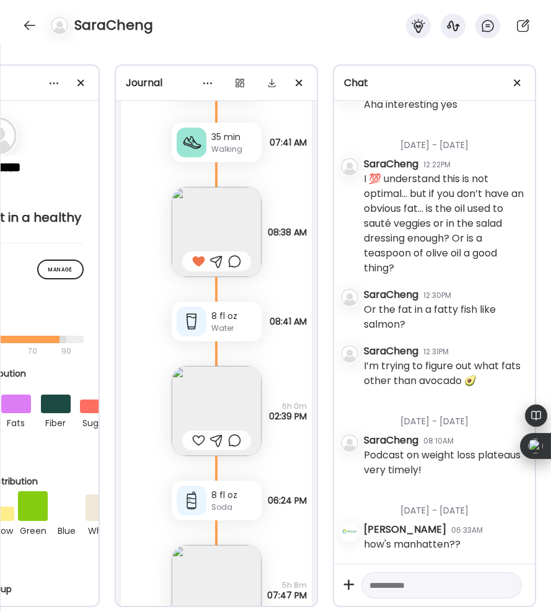
click at [197, 433] on div at bounding box center [198, 440] width 13 height 15
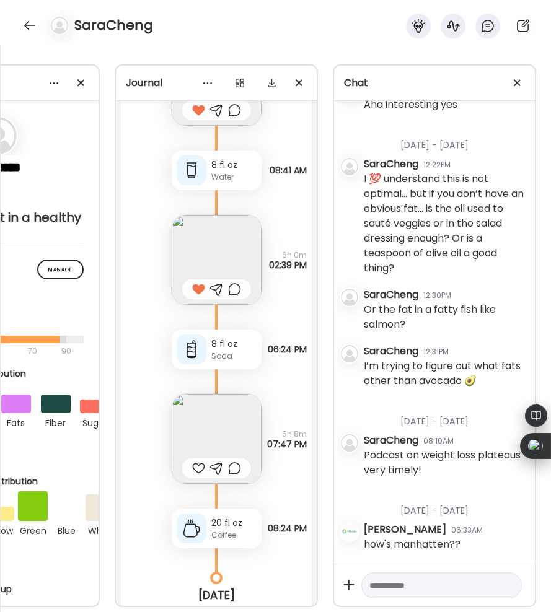
scroll to position [35716, 0]
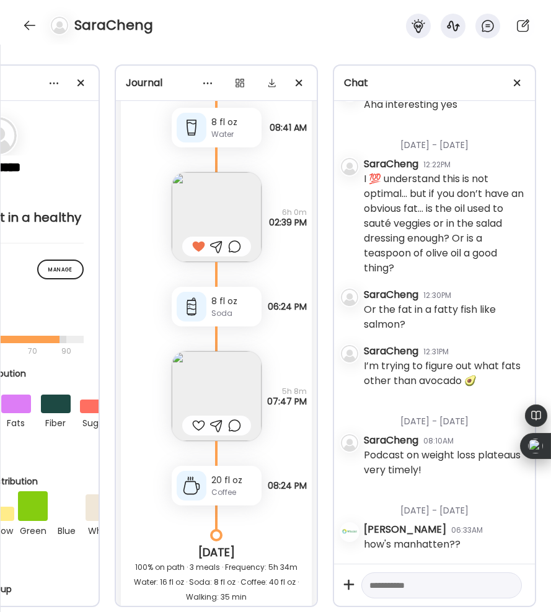
click at [198, 418] on div at bounding box center [198, 425] width 13 height 15
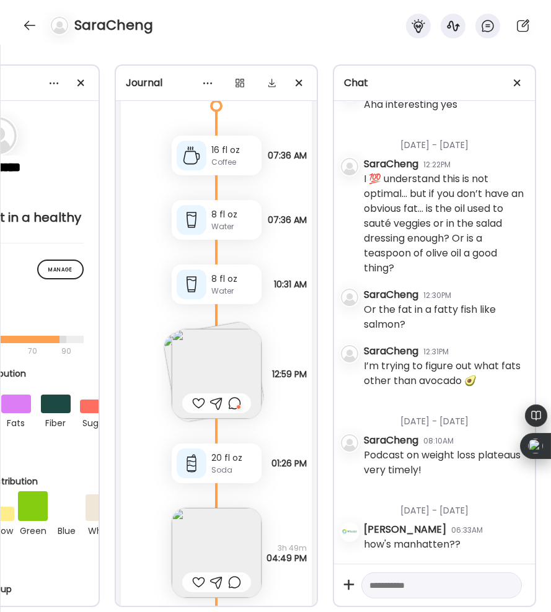
scroll to position [36458, 0]
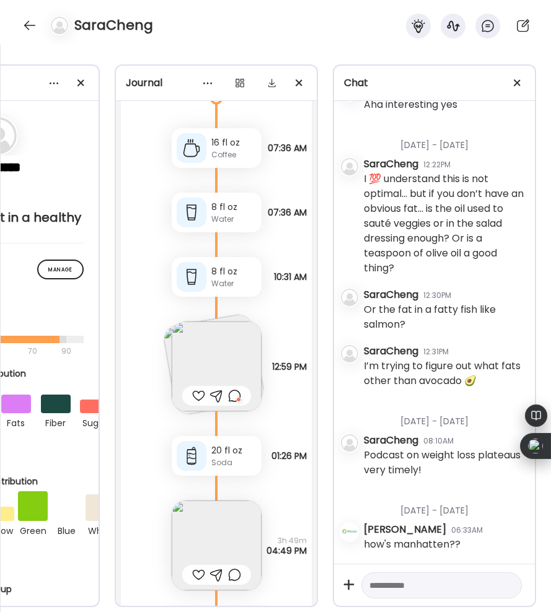
click at [234, 389] on div at bounding box center [234, 396] width 13 height 15
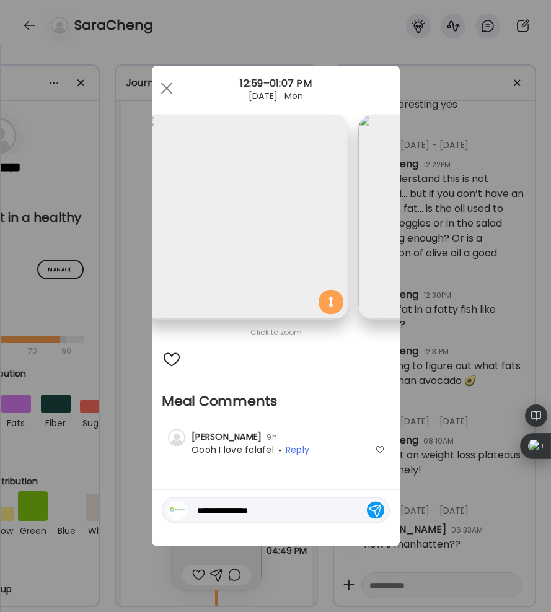
scroll to position [0, 18]
click at [171, 357] on div at bounding box center [172, 360] width 20 height 20
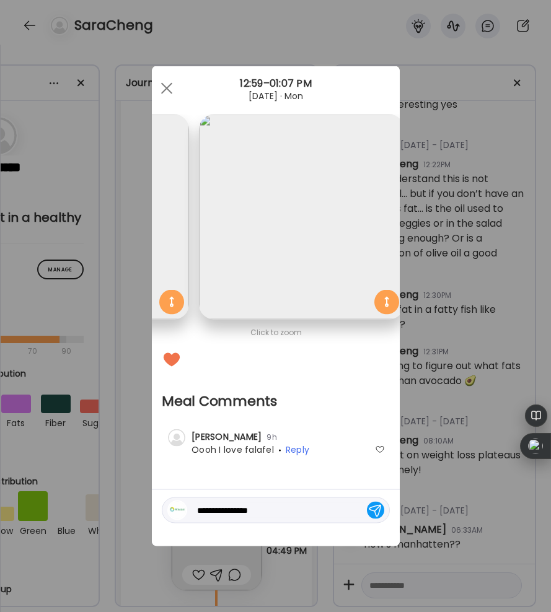
scroll to position [0, 202]
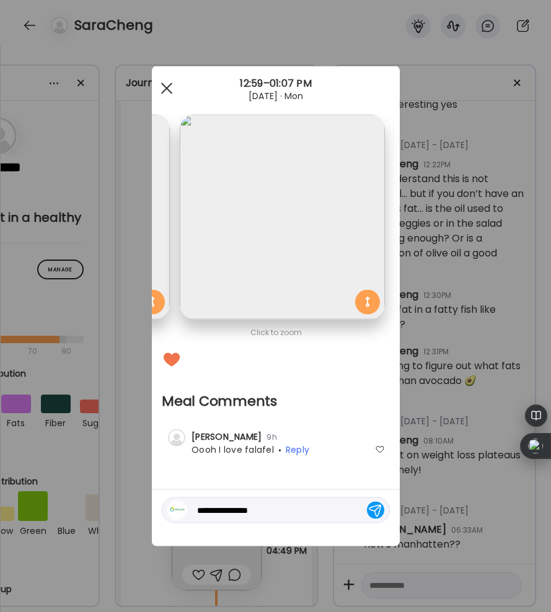
click at [166, 87] on span at bounding box center [166, 87] width 11 height 11
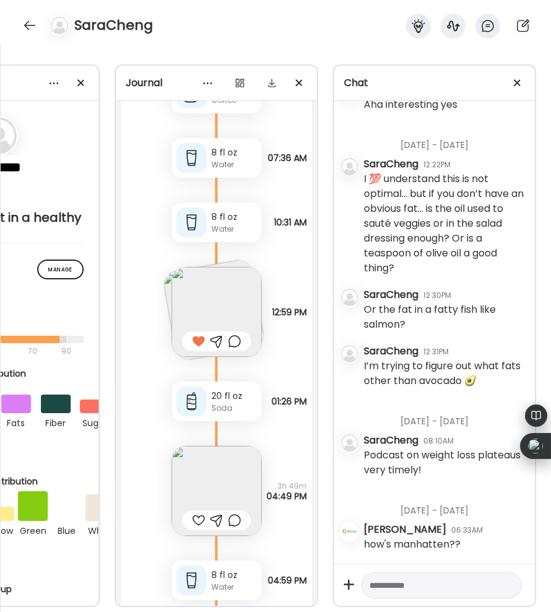
scroll to position [36528, 0]
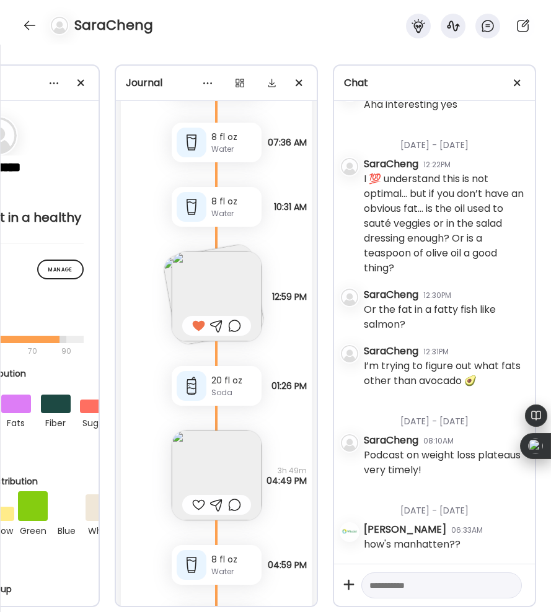
click at [195, 498] on div at bounding box center [198, 505] width 13 height 15
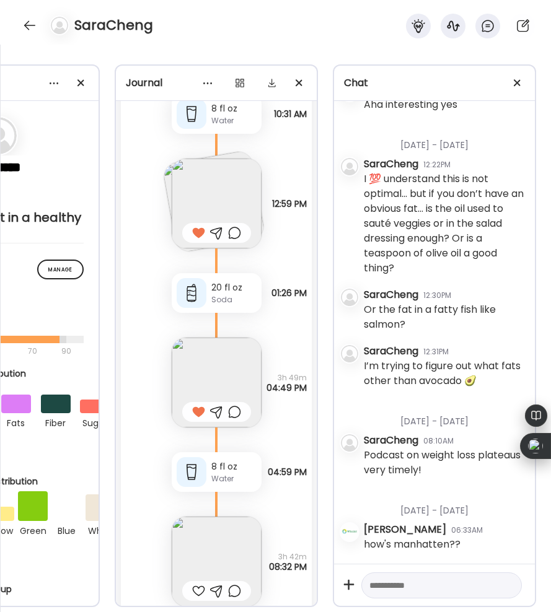
scroll to position [36711, 0]
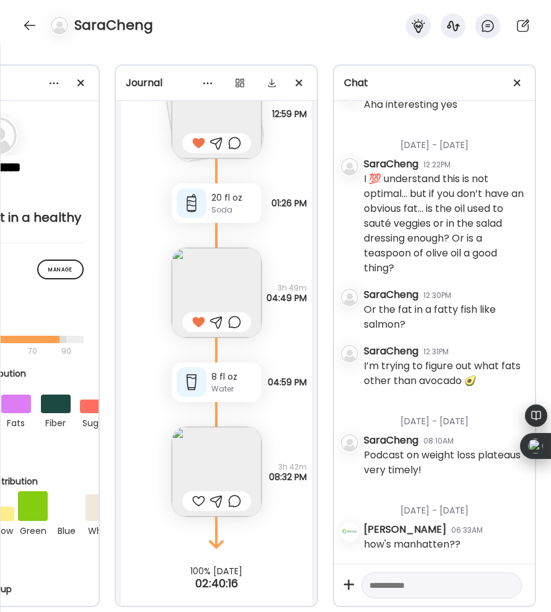
click at [207, 439] on img at bounding box center [217, 472] width 90 height 90
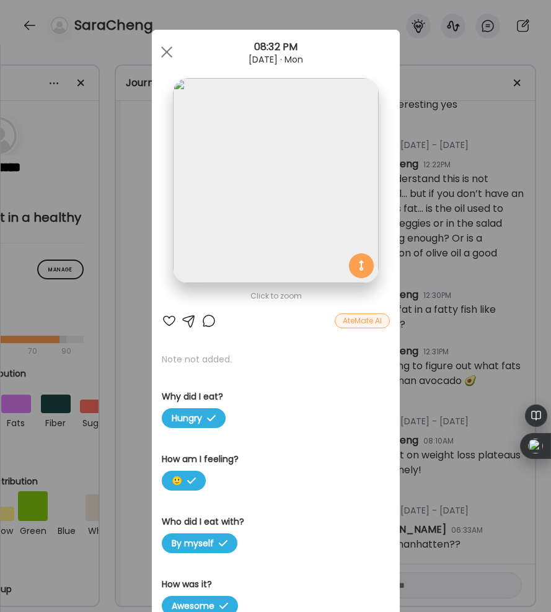
click at [170, 320] on div at bounding box center [169, 321] width 15 height 15
click at [162, 48] on span at bounding box center [166, 51] width 11 height 11
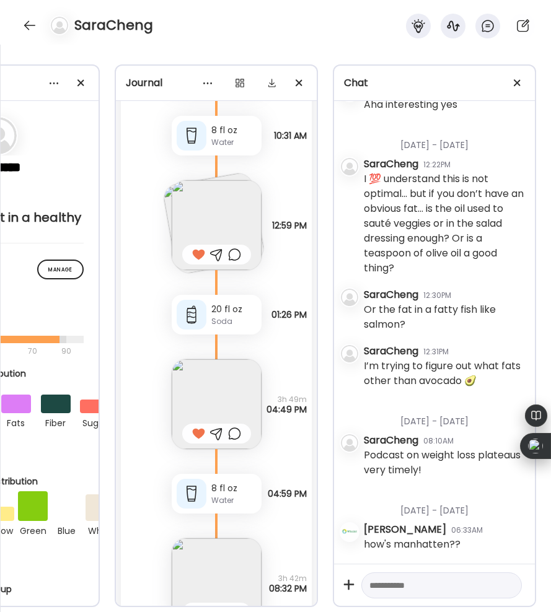
scroll to position [36588, 0]
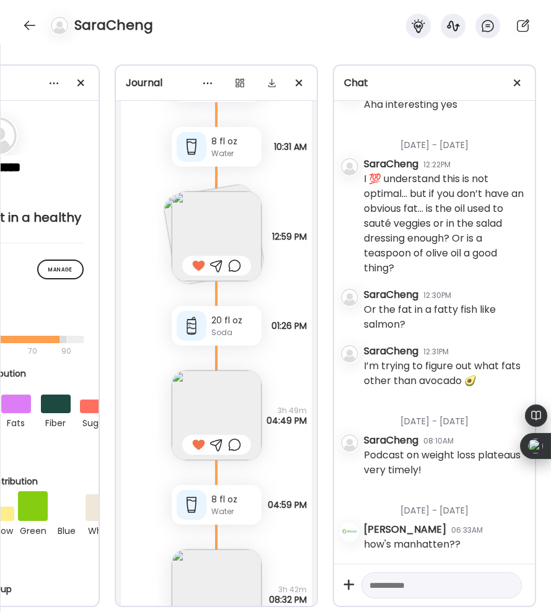
click at [234, 258] on div at bounding box center [234, 265] width 13 height 15
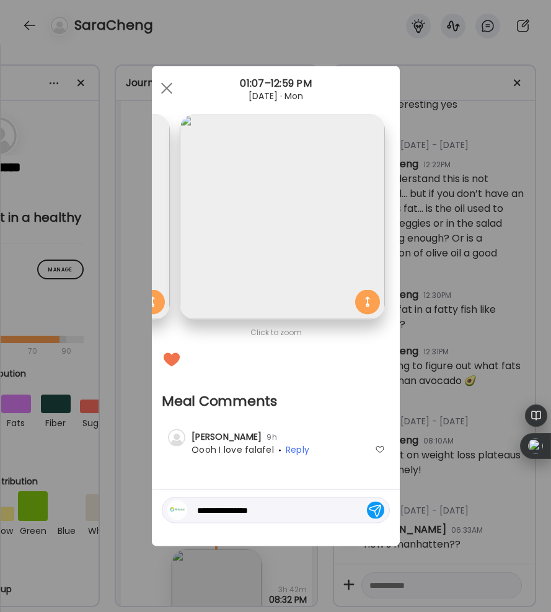
drag, startPoint x: 284, startPoint y: 509, endPoint x: 212, endPoint y: 497, distance: 73.5
click at [211, 497] on div "**********" at bounding box center [276, 518] width 248 height 56
type textarea "**********"
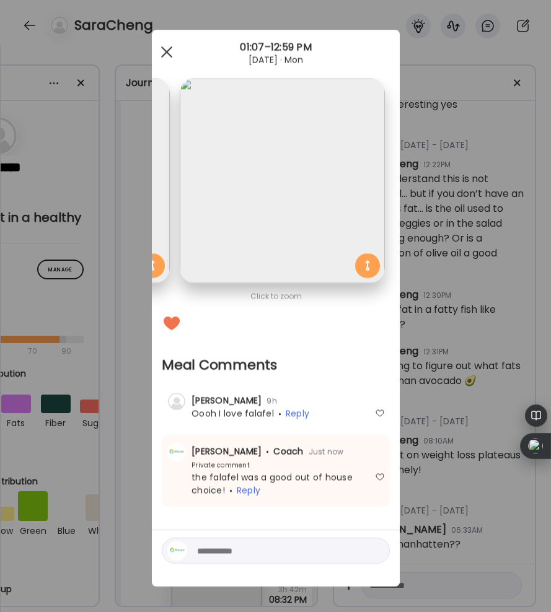
click at [161, 56] on span at bounding box center [166, 51] width 11 height 11
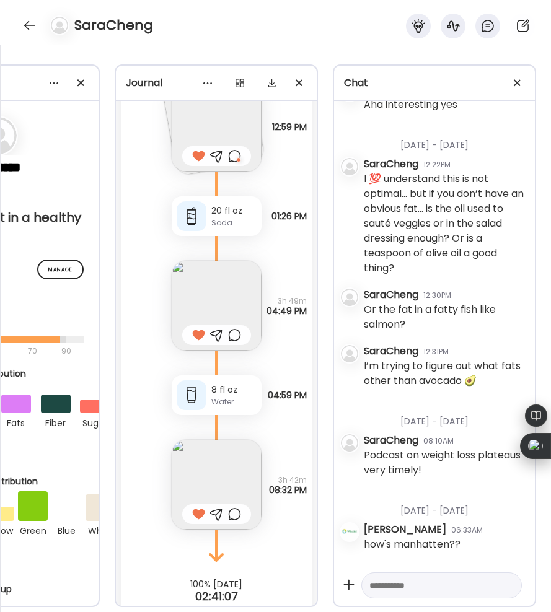
scroll to position [36711, 0]
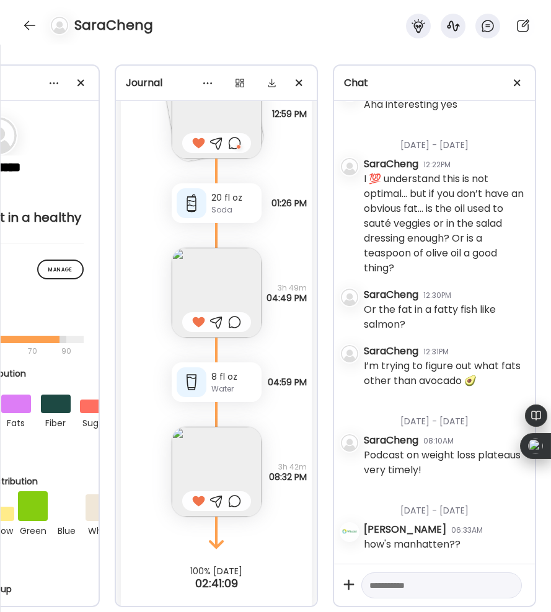
click at [237, 494] on div at bounding box center [234, 501] width 13 height 15
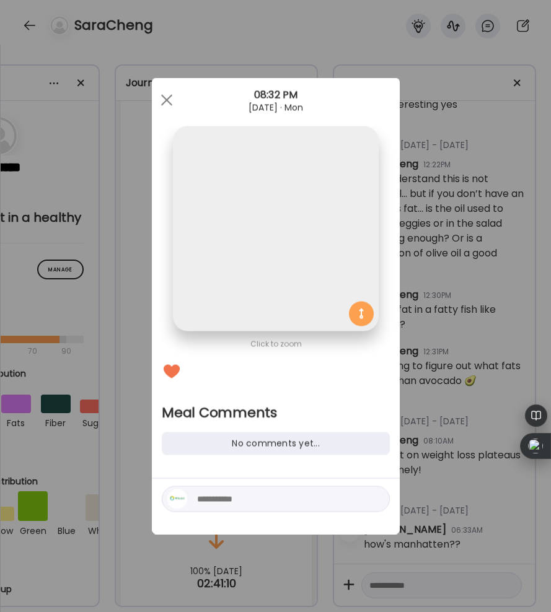
scroll to position [0, 0]
click at [202, 497] on textarea at bounding box center [280, 499] width 167 height 15
type textarea "**********"
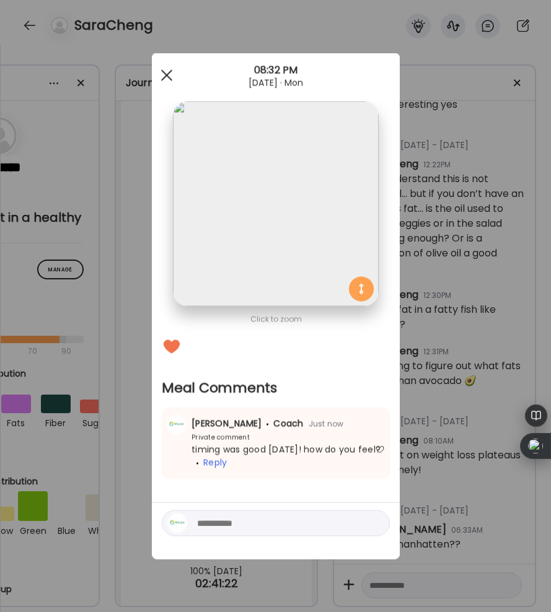
click at [161, 79] on span at bounding box center [166, 74] width 11 height 11
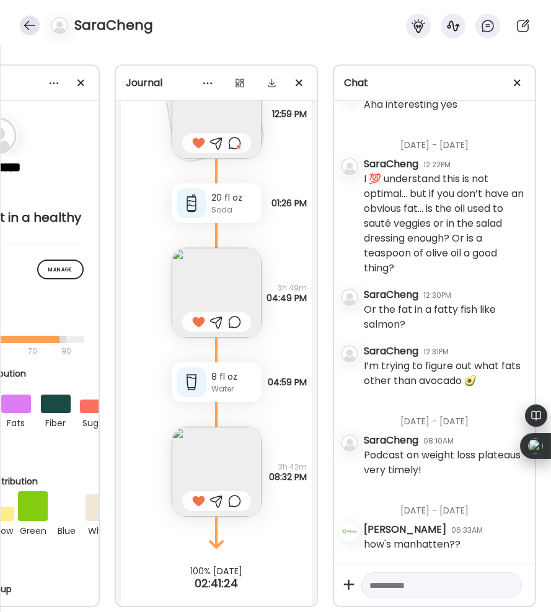
click at [33, 24] on div at bounding box center [30, 25] width 20 height 20
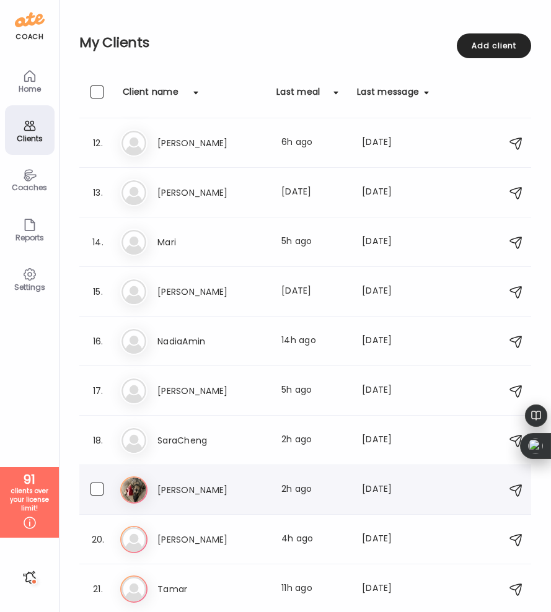
click at [203, 494] on h3 "[PERSON_NAME]" at bounding box center [211, 490] width 109 height 15
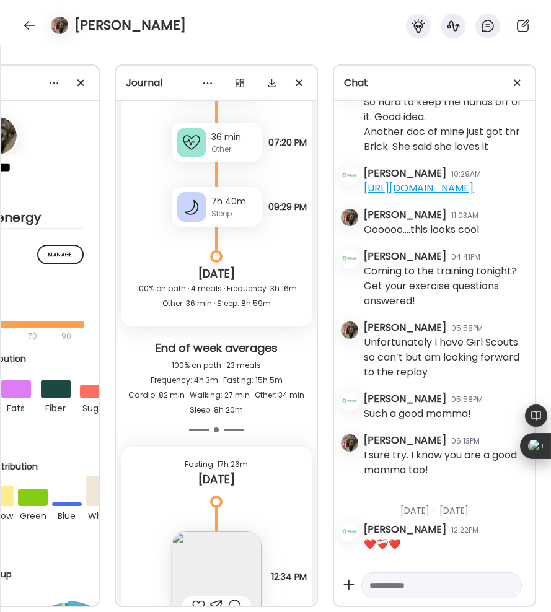
scroll to position [41362, 0]
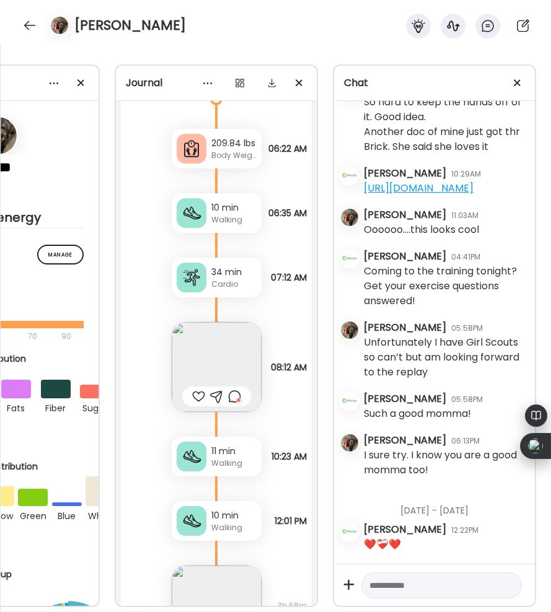
scroll to position [39793, 0]
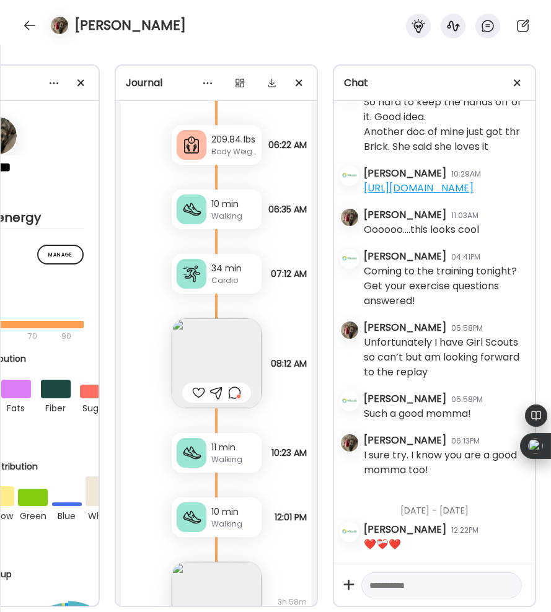
click at [195, 386] on div at bounding box center [198, 393] width 13 height 15
click at [237, 386] on div at bounding box center [234, 393] width 13 height 15
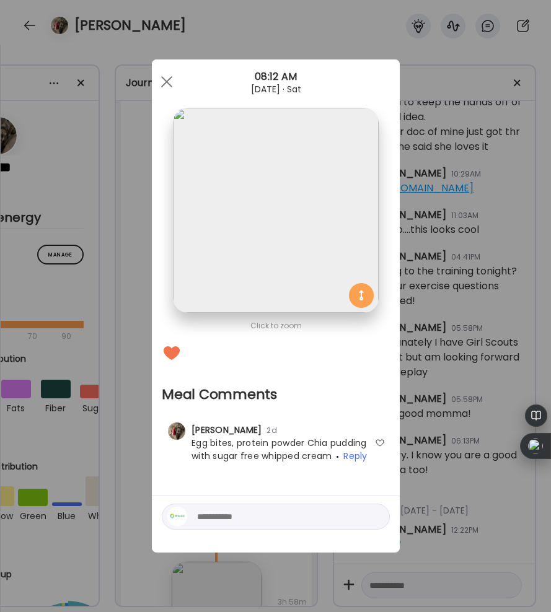
click at [381, 438] on div at bounding box center [380, 443] width 10 height 10
click at [171, 80] on div at bounding box center [166, 81] width 25 height 25
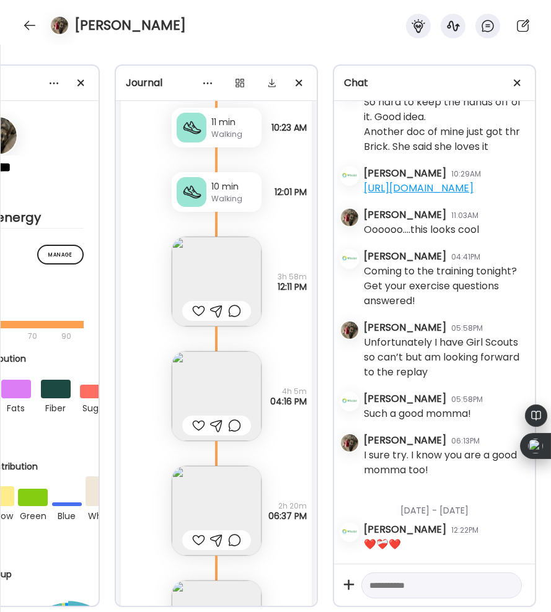
scroll to position [40129, 0]
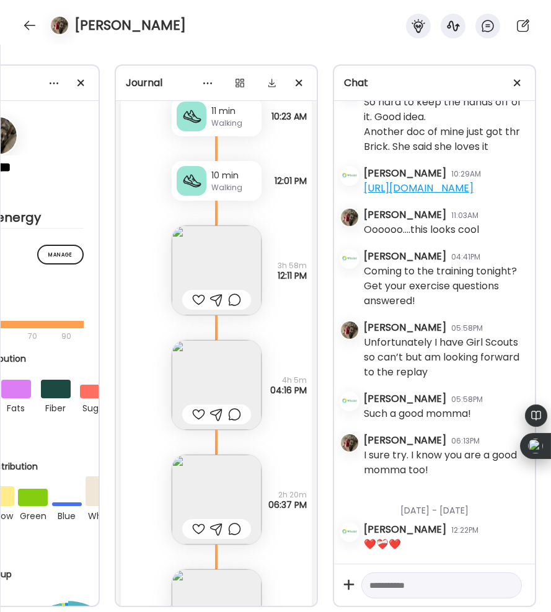
click at [205, 348] on img at bounding box center [217, 385] width 90 height 90
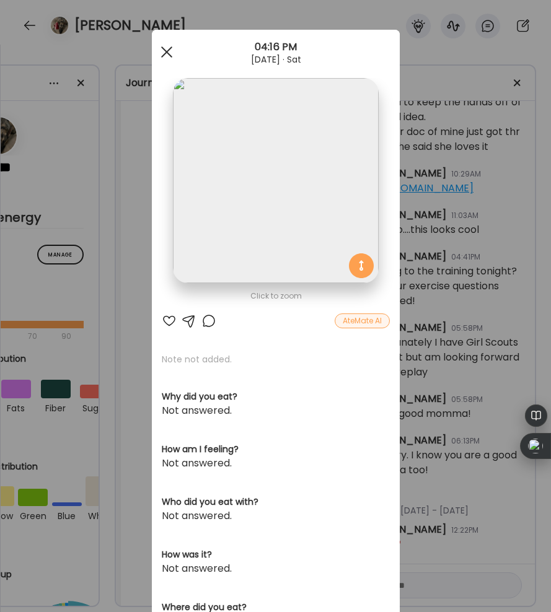
click at [167, 51] on span at bounding box center [166, 51] width 11 height 11
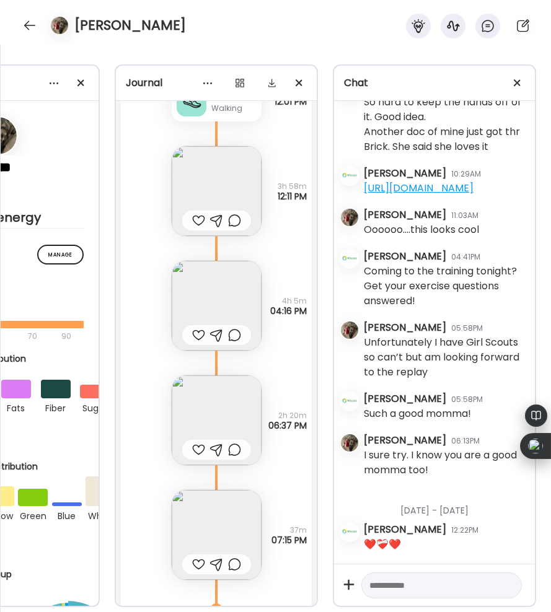
scroll to position [40214, 0]
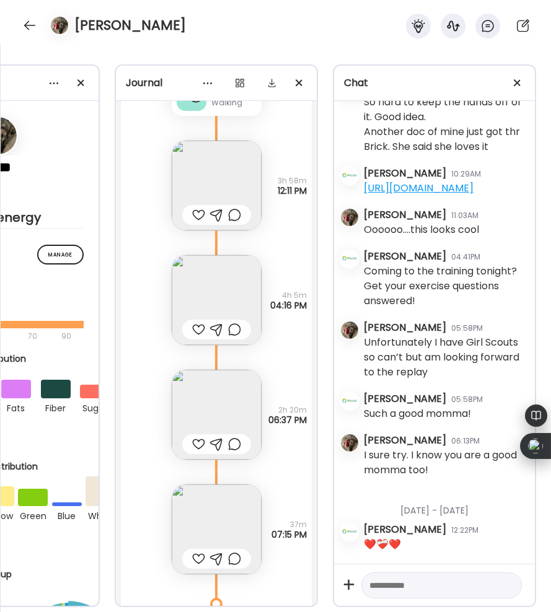
click at [231, 385] on img at bounding box center [217, 415] width 90 height 90
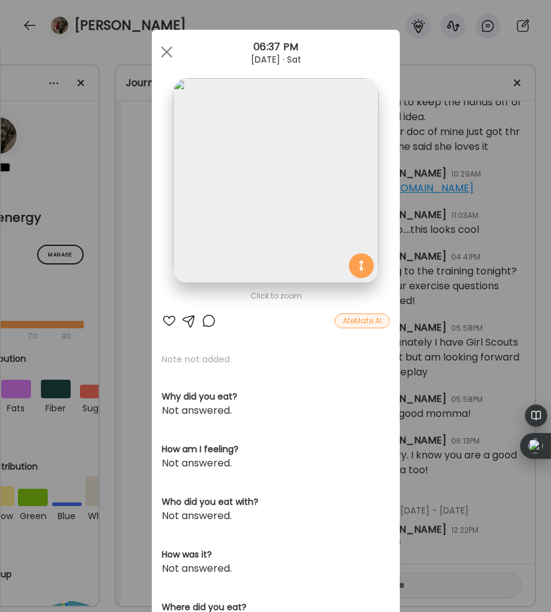
click at [171, 317] on div at bounding box center [169, 321] width 15 height 15
click at [167, 51] on span at bounding box center [166, 51] width 11 height 11
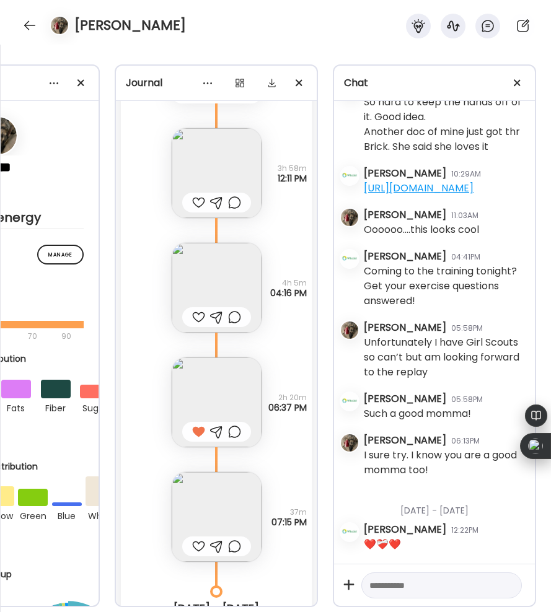
scroll to position [40236, 0]
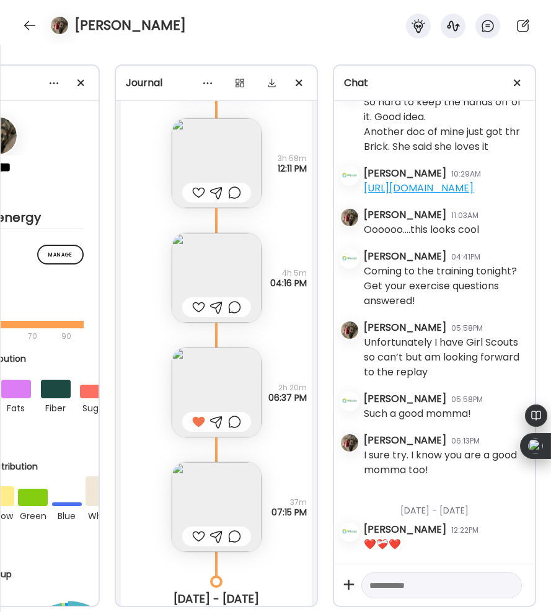
click at [229, 462] on img at bounding box center [217, 507] width 90 height 90
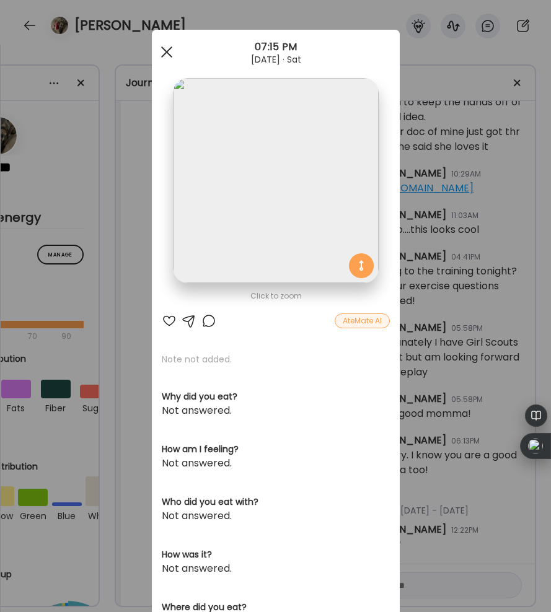
click at [161, 51] on div at bounding box center [166, 52] width 25 height 25
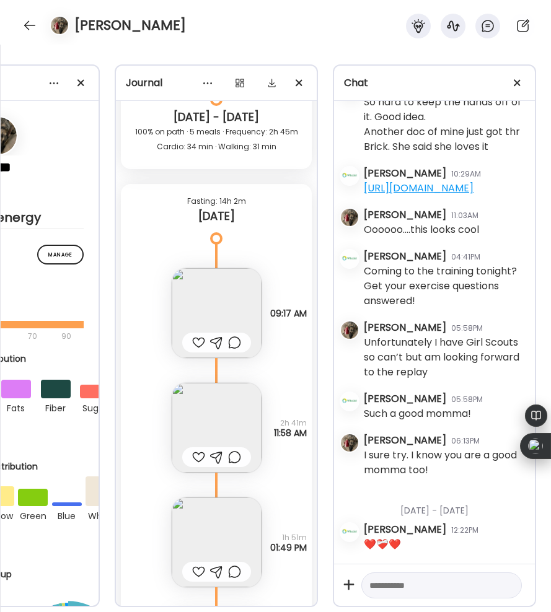
scroll to position [40725, 0]
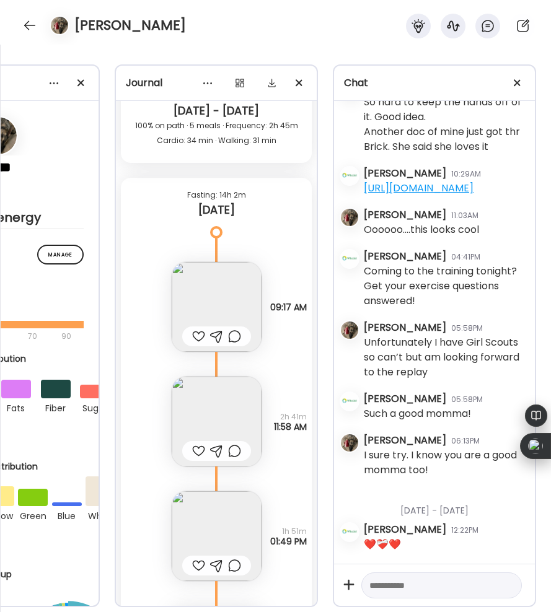
click at [195, 329] on div at bounding box center [198, 336] width 13 height 15
click at [195, 444] on div at bounding box center [198, 451] width 13 height 15
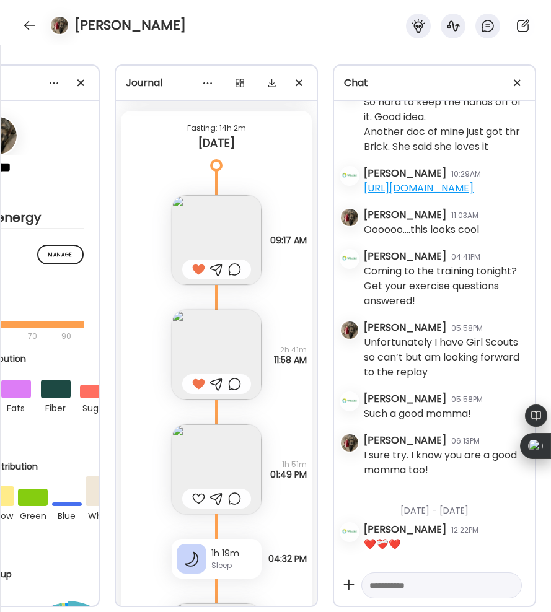
scroll to position [40795, 0]
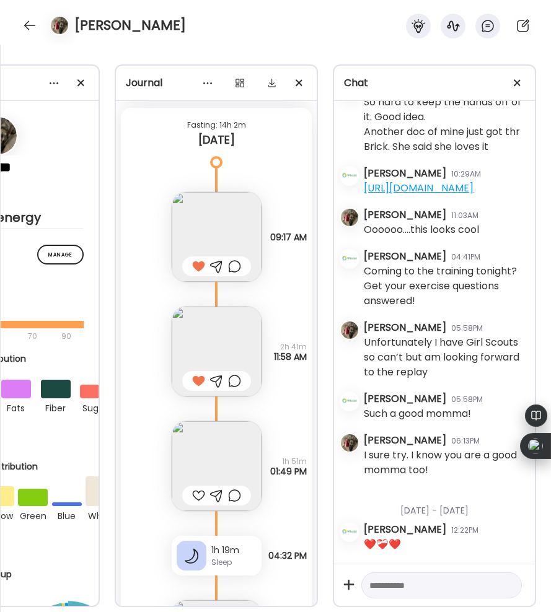
click at [195, 421] on img at bounding box center [217, 466] width 90 height 90
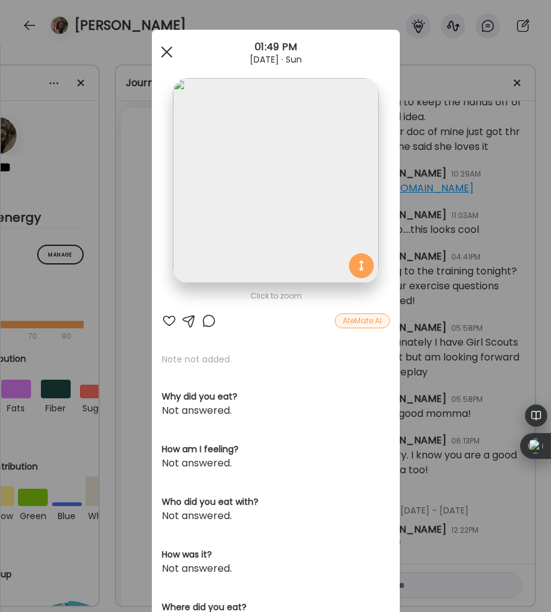
click at [170, 55] on div at bounding box center [166, 52] width 25 height 25
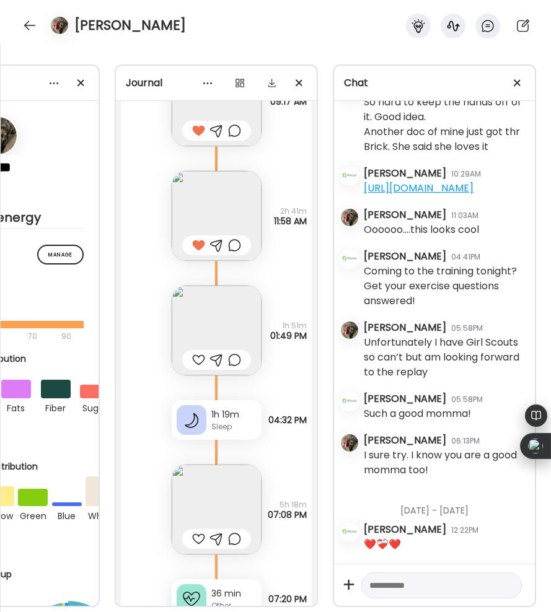
scroll to position [40973, 0]
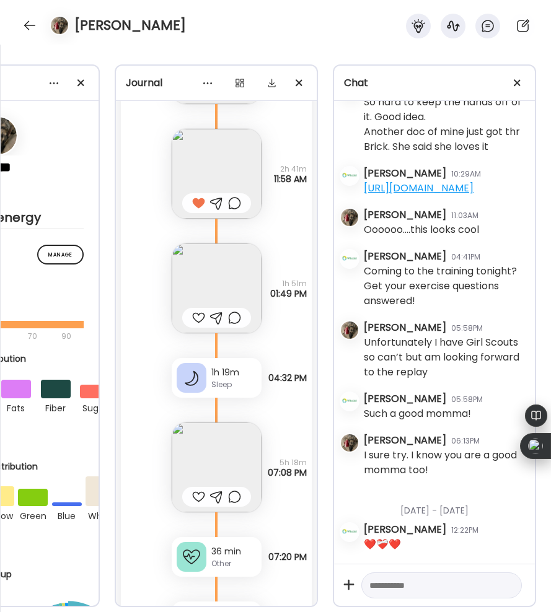
click at [196, 490] on div at bounding box center [198, 497] width 13 height 15
click at [218, 423] on img at bounding box center [217, 468] width 90 height 90
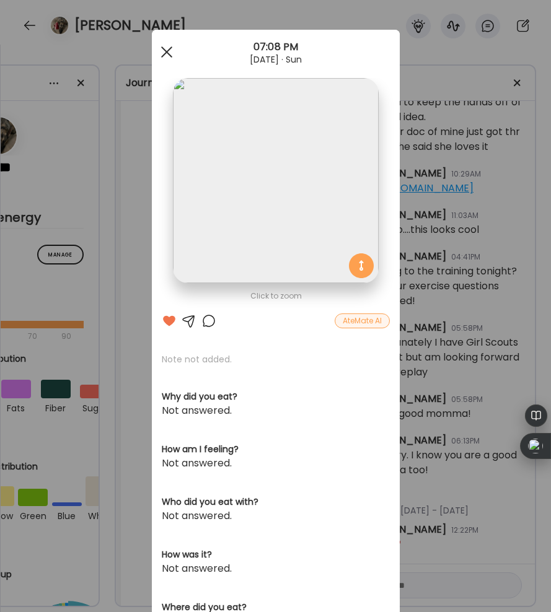
click at [169, 48] on span at bounding box center [166, 51] width 11 height 11
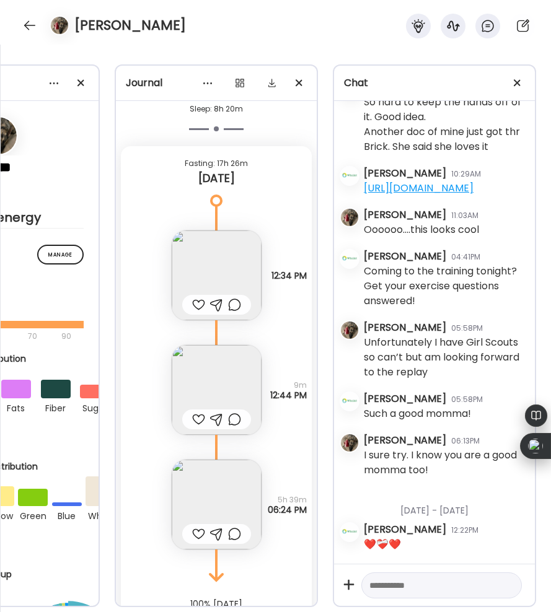
scroll to position [41706, 0]
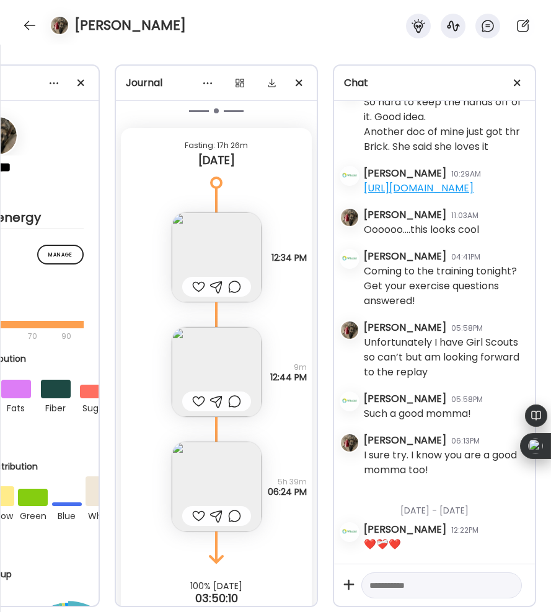
click at [198, 509] on div at bounding box center [198, 516] width 13 height 15
click at [213, 442] on img at bounding box center [217, 487] width 90 height 90
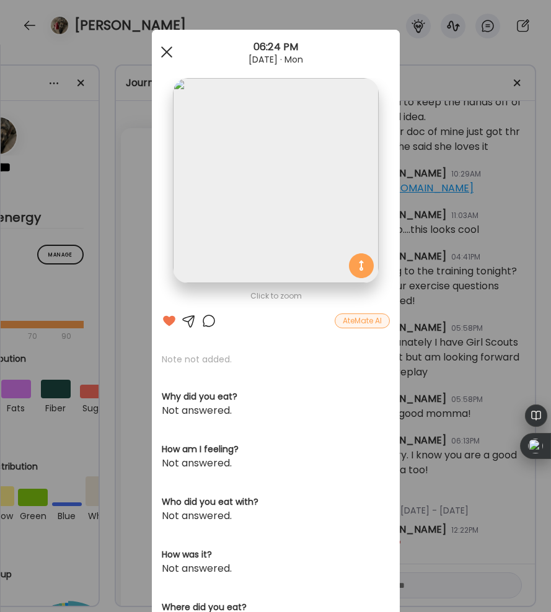
click at [165, 50] on div at bounding box center [166, 52] width 25 height 25
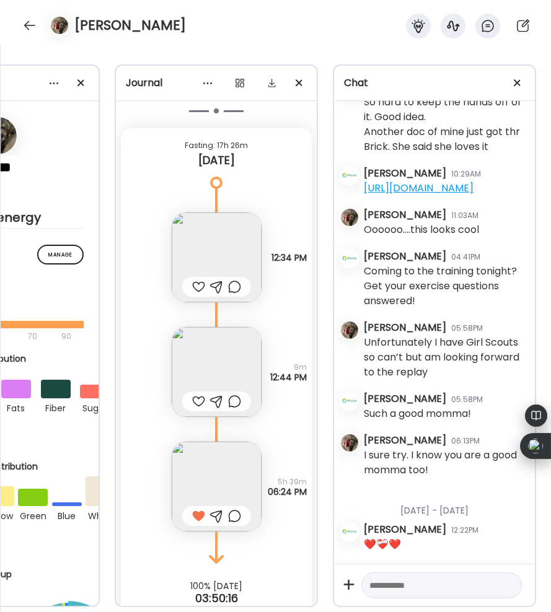
click at [390, 578] on textarea at bounding box center [430, 585] width 122 height 15
type textarea "**********"
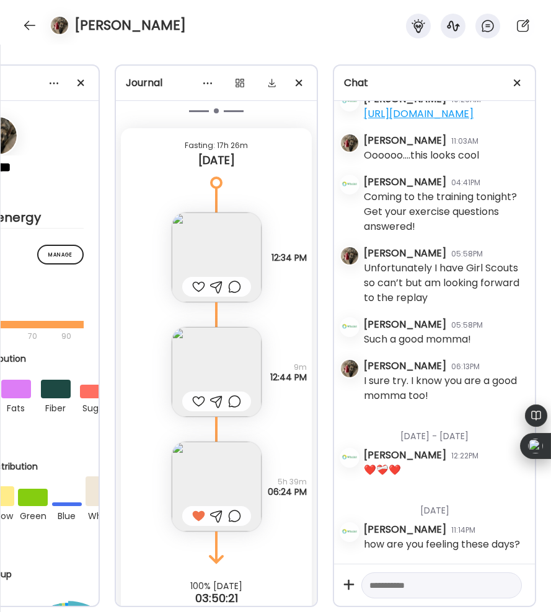
scroll to position [2801, 0]
click at [27, 21] on div at bounding box center [30, 25] width 20 height 20
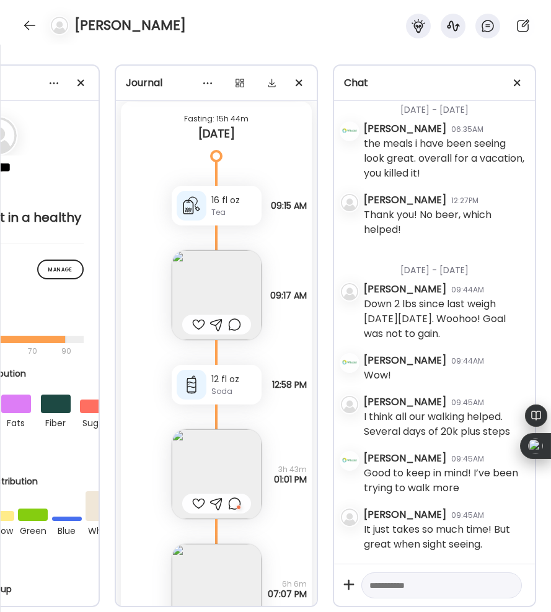
scroll to position [27533, 0]
click at [195, 324] on div at bounding box center [198, 325] width 13 height 15
click at [202, 483] on img at bounding box center [217, 475] width 90 height 90
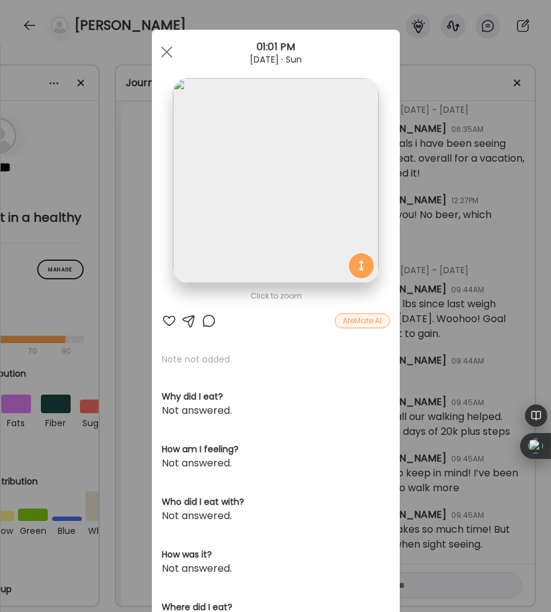
click at [170, 319] on div at bounding box center [169, 321] width 15 height 15
click at [170, 48] on span at bounding box center [166, 51] width 11 height 11
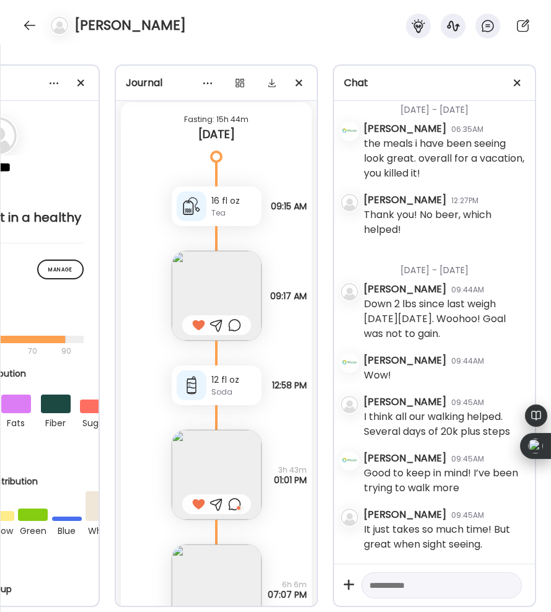
click at [237, 498] on div at bounding box center [234, 504] width 13 height 15
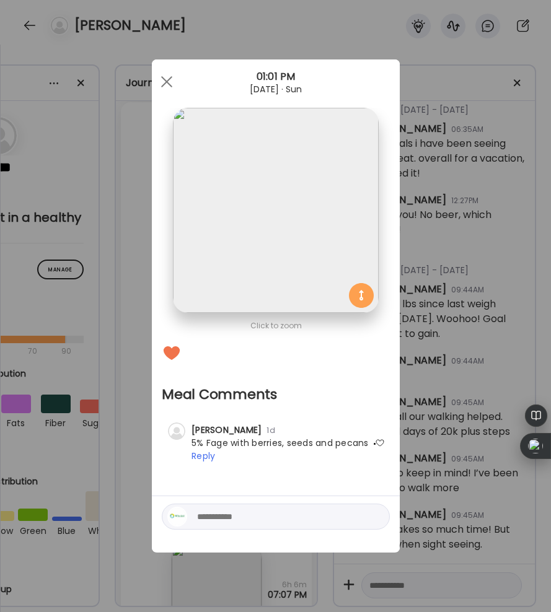
click at [377, 443] on div at bounding box center [380, 443] width 10 height 10
click at [210, 521] on textarea at bounding box center [280, 516] width 167 height 15
type textarea "********"
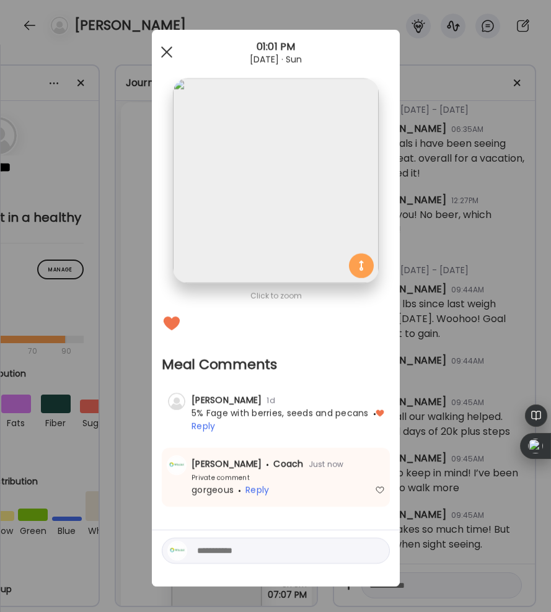
click at [162, 52] on div at bounding box center [166, 52] width 25 height 25
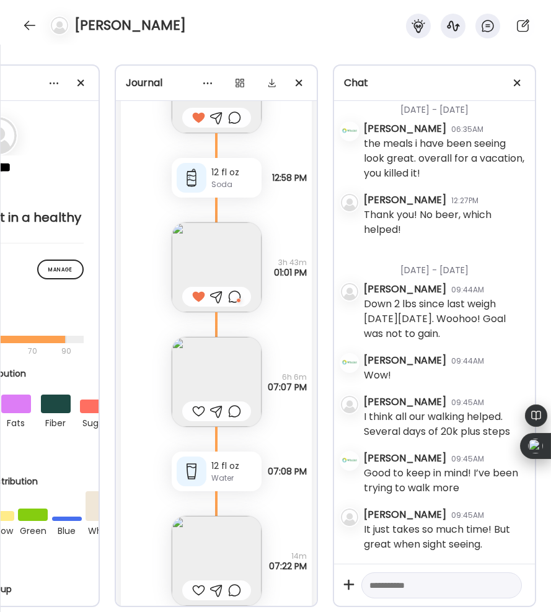
scroll to position [27744, 0]
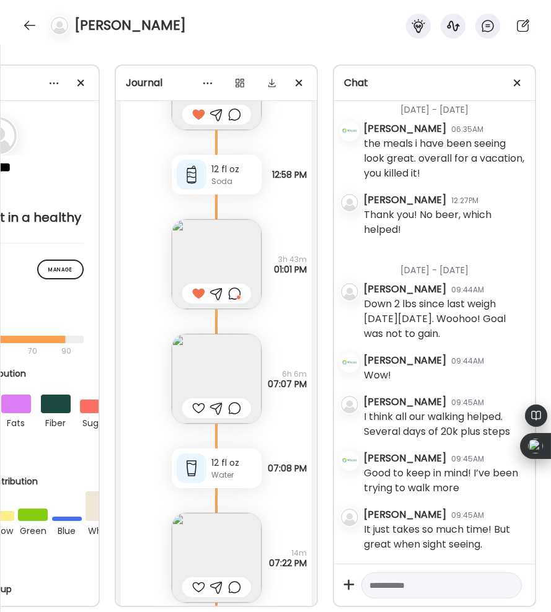
click at [205, 381] on img at bounding box center [217, 379] width 90 height 90
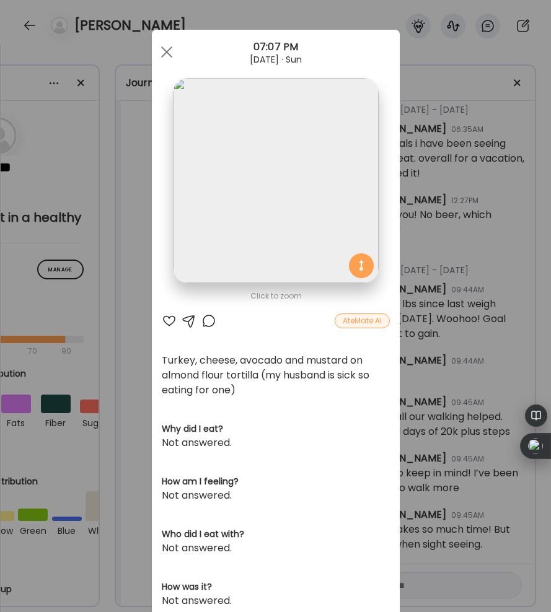
scroll to position [7, 0]
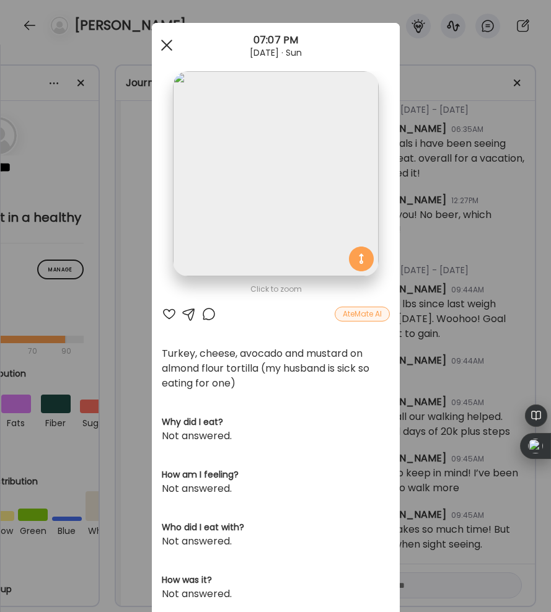
click at [170, 47] on span at bounding box center [166, 45] width 11 height 11
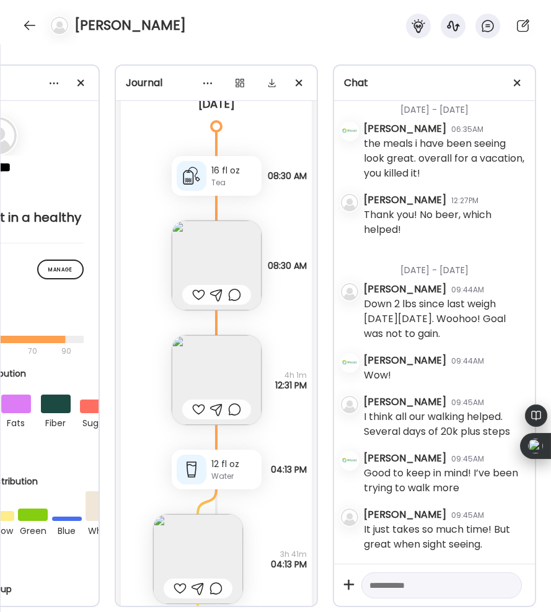
scroll to position [28485, 0]
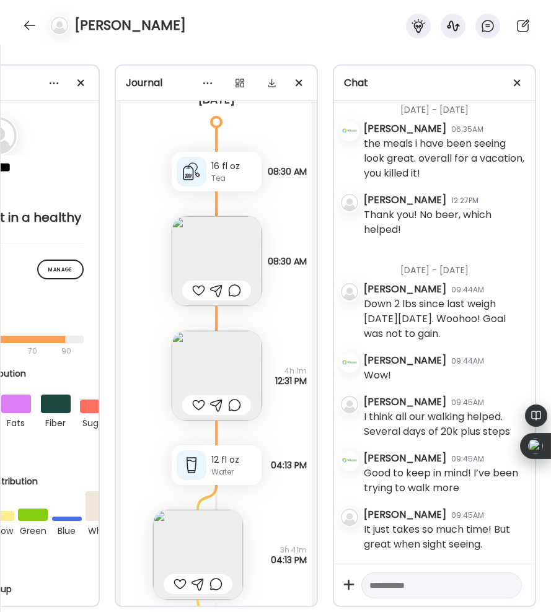
click at [195, 399] on div at bounding box center [198, 405] width 13 height 15
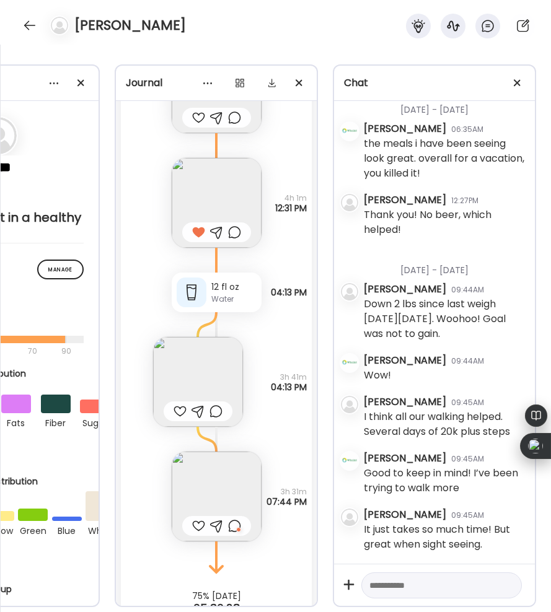
scroll to position [28698, 0]
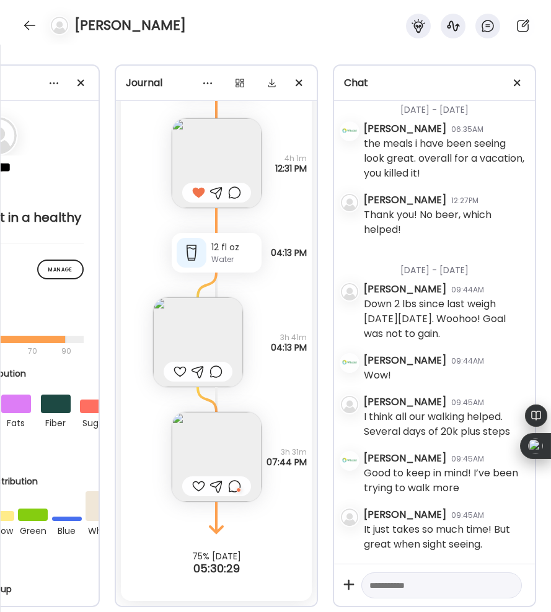
click at [195, 483] on div at bounding box center [198, 486] width 13 height 15
click at [232, 484] on div at bounding box center [234, 486] width 13 height 15
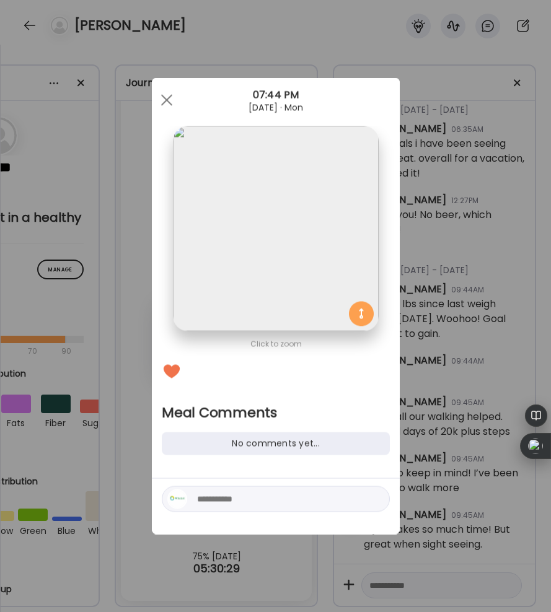
scroll to position [0, 0]
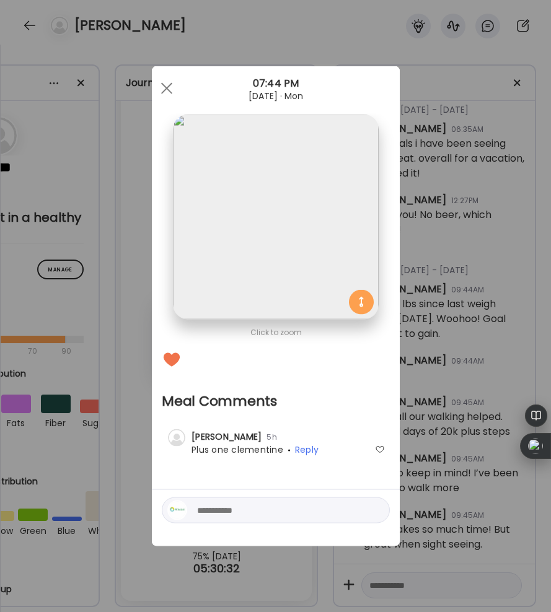
click at [376, 446] on div at bounding box center [380, 450] width 10 height 10
click at [170, 88] on div at bounding box center [166, 88] width 25 height 25
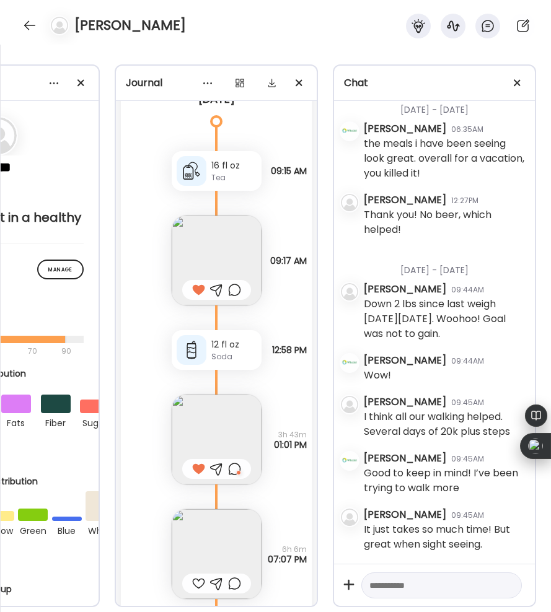
scroll to position [27554, 0]
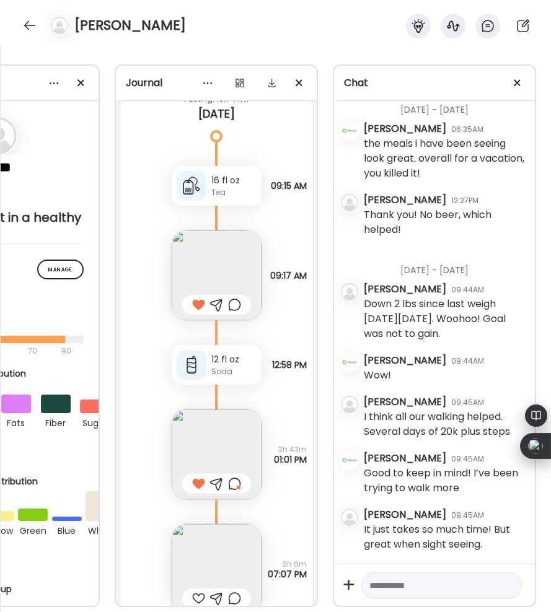
click at [236, 482] on div at bounding box center [234, 484] width 13 height 15
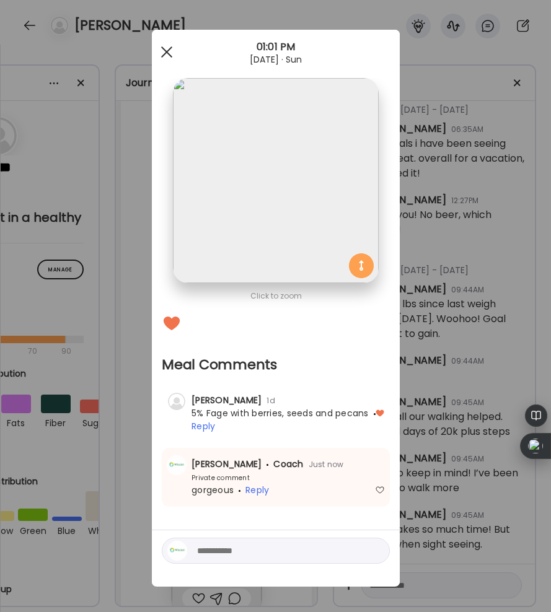
click at [166, 49] on div at bounding box center [166, 52] width 25 height 25
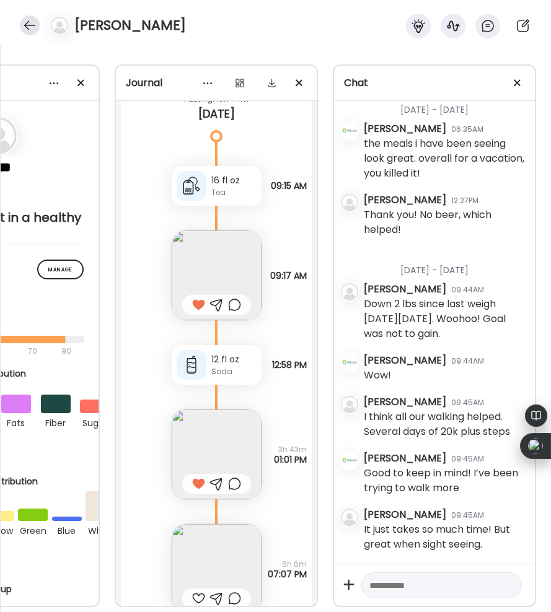
click at [33, 24] on div at bounding box center [30, 25] width 20 height 20
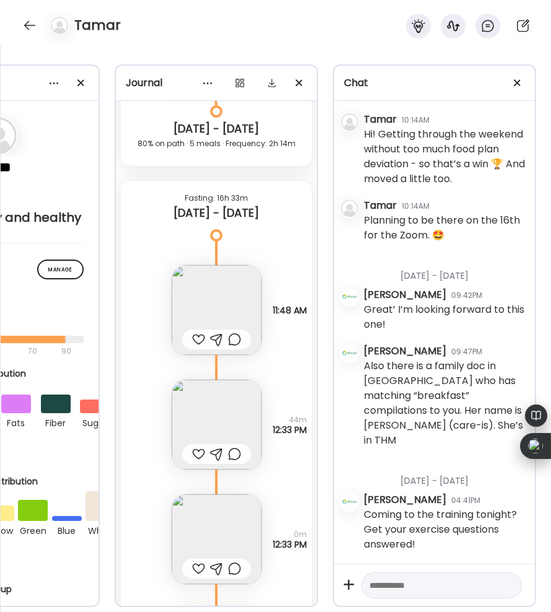
scroll to position [17270, 0]
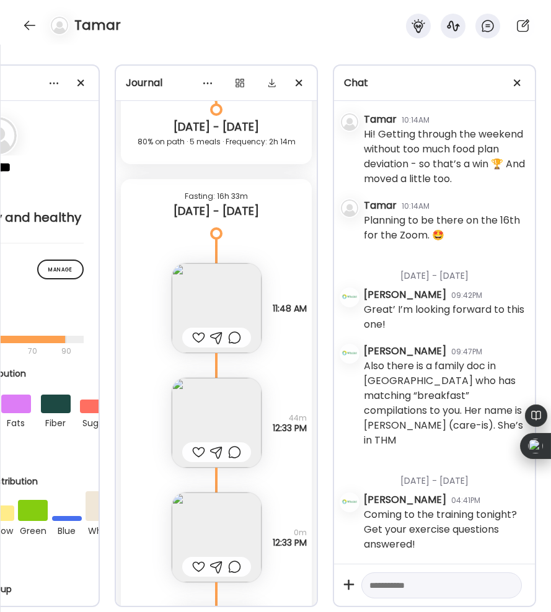
click at [193, 335] on div at bounding box center [198, 337] width 13 height 15
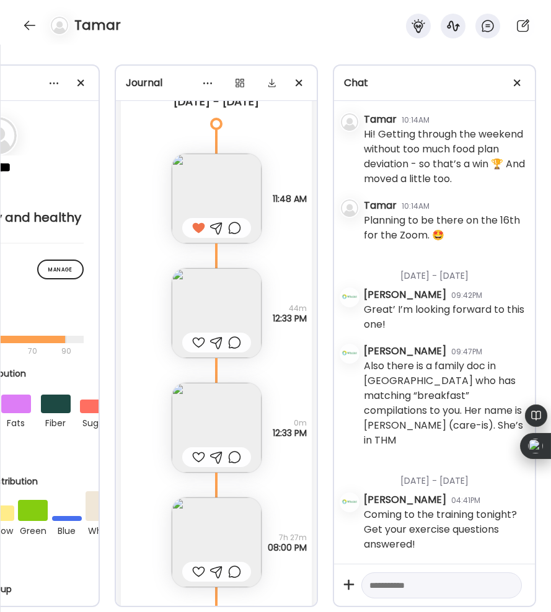
click at [193, 335] on div at bounding box center [198, 342] width 13 height 15
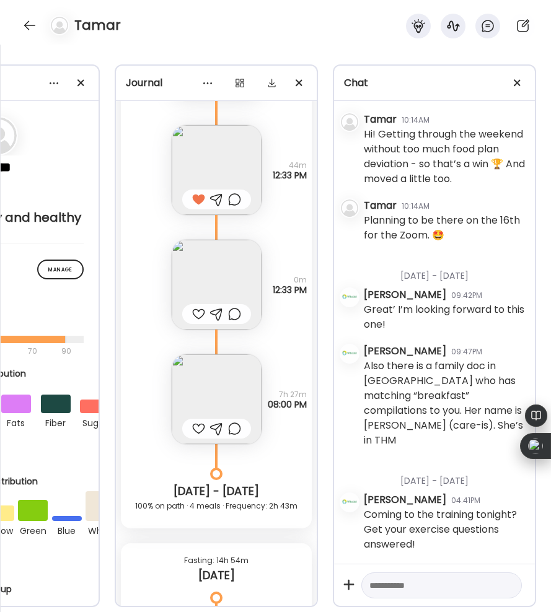
scroll to position [17527, 0]
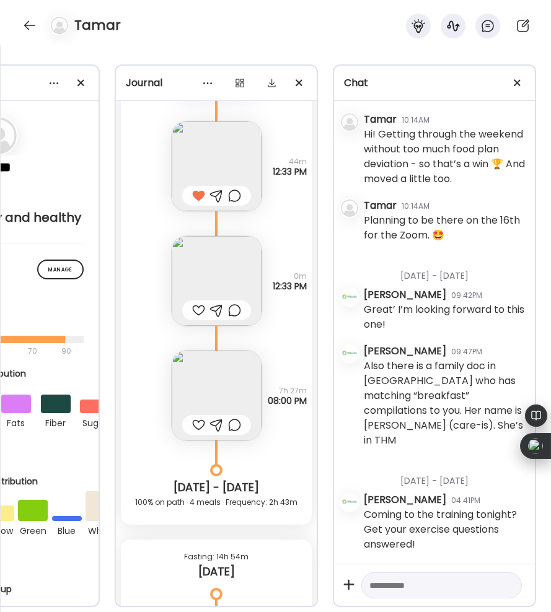
click at [193, 420] on div at bounding box center [198, 425] width 13 height 15
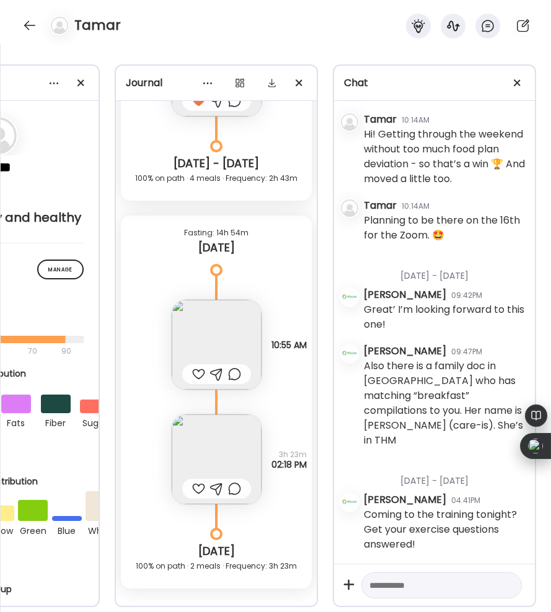
scroll to position [17875, 0]
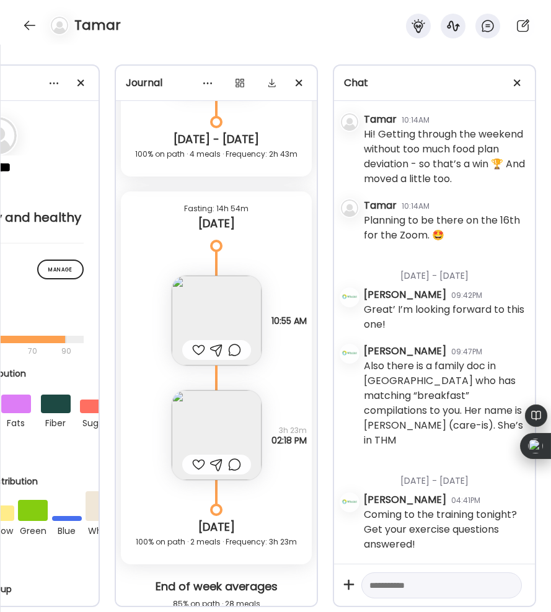
click at [198, 346] on div at bounding box center [198, 350] width 13 height 15
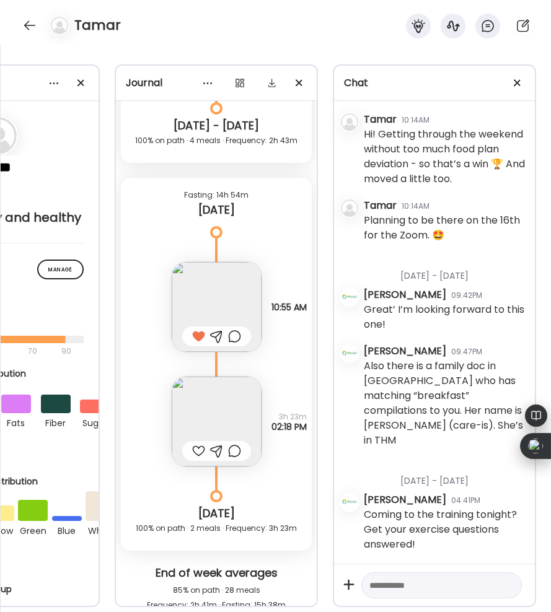
click at [202, 288] on img at bounding box center [217, 307] width 90 height 90
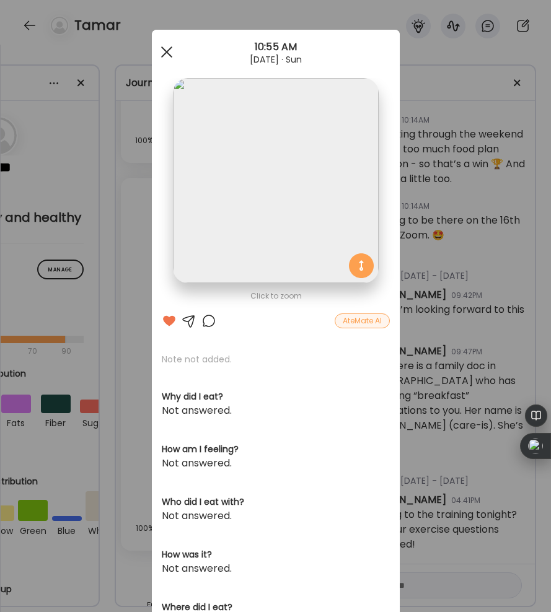
click at [169, 51] on div at bounding box center [166, 52] width 25 height 25
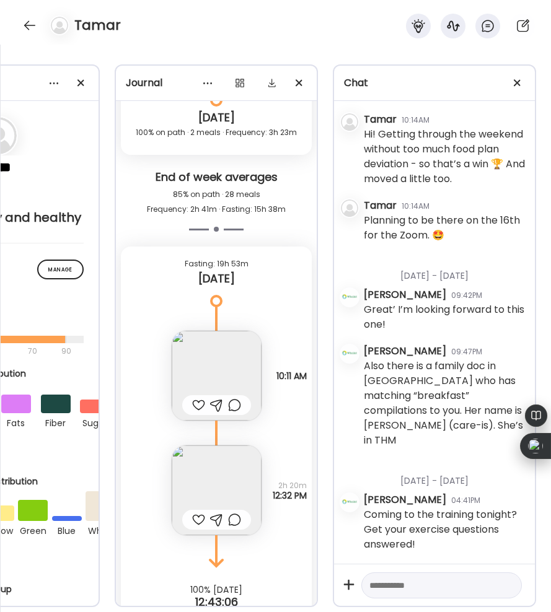
scroll to position [18295, 0]
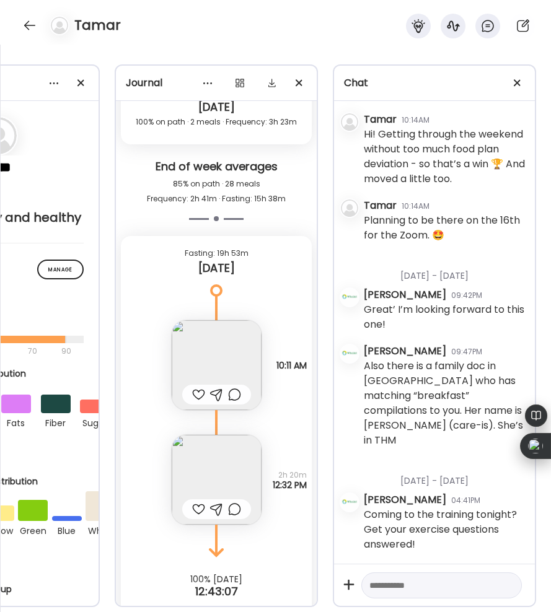
click at [198, 391] on div at bounding box center [198, 394] width 13 height 15
click at [204, 366] on img at bounding box center [217, 365] width 90 height 90
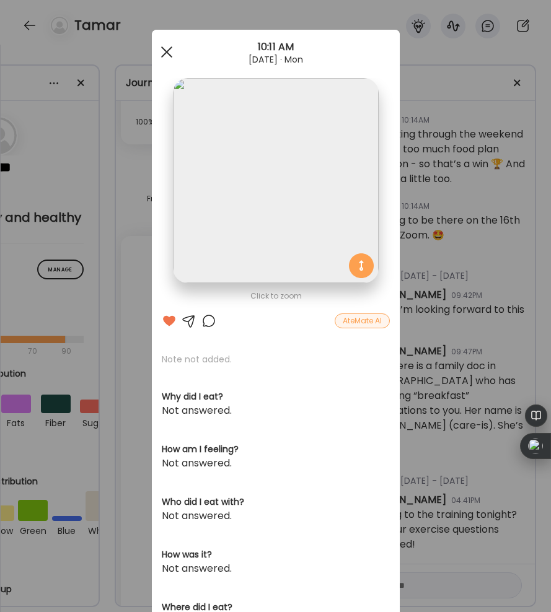
click at [170, 51] on div at bounding box center [166, 52] width 25 height 25
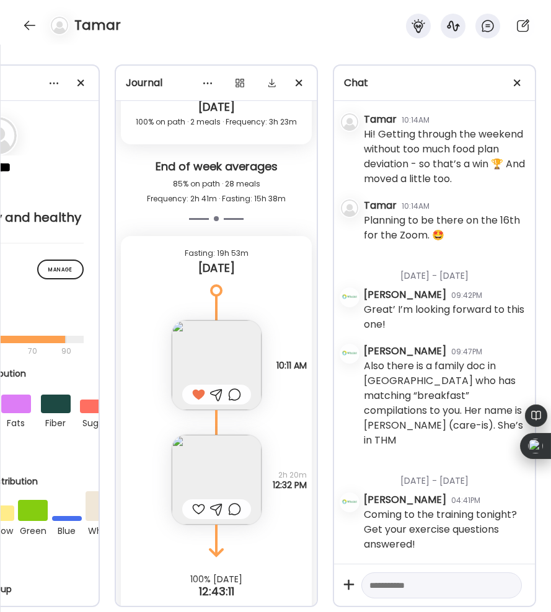
scroll to position [18318, 0]
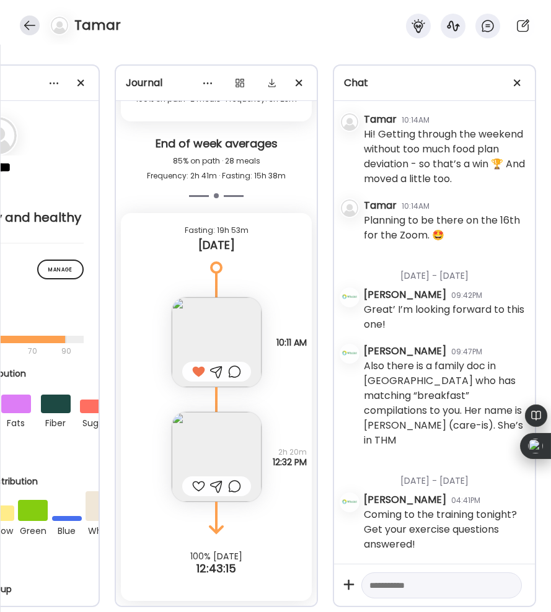
click at [30, 23] on div at bounding box center [30, 25] width 20 height 20
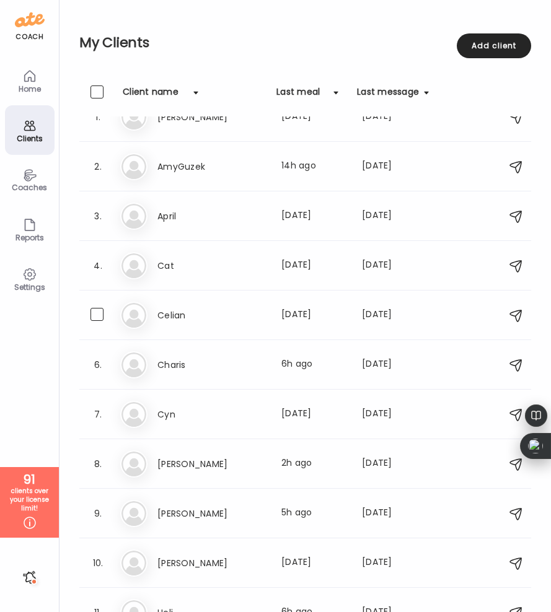
scroll to position [0, 0]
